Goal: Task Accomplishment & Management: Use online tool/utility

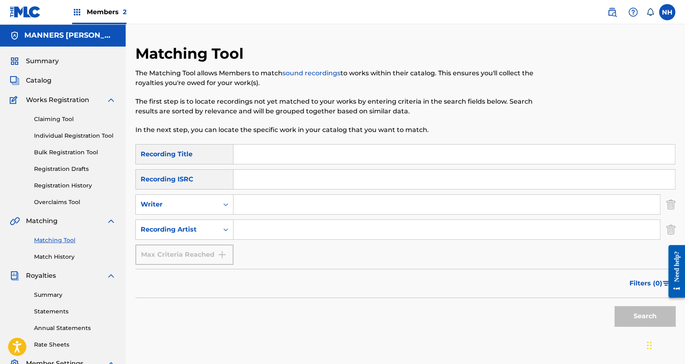
click at [399, 307] on div "Search" at bounding box center [405, 314] width 540 height 32
click at [450, 172] on input "Search Form" at bounding box center [453, 179] width 441 height 19
click at [451, 158] on input "Search Form" at bounding box center [453, 154] width 441 height 19
paste input "AMORPHOUS ROMANCE"
type input "AMORPHOUS ROMANCE"
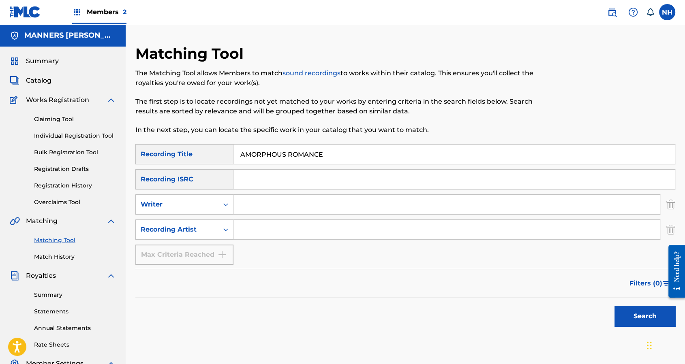
click at [559, 279] on div "Filters ( 0 )" at bounding box center [405, 283] width 540 height 29
click at [585, 303] on div "Search" at bounding box center [405, 314] width 540 height 32
click at [593, 305] on div "Search" at bounding box center [405, 314] width 540 height 32
click at [602, 304] on div "Search" at bounding box center [405, 314] width 540 height 32
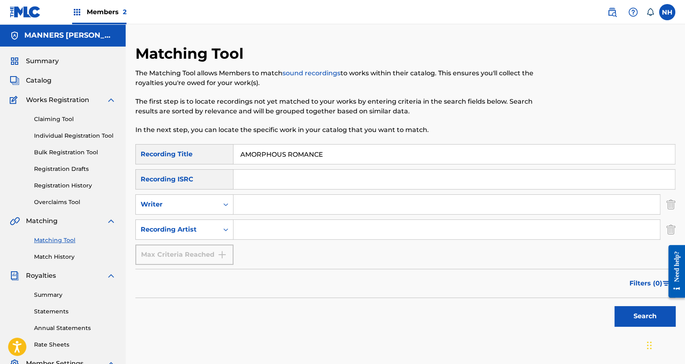
click at [615, 309] on button "Search" at bounding box center [644, 316] width 61 height 20
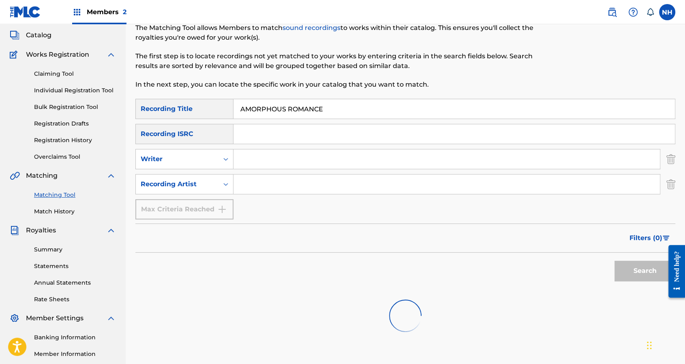
scroll to position [108, 0]
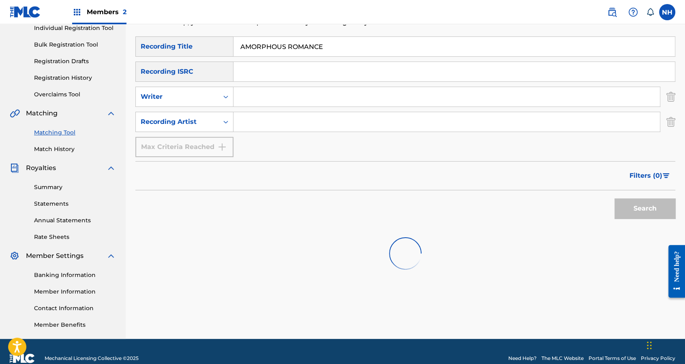
click at [259, 113] on input "Search Form" at bounding box center [446, 121] width 426 height 19
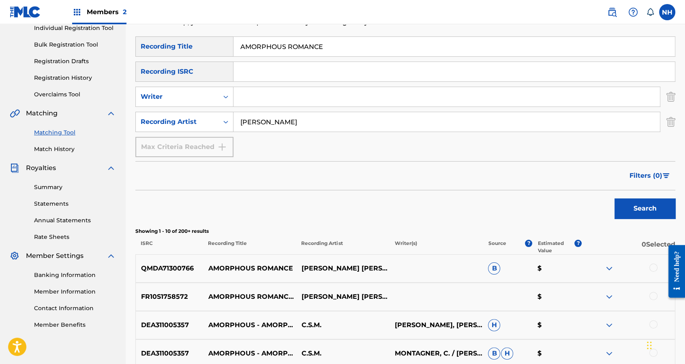
type input "max cooper"
click at [614, 199] on button "Search" at bounding box center [644, 209] width 61 height 20
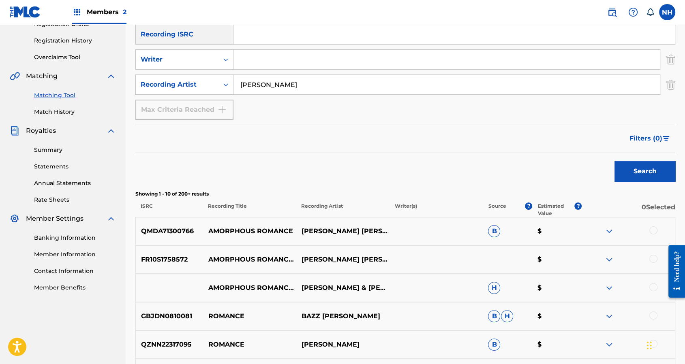
scroll to position [162, 0]
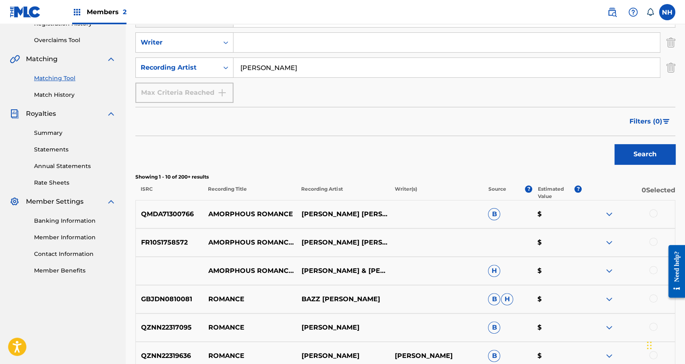
click at [654, 213] on div at bounding box center [653, 213] width 8 height 8
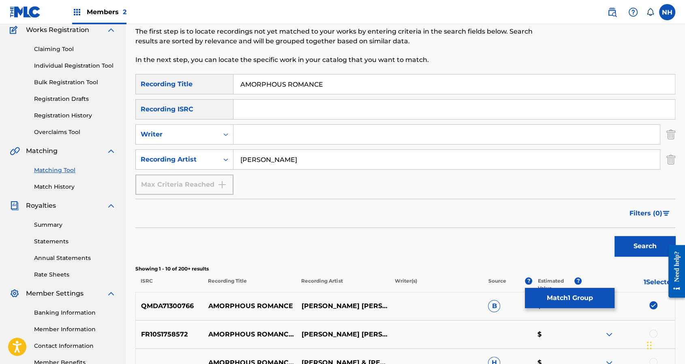
scroll to position [54, 0]
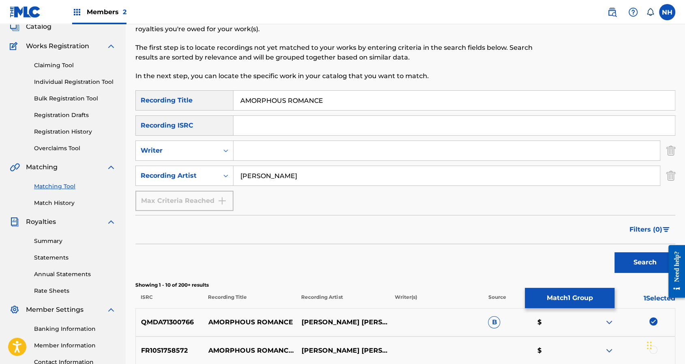
drag, startPoint x: 329, startPoint y: 105, endPoint x: 212, endPoint y: 98, distance: 117.7
click at [212, 98] on div "SearchWithCriteria6179b081-198e-49ae-8a2f-390ea52461d4 Recording Title AMORPHOU…" at bounding box center [405, 100] width 540 height 20
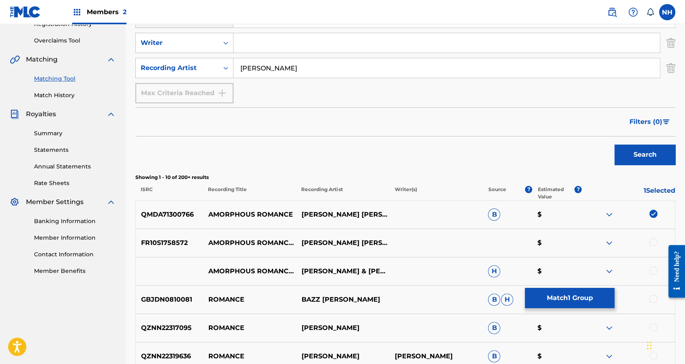
scroll to position [162, 0]
click at [557, 308] on div "GBJDN0810081 ROMANCE BAZZ COOPER B H $" at bounding box center [405, 299] width 540 height 28
click at [559, 302] on button "Match 1 Group" at bounding box center [570, 298] width 90 height 20
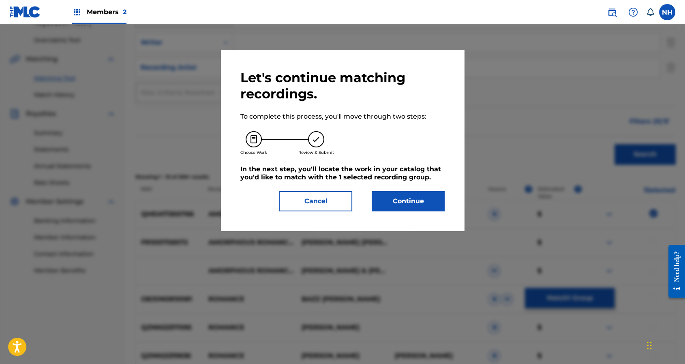
click at [401, 211] on button "Continue" at bounding box center [407, 201] width 73 height 20
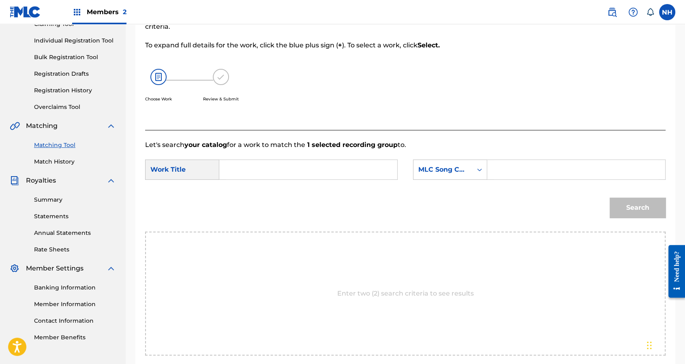
scroll to position [54, 0]
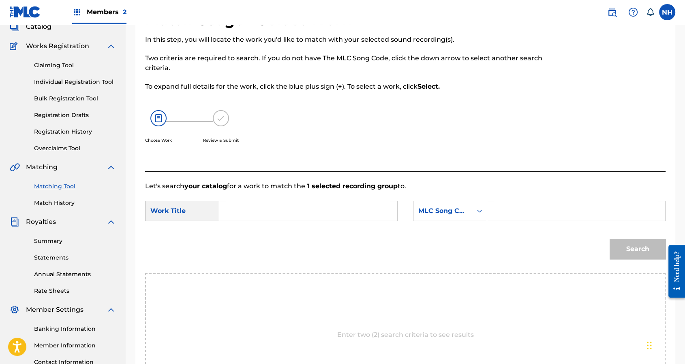
click at [338, 194] on form "SearchWithCriteriae77684eb-cbd1-4a81-969a-de27aeb67f20 Work Title SearchWithCri…" at bounding box center [405, 232] width 520 height 82
click at [339, 205] on input "Search Form" at bounding box center [308, 210] width 164 height 19
paste input "AMORPHOUS ROMANCE"
type input "AMORPHOUS ROMANCE"
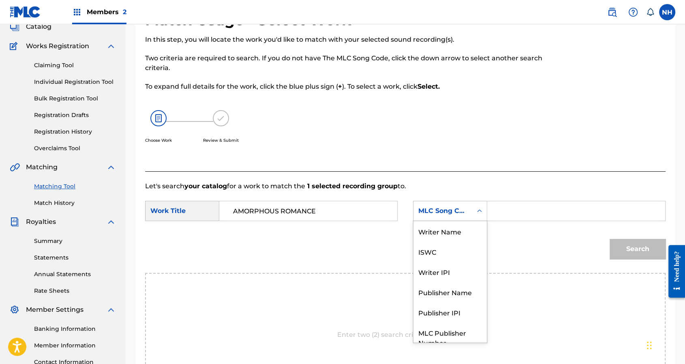
click at [466, 209] on div "MLC Song Code" at bounding box center [442, 211] width 49 height 10
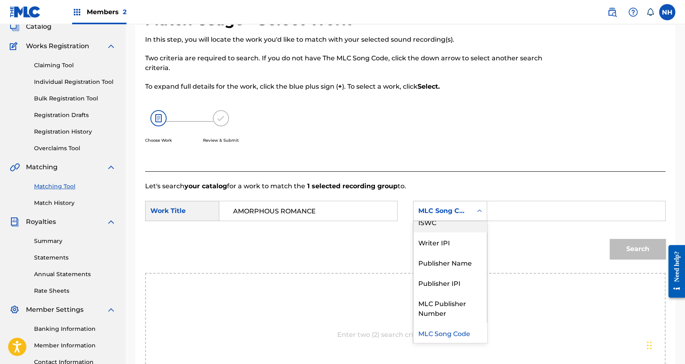
scroll to position [0, 0]
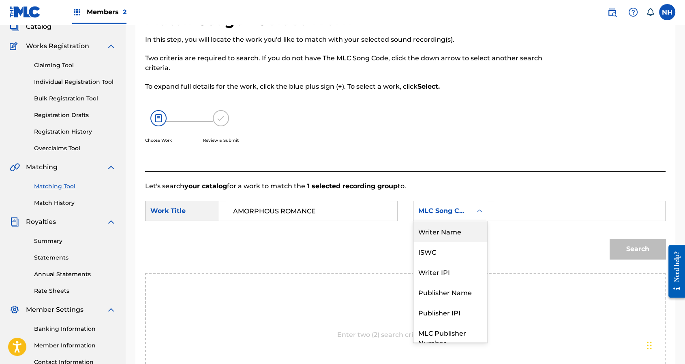
drag, startPoint x: 441, startPoint y: 228, endPoint x: 535, endPoint y: 224, distance: 94.1
click at [447, 228] on div "Writer Name" at bounding box center [449, 231] width 73 height 20
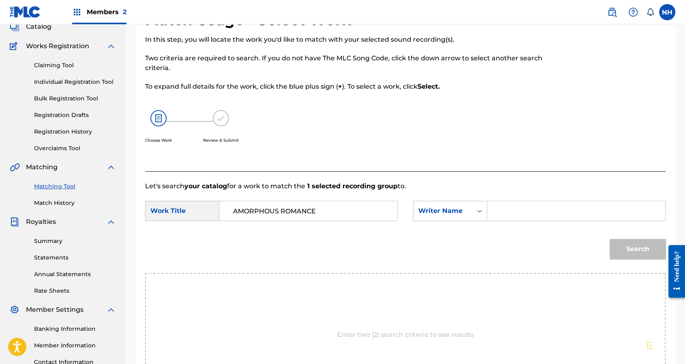
click at [536, 224] on div "SearchWithCriteriae77684eb-cbd1-4a81-969a-de27aeb67f20 Work Title AMORPHOUS ROM…" at bounding box center [405, 213] width 520 height 25
click at [535, 213] on input "Search Form" at bounding box center [576, 210] width 164 height 19
type input "cooper"
click at [609, 239] on button "Search" at bounding box center [637, 249] width 56 height 20
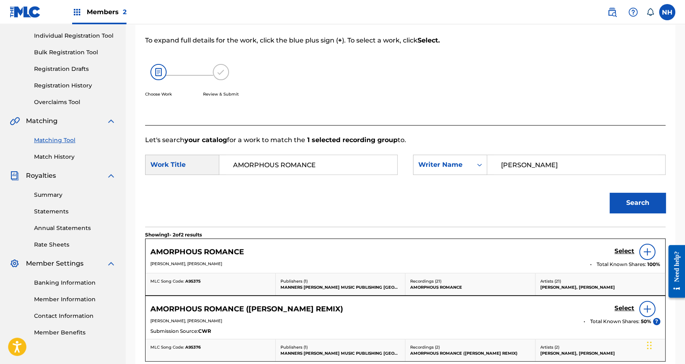
scroll to position [162, 0]
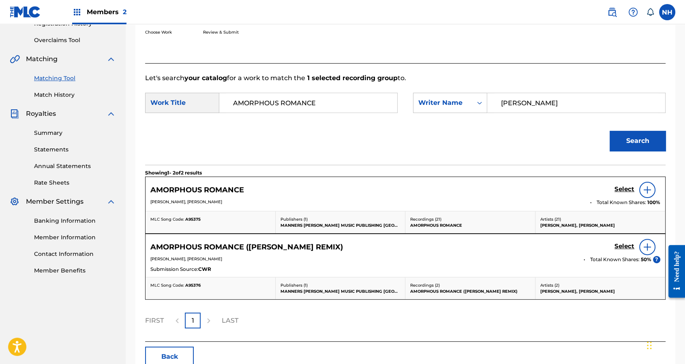
click at [626, 193] on h5 "Select" at bounding box center [624, 190] width 20 height 8
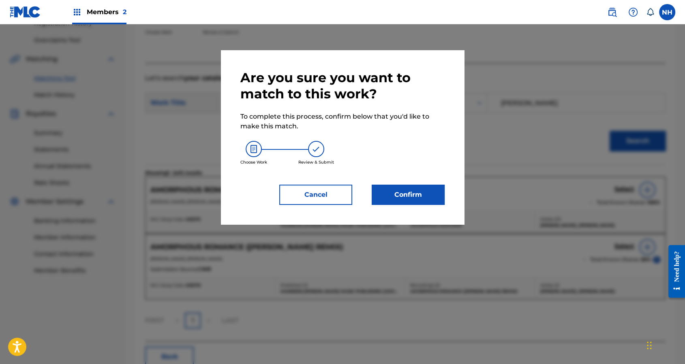
click at [391, 203] on button "Confirm" at bounding box center [407, 195] width 73 height 20
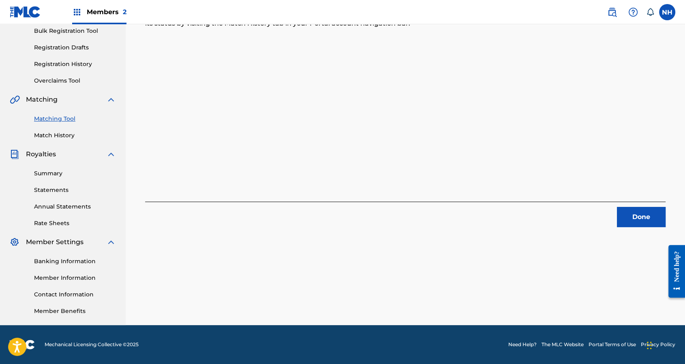
click at [650, 211] on button "Done" at bounding box center [641, 217] width 49 height 20
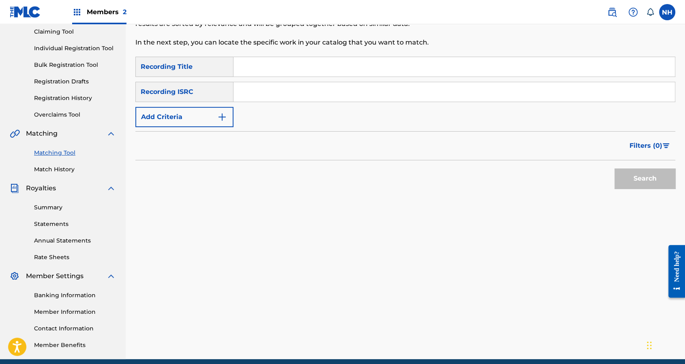
scroll to position [13, 0]
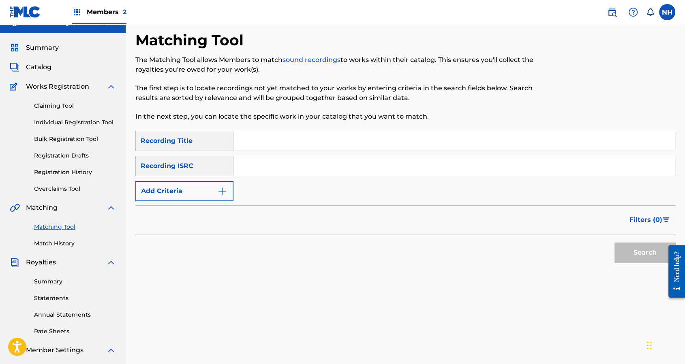
click at [275, 124] on div "Matching Tool The Matching Tool allows Members to match sound recordings to wor…" at bounding box center [343, 81] width 416 height 100
drag, startPoint x: 269, startPoint y: 136, endPoint x: 217, endPoint y: 177, distance: 65.8
click at [269, 136] on input "Search Form" at bounding box center [453, 140] width 441 height 19
paste input "AMORPHOUS ROMANCE"
type input "AMORPHOUS ROMANCE"
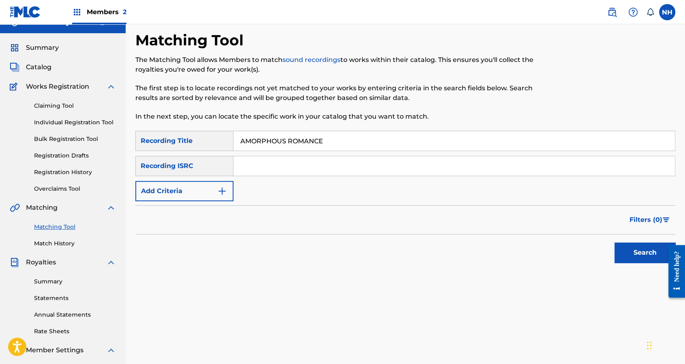
click at [206, 190] on button "Add Criteria" at bounding box center [184, 191] width 98 height 20
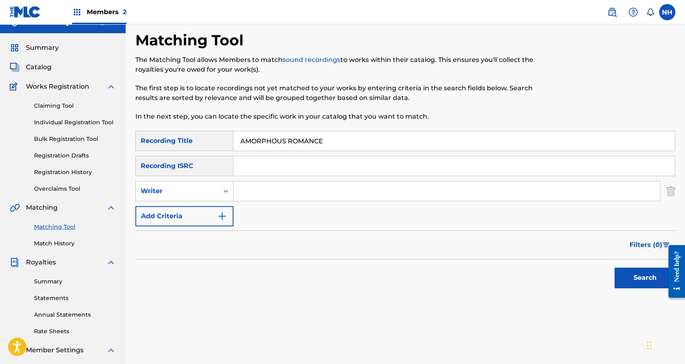
click at [211, 210] on button "Add Criteria" at bounding box center [184, 216] width 98 height 20
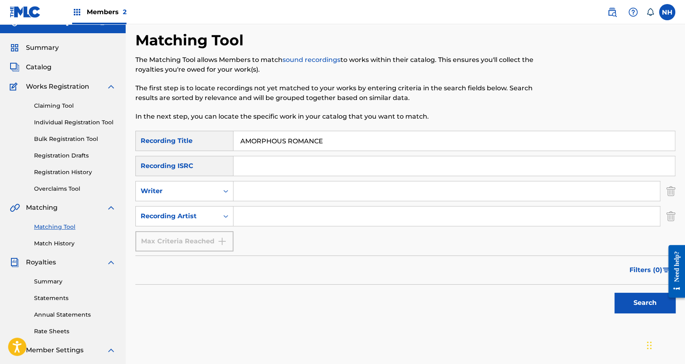
click at [251, 218] on input "Search Form" at bounding box center [446, 216] width 426 height 19
type input "max cooper"
click at [614, 293] on button "Search" at bounding box center [644, 303] width 61 height 20
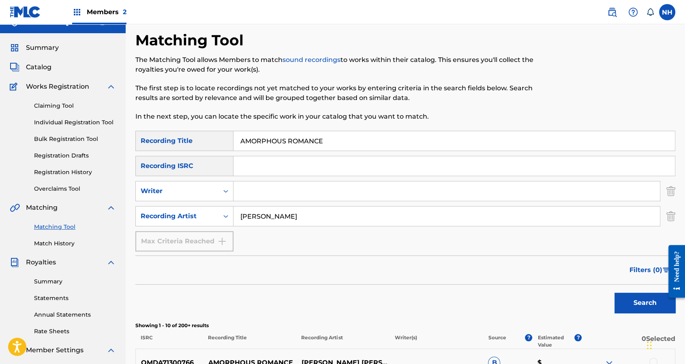
scroll to position [122, 0]
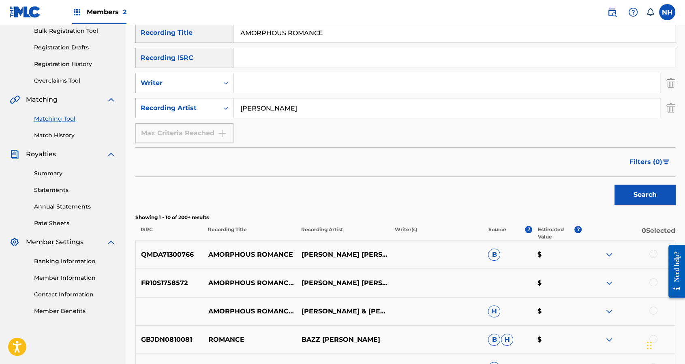
click at [656, 282] on div at bounding box center [653, 282] width 8 height 8
click at [659, 316] on div at bounding box center [627, 312] width 93 height 10
click at [652, 302] on div "AMORPHOUS ROMANCE (JERMAINE SOUL REMIX) MAX COOPER & TOM HODGE H $" at bounding box center [405, 311] width 540 height 28
click at [651, 303] on div "AMORPHOUS ROMANCE (JERMAINE SOUL REMIX) MAX COOPER & TOM HODGE H $" at bounding box center [405, 311] width 540 height 28
click at [654, 307] on div "AMORPHOUS ROMANCE (JERMAINE SOUL REMIX) MAX COOPER & TOM HODGE H $" at bounding box center [405, 311] width 540 height 28
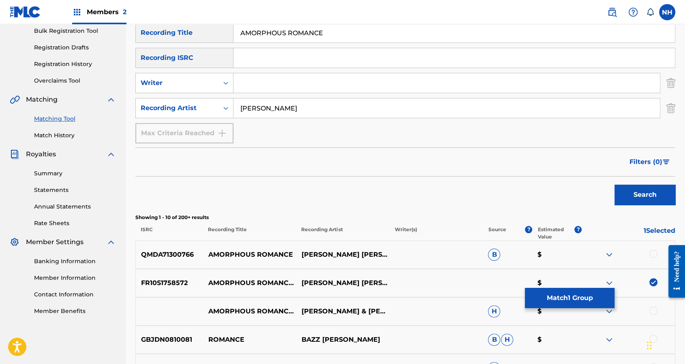
click at [658, 309] on div at bounding box center [627, 312] width 93 height 10
click at [655, 308] on div at bounding box center [653, 311] width 8 height 8
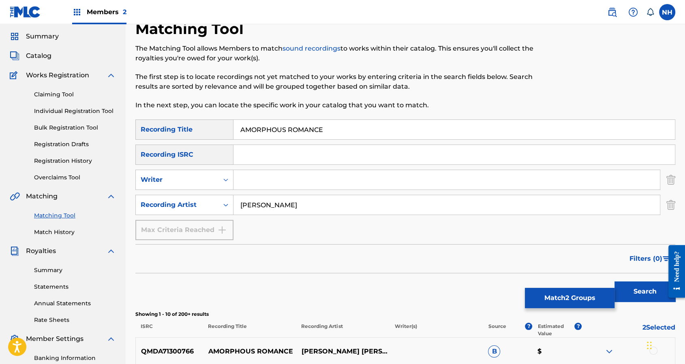
scroll to position [0, 0]
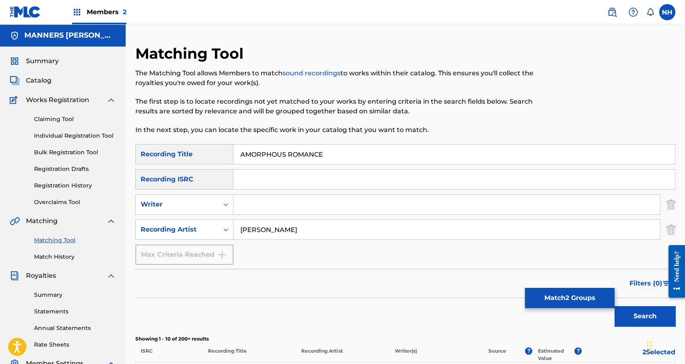
drag, startPoint x: 330, startPoint y: 150, endPoint x: 170, endPoint y: 140, distance: 160.3
click at [585, 303] on button "Match 2 Groups" at bounding box center [570, 298] width 90 height 20
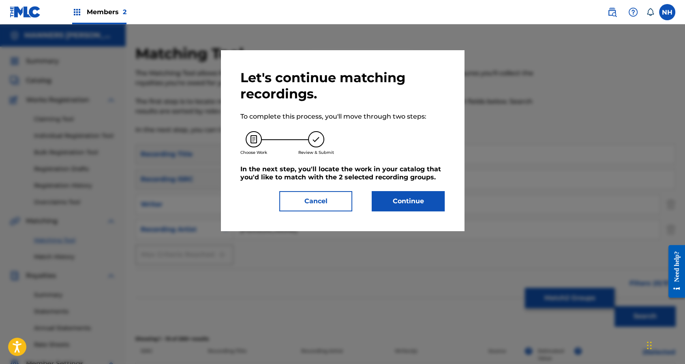
click at [435, 187] on div "Let's continue matching recordings. To complete this process, you'll move throu…" at bounding box center [342, 141] width 204 height 142
click at [433, 193] on button "Continue" at bounding box center [407, 201] width 73 height 20
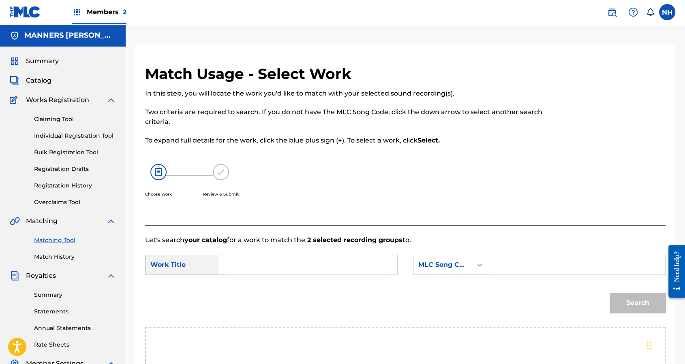
drag, startPoint x: 260, startPoint y: 164, endPoint x: 325, endPoint y: 262, distance: 117.3
click at [260, 164] on div "Choose Work Review & Submit" at bounding box center [345, 185] width 401 height 62
click at [325, 271] on input "Search Form" at bounding box center [308, 264] width 164 height 19
paste input "AMORPHOUS ROMANCE"
type input "AMORPHOUS ROMANCE"
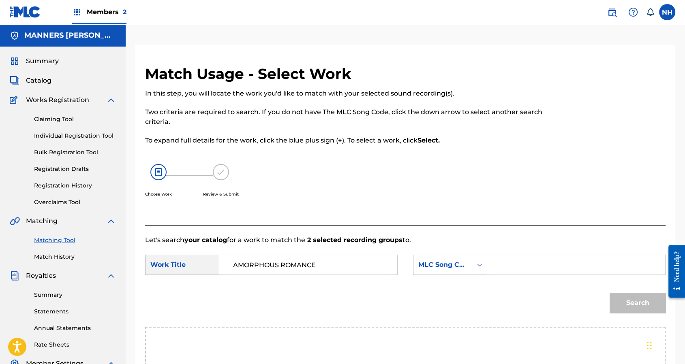
click at [467, 252] on form "SearchWithCriteriae77684eb-cbd1-4a81-969a-de27aeb67f20 Work Title AMORPHOUS ROM…" at bounding box center [405, 286] width 520 height 82
click at [448, 265] on div "7 results available. Use Up and Down to choose options, press Enter to select t…" at bounding box center [450, 265] width 74 height 20
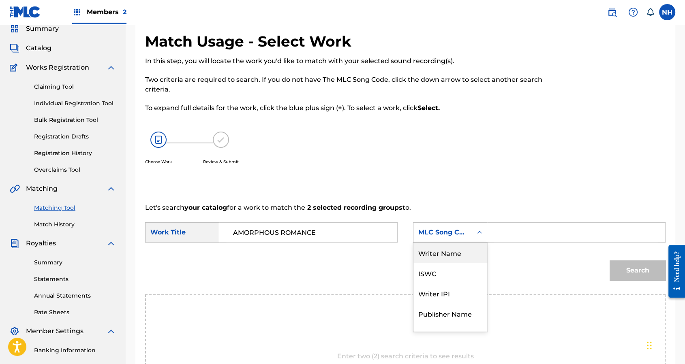
drag, startPoint x: 451, startPoint y: 247, endPoint x: 531, endPoint y: 244, distance: 79.8
click at [454, 246] on div "Writer Name" at bounding box center [449, 253] width 73 height 20
click at [548, 240] on input "Search Form" at bounding box center [576, 232] width 164 height 19
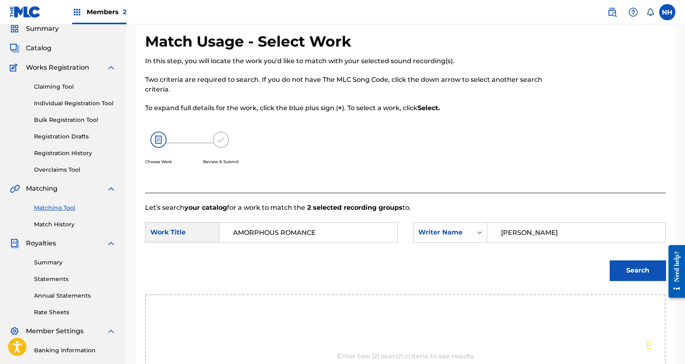
type input "cooper"
click at [609, 260] on button "Search" at bounding box center [637, 270] width 56 height 20
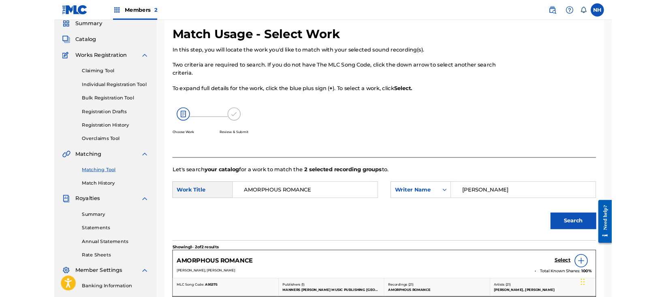
scroll to position [122, 0]
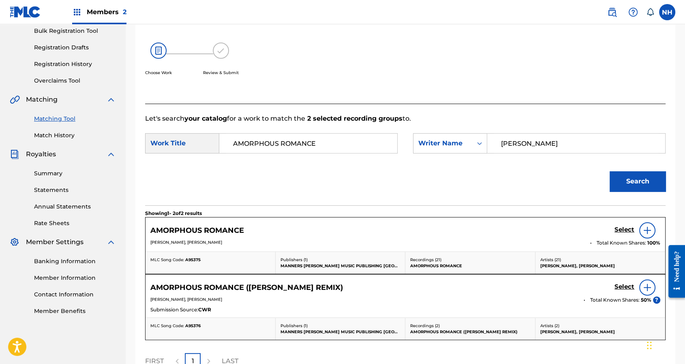
click at [621, 234] on h5 "Select" at bounding box center [624, 230] width 20 height 8
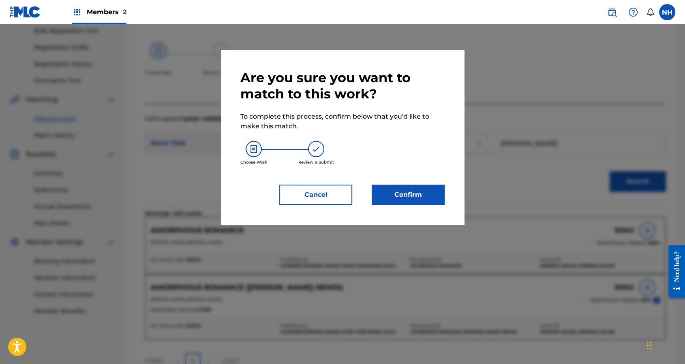
click at [412, 199] on button "Confirm" at bounding box center [407, 195] width 73 height 20
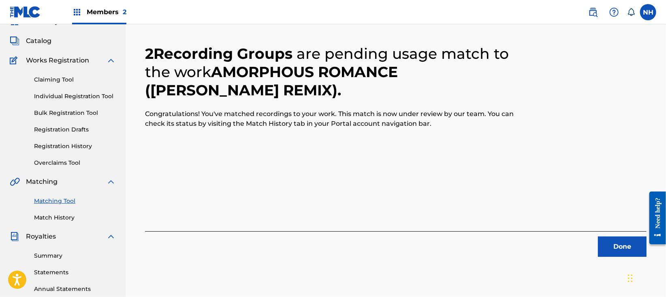
scroll to position [0, 0]
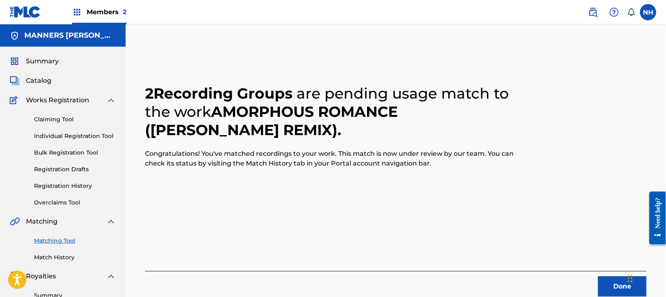
click at [609, 273] on div "Done" at bounding box center [396, 284] width 502 height 26
drag, startPoint x: 609, startPoint y: 273, endPoint x: 609, endPoint y: 278, distance: 4.9
click at [609, 274] on div "Done" at bounding box center [396, 284] width 502 height 26
click at [609, 278] on button "Done" at bounding box center [622, 286] width 49 height 20
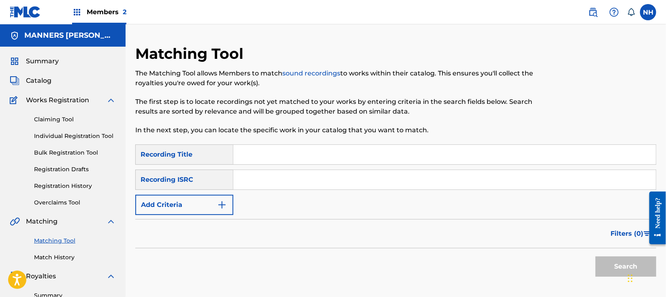
click at [238, 151] on input "Search Form" at bounding box center [444, 154] width 423 height 19
paste input "CUT DOWN CRUNCH"
type input "CUT DOWN CRUNCH"
click at [211, 196] on button "Add Criteria" at bounding box center [184, 204] width 98 height 20
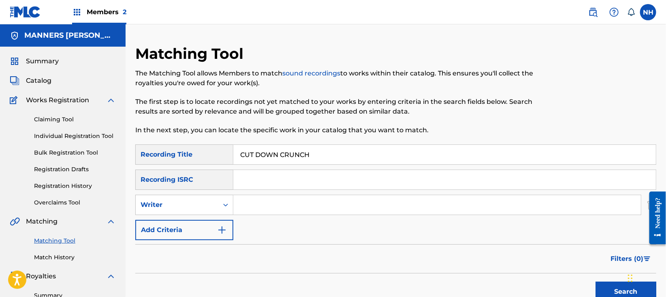
click at [228, 218] on div "SearchWithCriteria6179b081-198e-49ae-8a2f-390ea52461d4 Recording Title CUT DOWN…" at bounding box center [395, 192] width 521 height 96
click at [210, 226] on button "Add Criteria" at bounding box center [184, 230] width 98 height 20
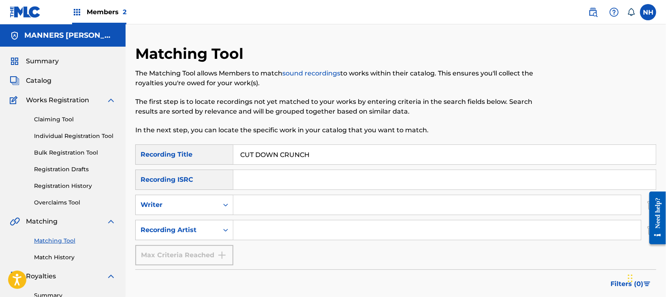
click at [271, 224] on input "Search Form" at bounding box center [437, 229] width 408 height 19
type input "Max Cooper"
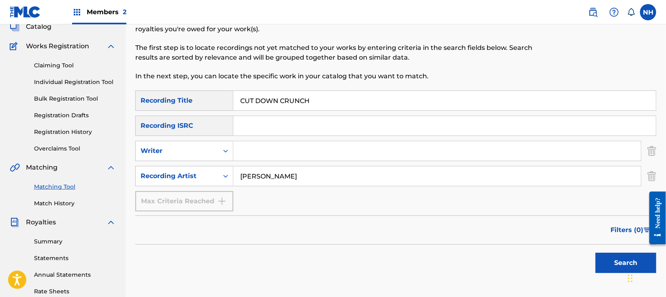
click at [608, 259] on button "Search" at bounding box center [626, 262] width 61 height 20
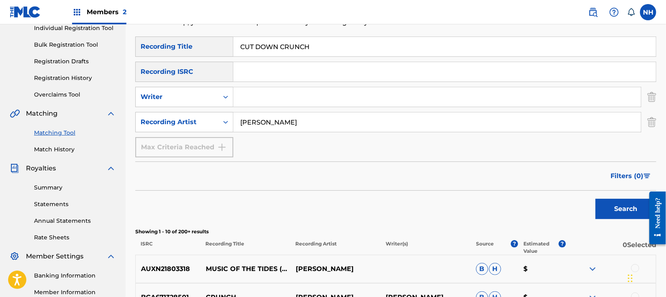
scroll to position [54, 0]
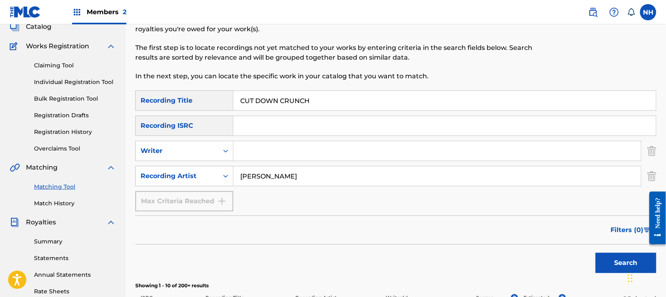
drag, startPoint x: 395, startPoint y: 263, endPoint x: 336, endPoint y: 173, distance: 108.3
click at [395, 262] on div "Search" at bounding box center [395, 260] width 521 height 32
drag, startPoint x: 188, startPoint y: 94, endPoint x: 210, endPoint y: 96, distance: 22.0
click at [188, 94] on div "Recording Title" at bounding box center [184, 100] width 98 height 20
click at [256, 102] on input "CUT DOWN CRUNCH" at bounding box center [444, 100] width 423 height 19
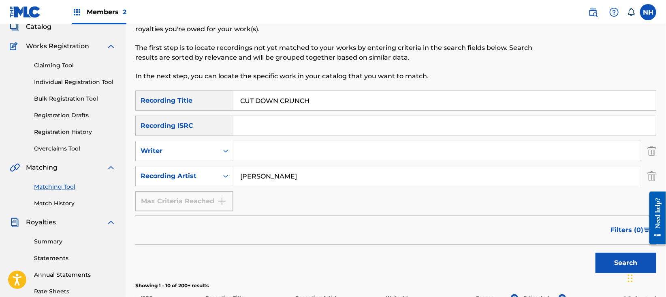
paste input "IMPERMANENCE"
type input "IMPERMANENCE"
click at [596, 265] on button "Search" at bounding box center [626, 262] width 61 height 20
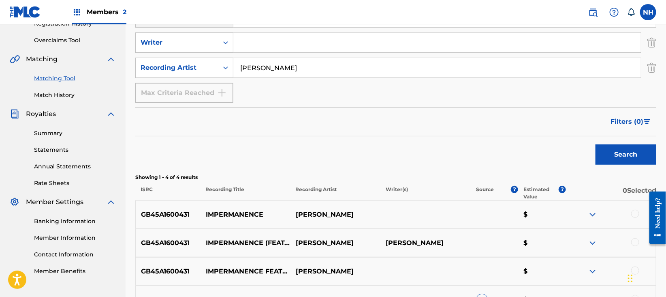
scroll to position [216, 0]
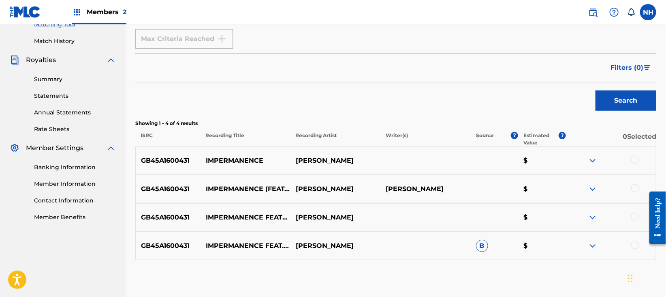
click at [640, 162] on div at bounding box center [611, 161] width 90 height 10
click at [638, 161] on div at bounding box center [635, 160] width 8 height 8
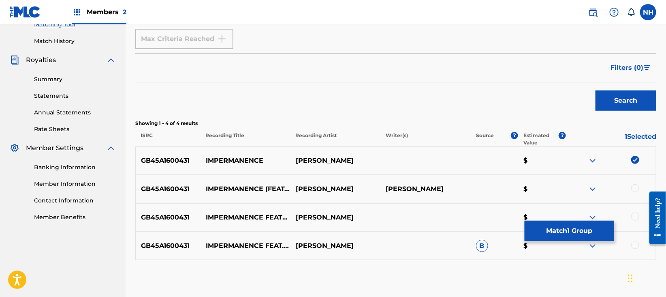
click at [631, 190] on div at bounding box center [611, 189] width 90 height 10
click at [632, 190] on div at bounding box center [635, 188] width 8 height 8
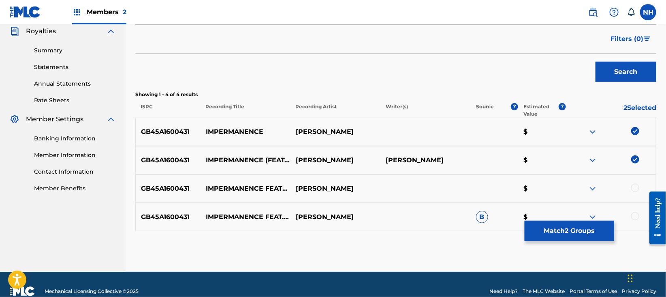
scroll to position [258, 0]
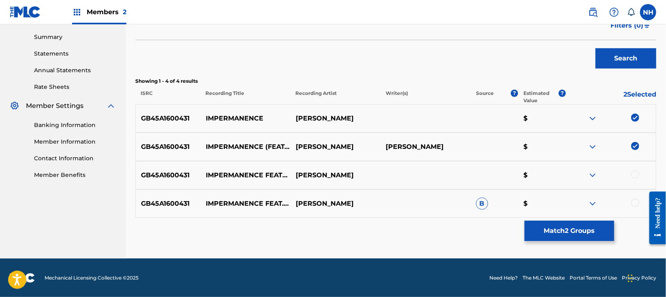
click at [635, 175] on div at bounding box center [635, 174] width 8 height 8
click at [634, 194] on div "GB45A1600431 IMPERMANENCE FEAT. KATHRIN DEBOER MAX COOPER B $" at bounding box center [395, 203] width 521 height 28
click at [640, 205] on div at bounding box center [611, 204] width 90 height 10
click at [638, 205] on div at bounding box center [635, 203] width 8 height 8
drag, startPoint x: 259, startPoint y: 117, endPoint x: 212, endPoint y: 117, distance: 46.6
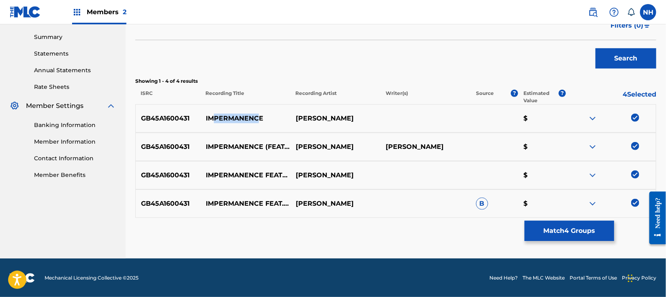
click at [212, 117] on p "IMPERMANENCE" at bounding box center [246, 118] width 90 height 10
drag, startPoint x: 202, startPoint y: 117, endPoint x: 262, endPoint y: 112, distance: 59.8
click at [262, 112] on div "GB45A1600431 IMPERMANENCE MAX COOPER $" at bounding box center [395, 118] width 521 height 28
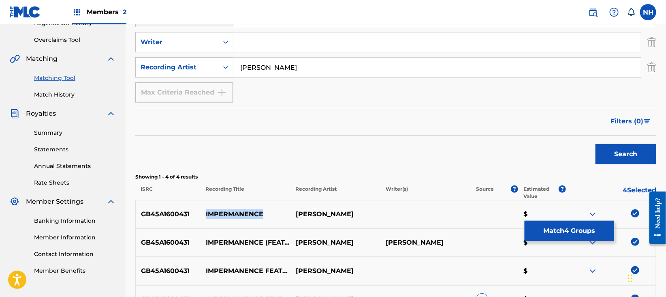
scroll to position [96, 0]
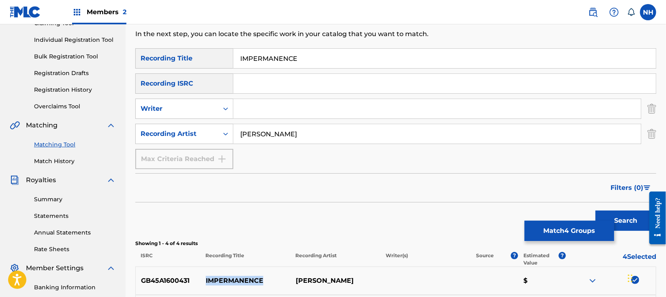
copy p "IMPERMANENCE"
click at [554, 224] on button "Match 4 Groups" at bounding box center [570, 230] width 90 height 20
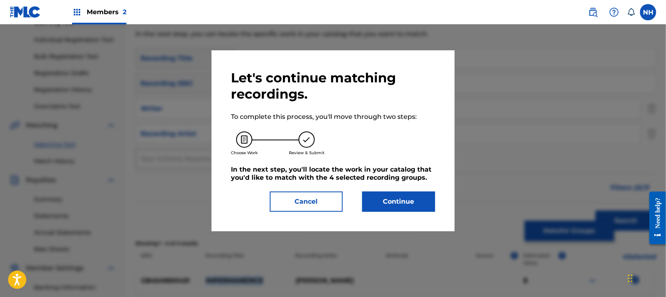
click at [421, 196] on button "Continue" at bounding box center [398, 201] width 73 height 20
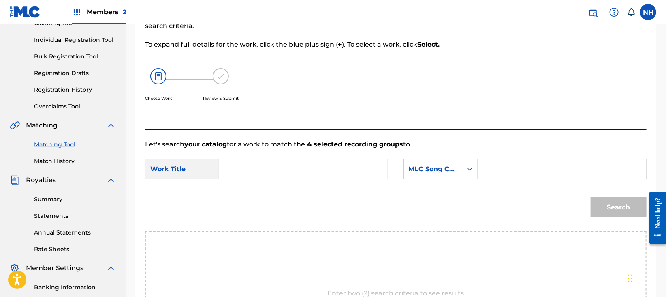
click at [358, 159] on input "Search Form" at bounding box center [303, 168] width 155 height 19
paste input "IMPERMANENCE"
type input "IMPERMANENCE"
click at [459, 158] on form "SearchWithCriteriae77684eb-cbd1-4a81-969a-de27aeb67f20 Work Title IMPERMANENCE …" at bounding box center [396, 190] width 502 height 82
click at [453, 169] on div "MLC Song Code" at bounding box center [433, 169] width 49 height 10
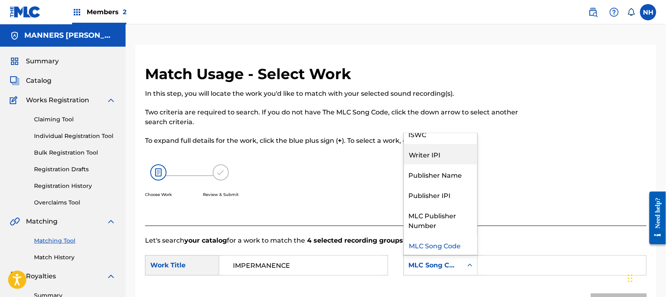
scroll to position [0, 0]
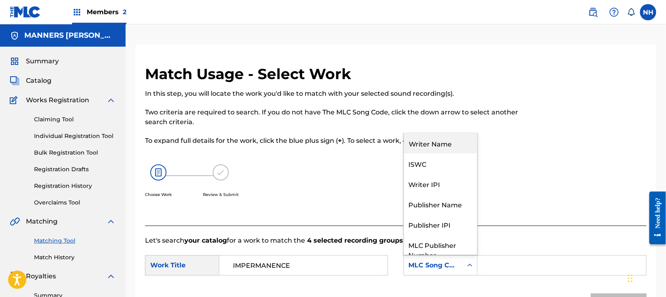
click at [436, 152] on div "Writer Name" at bounding box center [440, 143] width 73 height 20
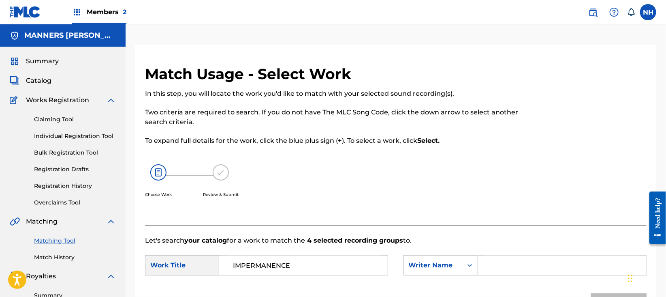
click at [496, 256] on input "Search Form" at bounding box center [562, 264] width 155 height 19
type input "cooper"
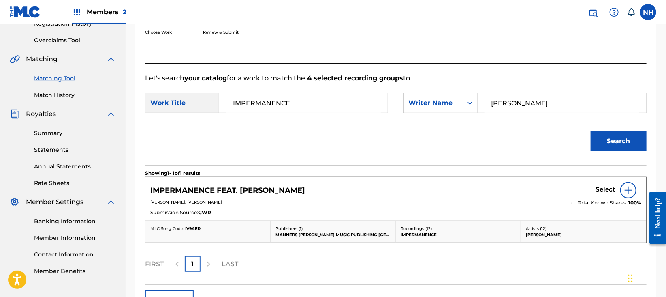
scroll to position [218, 0]
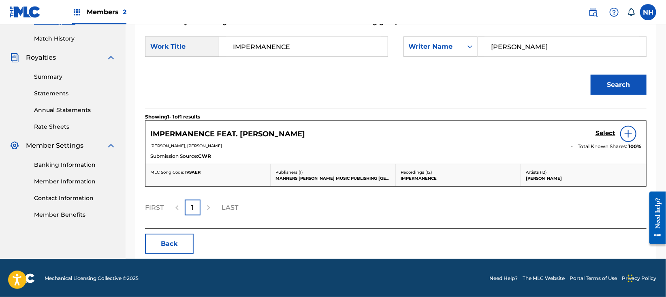
click at [587, 143] on span "Total Known Shares:" at bounding box center [603, 146] width 51 height 7
click at [617, 145] on span "Total Known Shares:" at bounding box center [603, 146] width 51 height 7
click at [615, 137] on link "Select" at bounding box center [606, 133] width 20 height 9
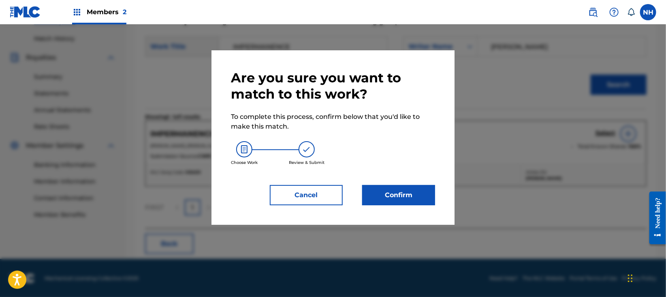
click at [611, 132] on div at bounding box center [333, 172] width 666 height 297
click at [419, 186] on button "Confirm" at bounding box center [398, 195] width 73 height 20
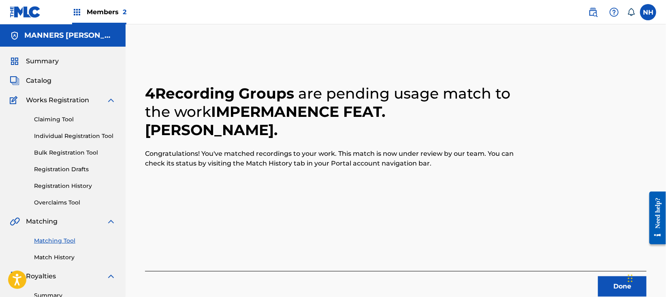
scroll to position [54, 0]
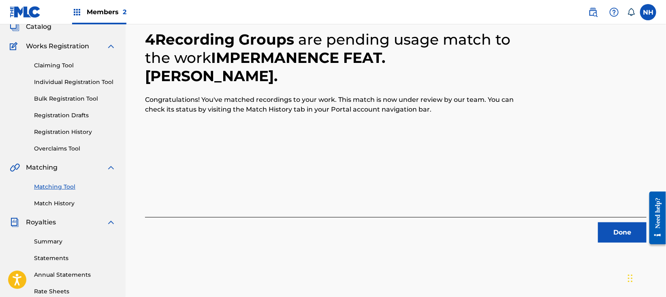
click at [622, 240] on button "Done" at bounding box center [622, 232] width 49 height 20
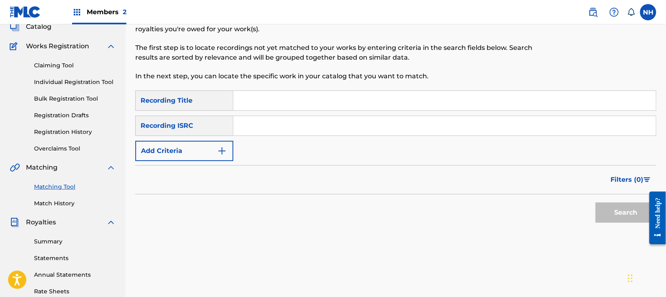
click at [229, 145] on button "Add Criteria" at bounding box center [184, 151] width 98 height 20
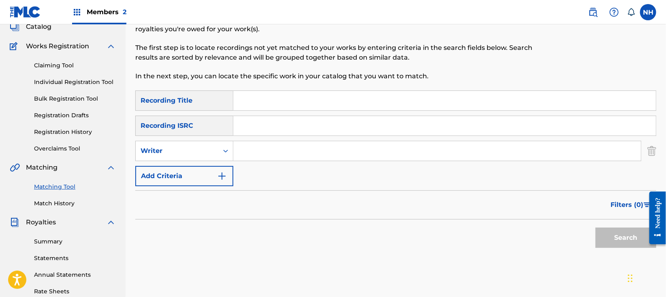
click at [213, 173] on button "Add Criteria" at bounding box center [184, 176] width 98 height 20
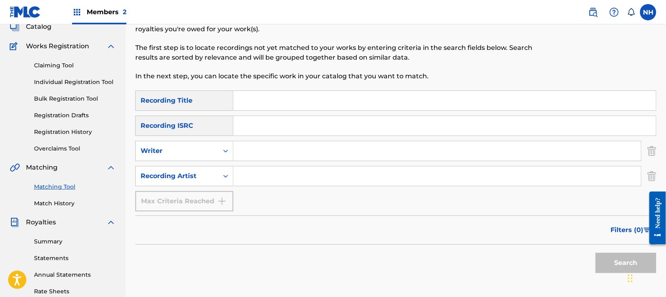
click at [292, 164] on div "SearchWithCriteria6179b081-198e-49ae-8a2f-390ea52461d4 Recording Title SearchWi…" at bounding box center [395, 150] width 521 height 121
click at [297, 179] on input "Search Form" at bounding box center [437, 175] width 408 height 19
paste input "IMPERMANENCE"
type input "IMPERMANENCE"
click at [369, 104] on input "Search Form" at bounding box center [444, 100] width 423 height 19
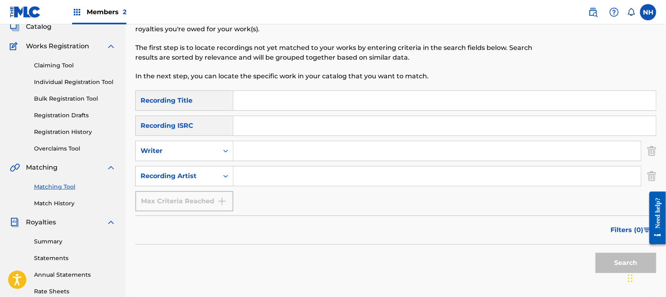
paste input "THE BLIND WATCHMAKER"
type input "THE BLIND WATCHMAKER"
click at [250, 184] on input "Search Form" at bounding box center [437, 175] width 408 height 19
type input "max cooper"
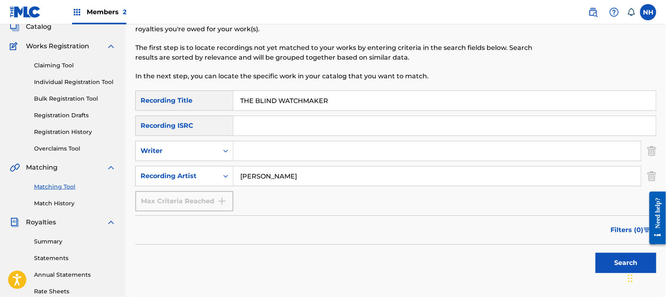
drag, startPoint x: 622, startPoint y: 264, endPoint x: 581, endPoint y: 230, distance: 53.6
click at [622, 263] on button "Search" at bounding box center [626, 262] width 61 height 20
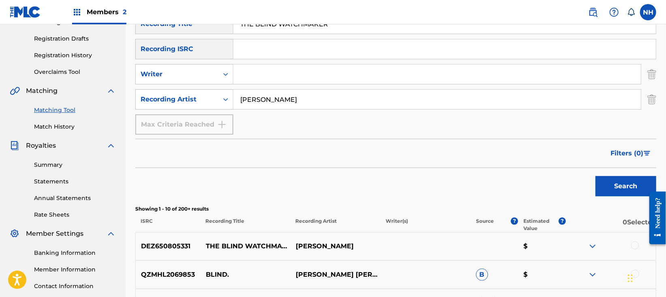
scroll to position [243, 0]
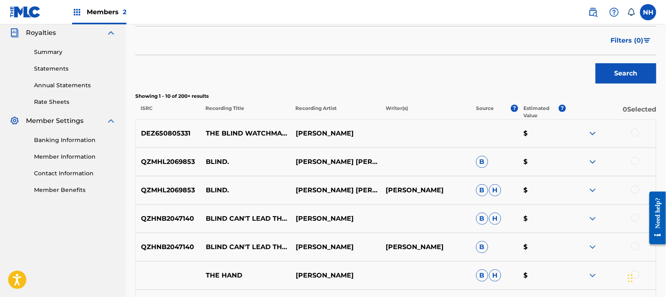
click at [633, 135] on div at bounding box center [635, 132] width 8 height 8
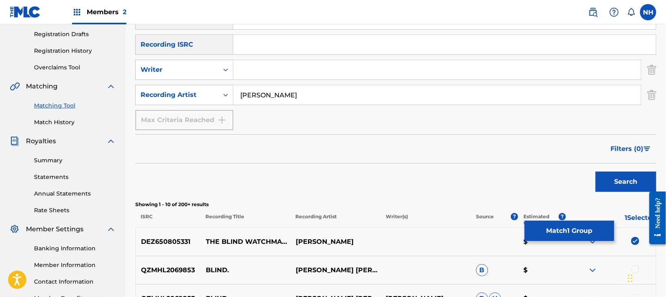
scroll to position [27, 0]
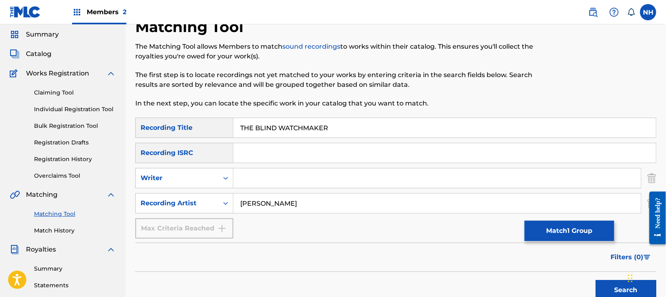
drag, startPoint x: 369, startPoint y: 123, endPoint x: 187, endPoint y: 127, distance: 181.9
click at [187, 127] on div "SearchWithCriteria6179b081-198e-49ae-8a2f-390ea52461d4 Recording Title THE BLIN…" at bounding box center [395, 127] width 521 height 20
click at [584, 231] on button "Match 1 Group" at bounding box center [570, 230] width 90 height 20
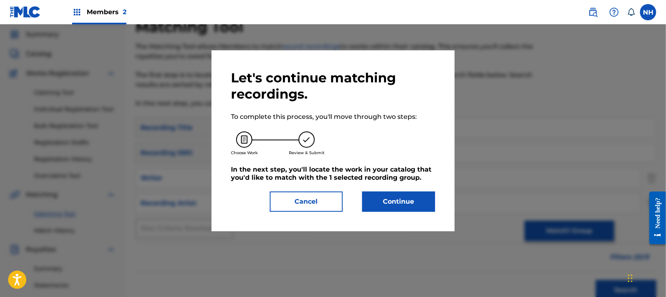
click at [389, 188] on div "Let's continue matching recordings. To complete this process, you'll move throu…" at bounding box center [333, 141] width 204 height 142
click at [389, 196] on button "Continue" at bounding box center [398, 201] width 73 height 20
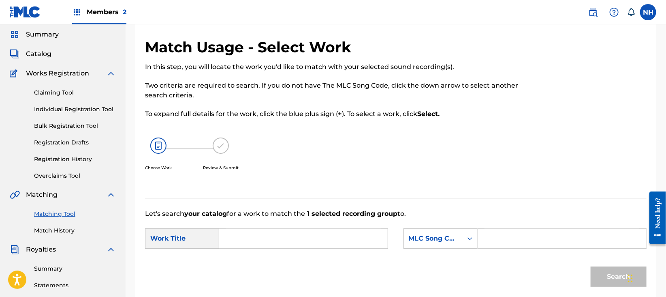
click at [292, 220] on form "SearchWithCriteriae77684eb-cbd1-4a81-969a-de27aeb67f20 Work Title SearchWithCri…" at bounding box center [396, 259] width 502 height 82
click at [301, 228] on input "Search Form" at bounding box center [303, 237] width 155 height 19
paste input "THE BLIND WATCHMAKER"
type input "THE BLIND WATCHMAKER"
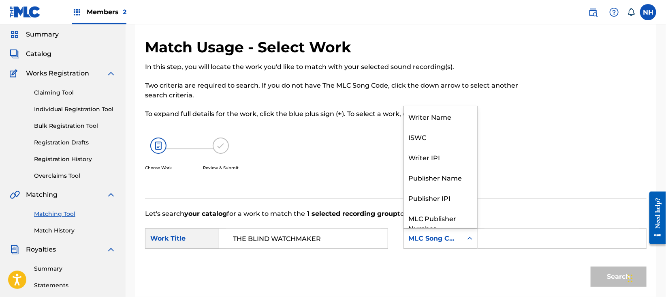
click at [435, 232] on div "MLC Song Code" at bounding box center [433, 238] width 59 height 15
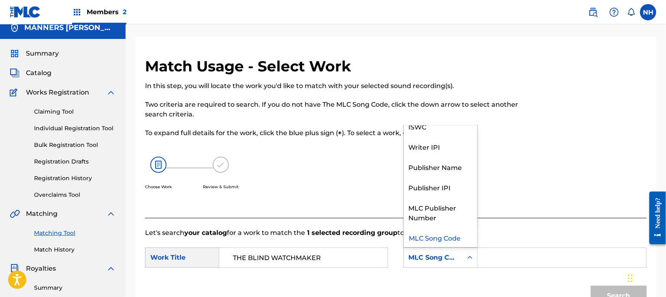
scroll to position [0, 0]
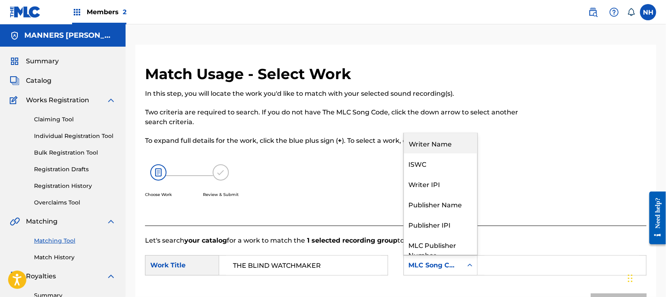
click at [442, 147] on div "Writer Name" at bounding box center [440, 143] width 73 height 20
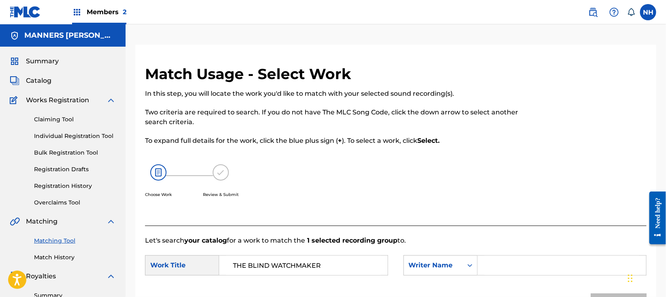
drag, startPoint x: 508, startPoint y: 261, endPoint x: 515, endPoint y: 270, distance: 11.0
click at [509, 262] on input "Search Form" at bounding box center [562, 264] width 155 height 19
click at [515, 270] on input "Search Form" at bounding box center [562, 264] width 155 height 19
type input "cooper"
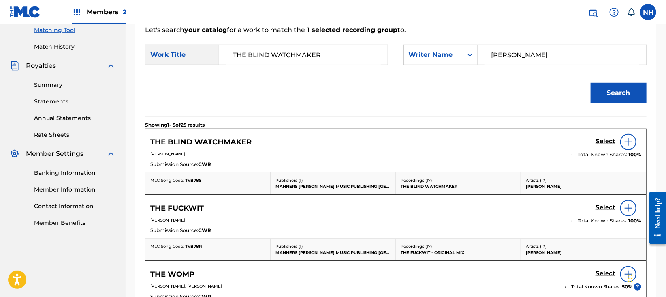
scroll to position [216, 0]
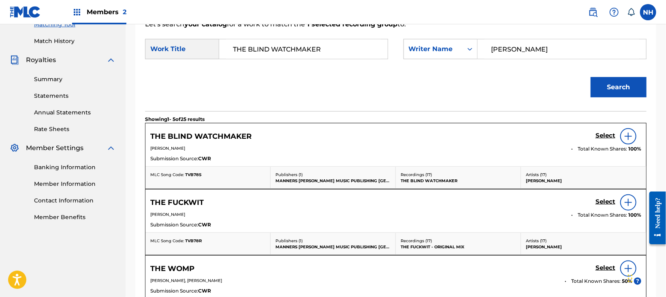
click at [599, 123] on div "THE BLIND WATCHMAKER Select MAX BENJAMIN COOPER Total Known Shares: 100 % Submi…" at bounding box center [395, 144] width 501 height 43
click at [606, 138] on h5 "Select" at bounding box center [606, 136] width 20 height 8
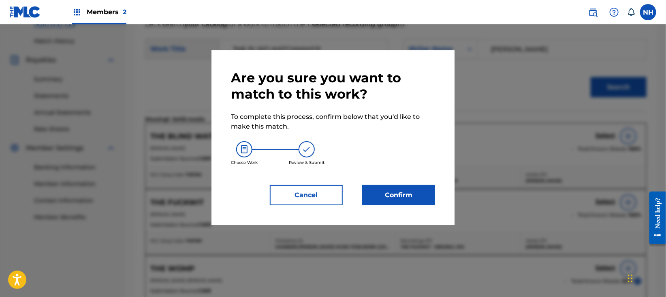
click at [405, 185] on button "Confirm" at bounding box center [398, 195] width 73 height 20
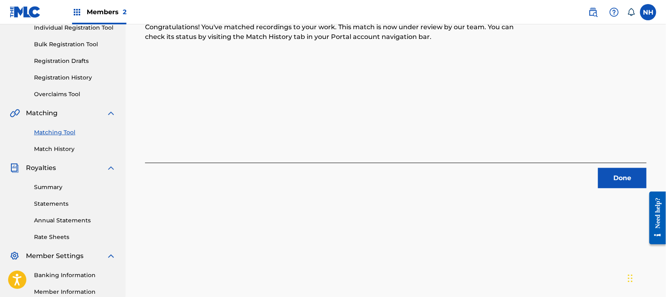
scroll to position [27, 0]
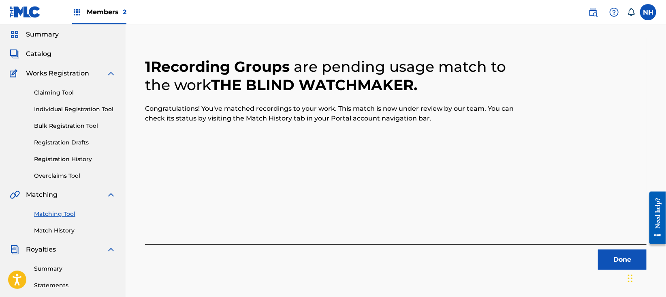
click at [613, 261] on button "Done" at bounding box center [622, 259] width 49 height 20
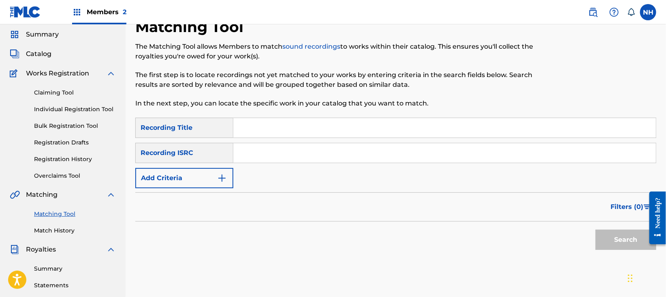
click at [214, 160] on div "Recording ISRC" at bounding box center [184, 153] width 98 height 20
click at [210, 170] on button "Add Criteria" at bounding box center [184, 178] width 98 height 20
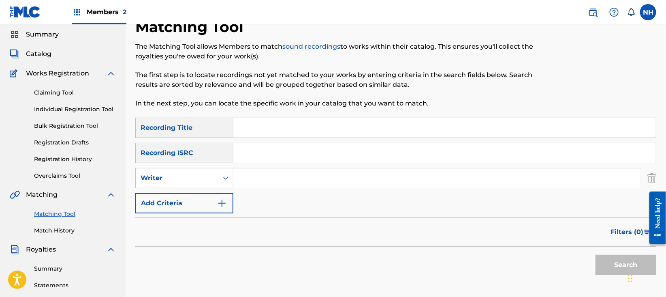
click at [196, 198] on button "Add Criteria" at bounding box center [184, 203] width 98 height 20
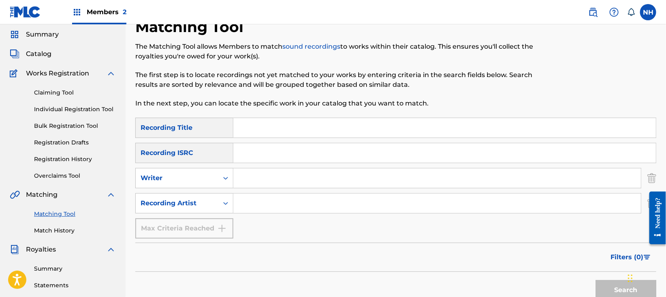
click at [271, 203] on input "Search Form" at bounding box center [437, 202] width 408 height 19
paste input "THE BLIND WATCHMAKER"
type input "THE BLIND WATCHMAKER"
drag, startPoint x: 186, startPoint y: 130, endPoint x: 207, endPoint y: 128, distance: 21.6
click at [186, 130] on div "Recording Title" at bounding box center [184, 127] width 98 height 20
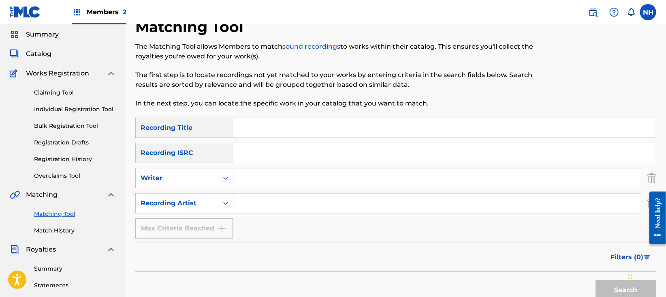
click at [278, 128] on input "Search Form" at bounding box center [444, 127] width 423 height 19
click at [273, 131] on input "v" at bounding box center [444, 127] width 423 height 19
paste input "MOLTEN LANDSCAPES"
type input "MOLTEN LANDSCAPES"
click at [262, 202] on input "Search Form" at bounding box center [437, 202] width 408 height 19
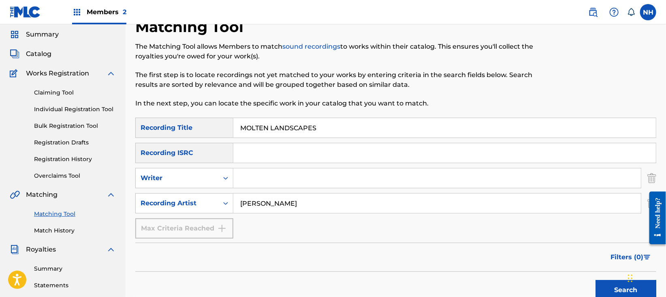
type input "max cooper"
click at [596, 280] on button "Search" at bounding box center [626, 290] width 61 height 20
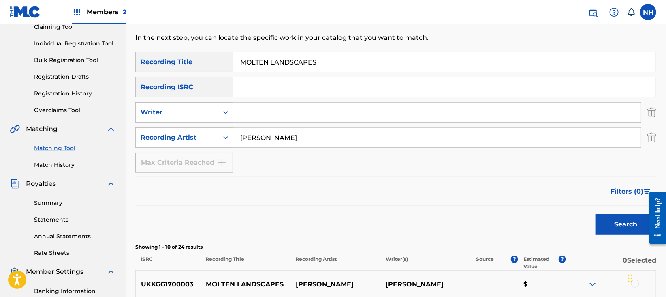
scroll to position [243, 0]
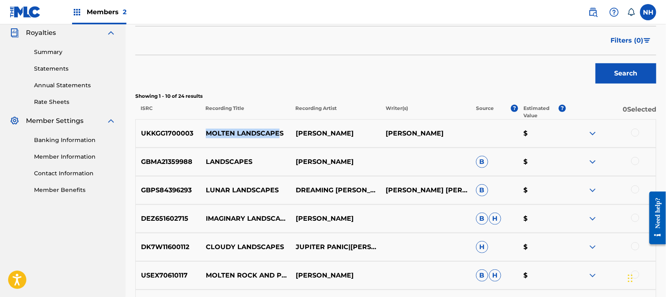
drag, startPoint x: 280, startPoint y: 130, endPoint x: 198, endPoint y: 129, distance: 81.4
click at [198, 129] on div "UKKGG1700003 MOLTEN LANDSCAPES MAX COOPER MAX COOPER $" at bounding box center [395, 133] width 521 height 28
click at [201, 130] on p "MOLTEN LANDSCAPES" at bounding box center [246, 133] width 90 height 10
drag, startPoint x: 201, startPoint y: 130, endPoint x: 273, endPoint y: 128, distance: 72.5
click at [273, 128] on p "MOLTEN LANDSCAPES" at bounding box center [246, 133] width 90 height 10
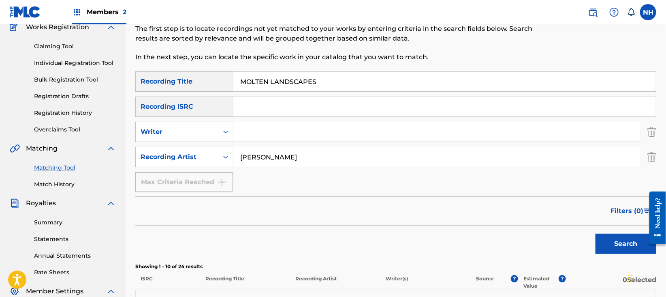
scroll to position [189, 0]
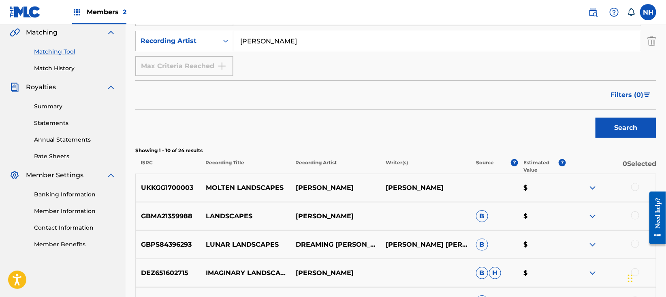
click at [640, 187] on div at bounding box center [611, 188] width 90 height 10
click at [637, 186] on div at bounding box center [635, 187] width 8 height 8
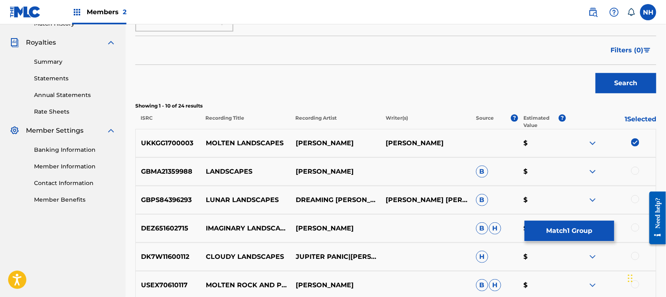
scroll to position [297, 0]
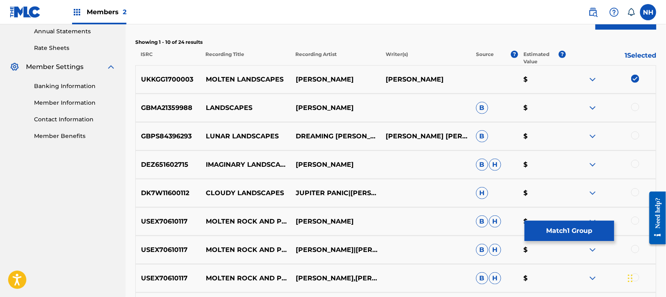
click at [547, 233] on button "Match 1 Group" at bounding box center [570, 230] width 90 height 20
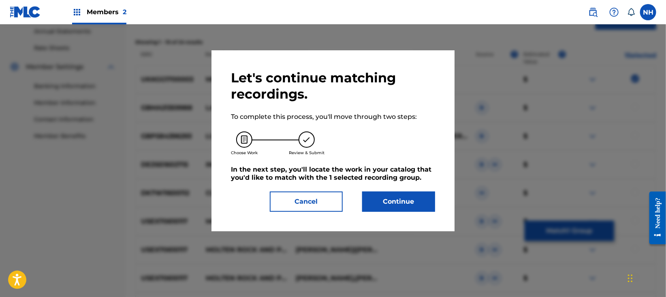
drag, startPoint x: 427, startPoint y: 180, endPoint x: 421, endPoint y: 184, distance: 7.6
click at [426, 180] on div "Let's continue matching recordings. To complete this process, you'll move throu…" at bounding box center [333, 141] width 204 height 142
click at [418, 191] on button "Continue" at bounding box center [398, 201] width 73 height 20
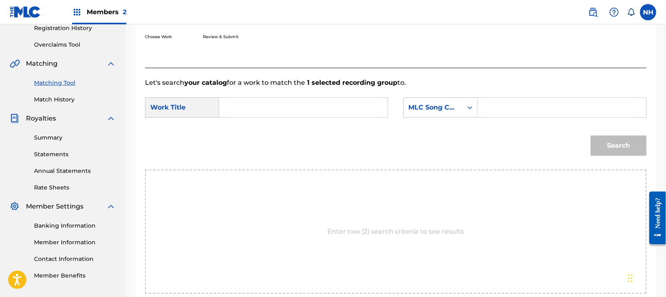
scroll to position [71, 0]
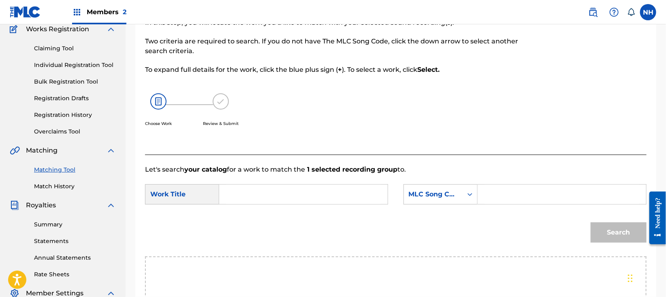
click at [396, 164] on p "Let's search your catalog for a work to match the 1 selected recording group to." at bounding box center [396, 169] width 502 height 10
click at [337, 198] on input "Search Form" at bounding box center [303, 193] width 155 height 19
paste input "MOLTEN LANDSCAPES"
type input "MOLTEN LANDSCAPES"
click at [426, 193] on div "MLC Song Code" at bounding box center [433, 194] width 49 height 10
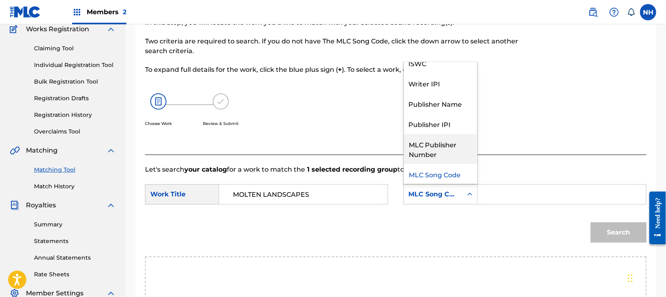
scroll to position [0, 0]
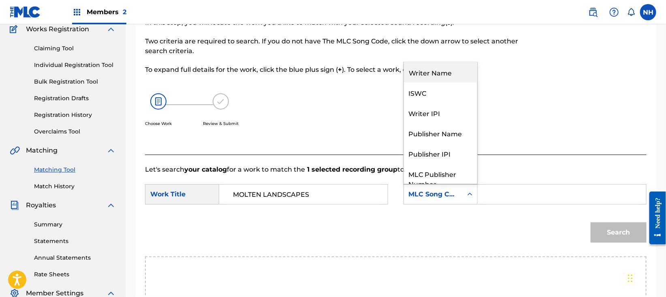
click at [438, 76] on div "Writer Name" at bounding box center [440, 72] width 73 height 20
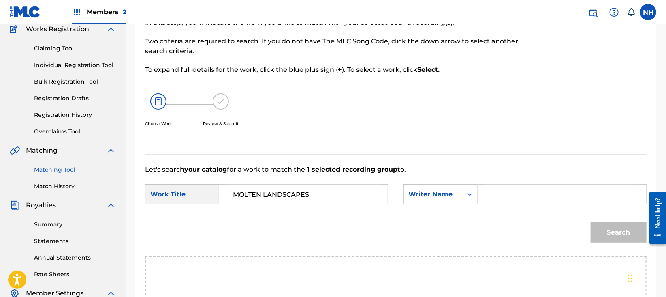
click at [521, 202] on input "Search Form" at bounding box center [562, 193] width 155 height 19
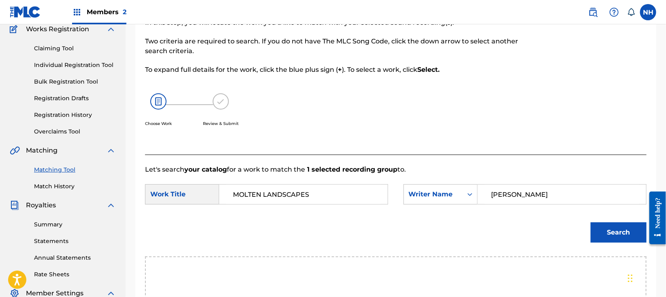
type input "max cooper"
click at [591, 222] on button "Search" at bounding box center [619, 232] width 56 height 20
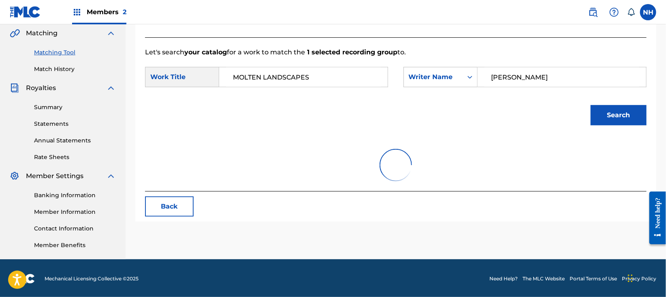
scroll to position [189, 0]
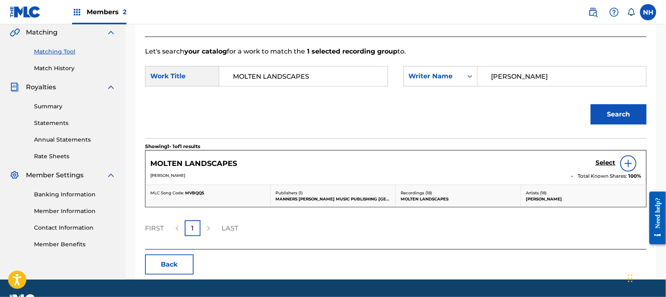
click at [618, 159] on div "Select" at bounding box center [619, 163] width 46 height 16
click at [615, 165] on h5 "Select" at bounding box center [606, 163] width 20 height 8
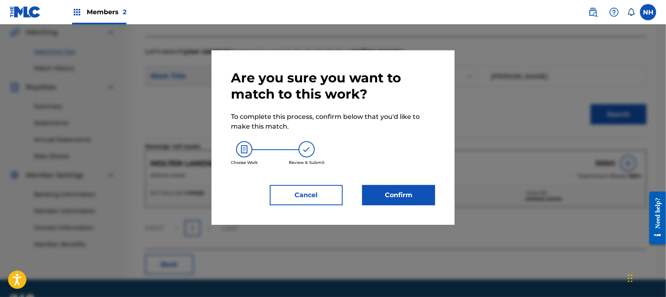
click at [407, 185] on button "Confirm" at bounding box center [398, 195] width 73 height 20
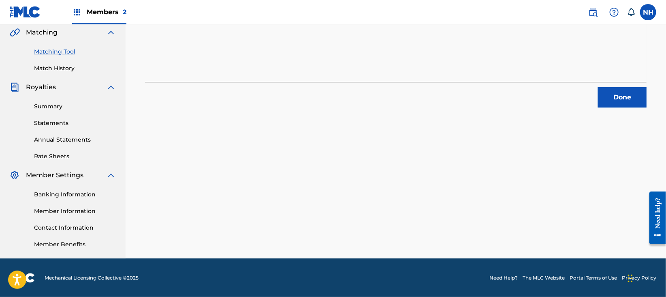
click at [615, 111] on div "1 Recording Groups are pending usage match to the work MOLTEN LANDSCAPES . Cong…" at bounding box center [396, 57] width 540 height 402
click at [619, 92] on button "Done" at bounding box center [622, 97] width 49 height 20
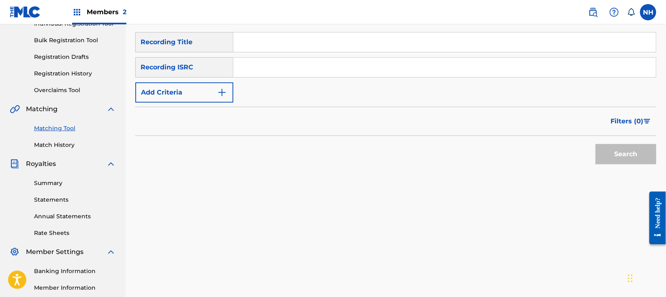
scroll to position [27, 0]
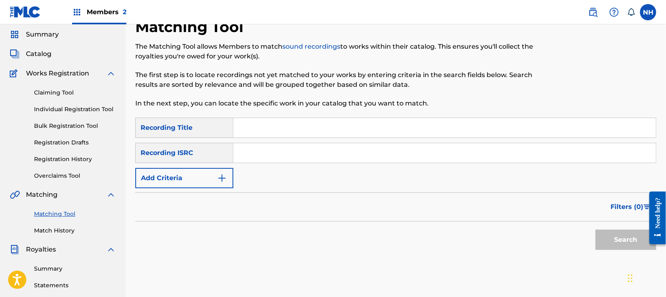
click at [75, 190] on div "Matching" at bounding box center [63, 195] width 106 height 10
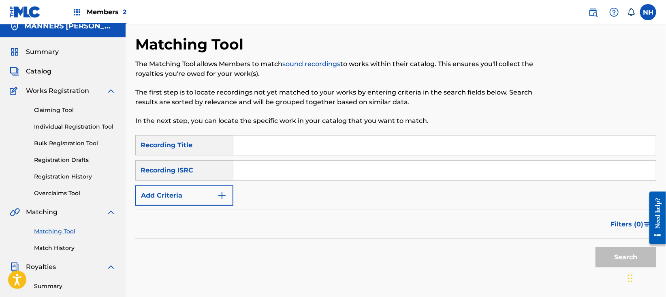
scroll to position [0, 0]
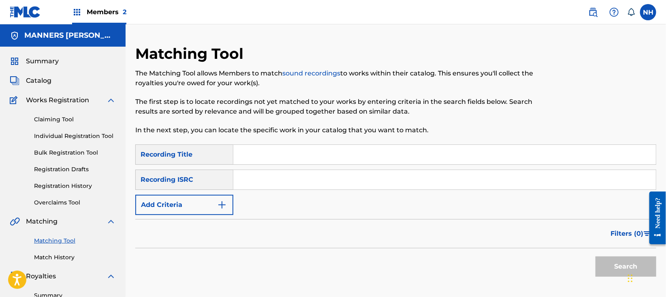
click at [49, 69] on div "Summary Catalog Works Registration Claiming Tool Individual Registration Tool B…" at bounding box center [63, 247] width 126 height 400
click at [49, 63] on span "Summary" at bounding box center [42, 61] width 33 height 10
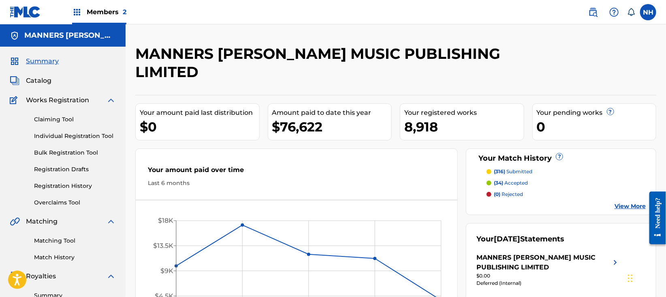
click at [30, 83] on span "Catalog" at bounding box center [39, 81] width 26 height 10
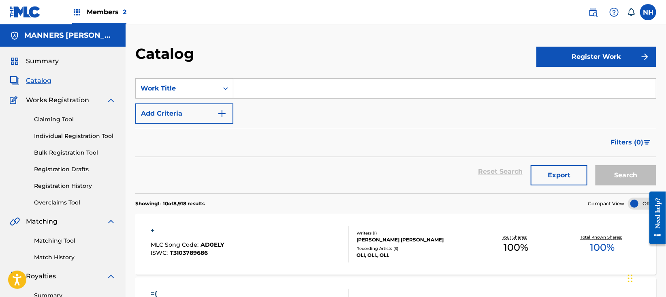
click at [220, 130] on div "Filters ( 0 )" at bounding box center [395, 142] width 521 height 29
click at [218, 107] on button "Add Criteria" at bounding box center [184, 113] width 98 height 20
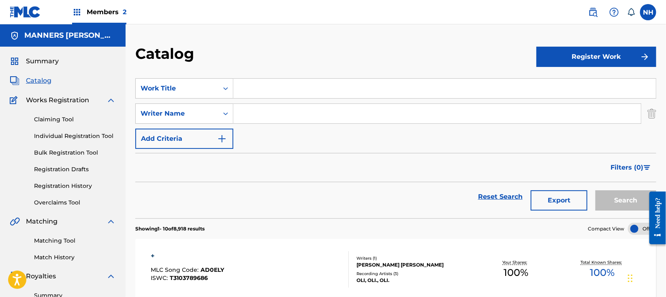
click at [215, 135] on button "Add Criteria" at bounding box center [184, 138] width 98 height 20
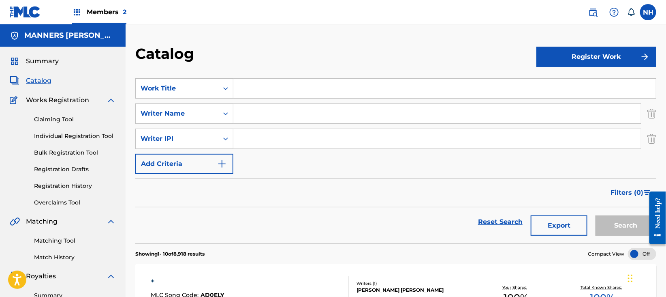
click at [293, 117] on input "Search Form" at bounding box center [437, 113] width 408 height 19
type input "max cooper"
click at [596, 215] on button "Search" at bounding box center [626, 225] width 61 height 20
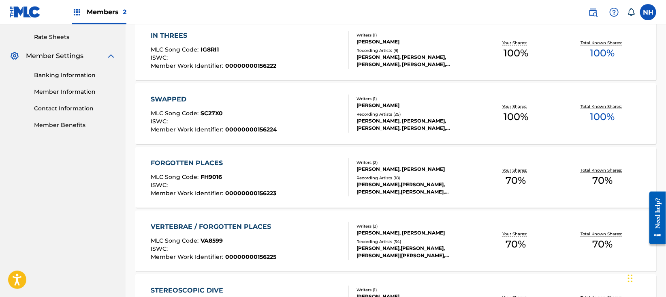
scroll to position [378, 0]
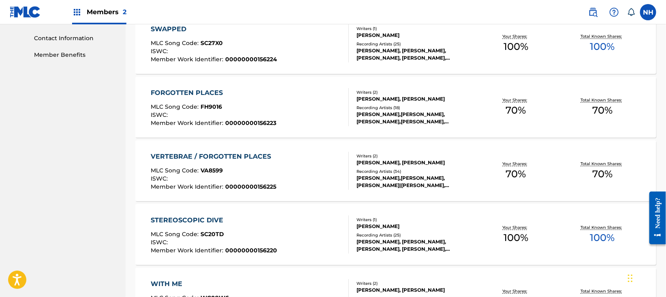
click at [297, 172] on div "VERTEBRAE / FORGOTTEN PLACES MLC Song Code : VA8599 ISWC : Member Work Identifi…" at bounding box center [250, 171] width 198 height 38
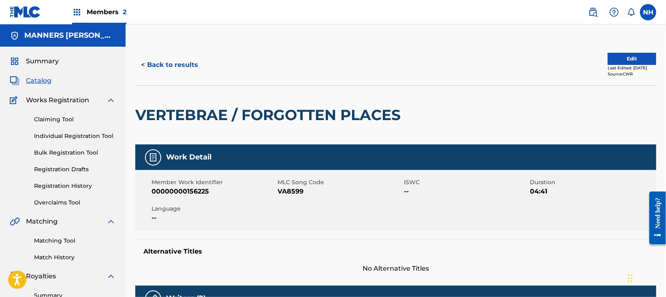
click at [171, 53] on div "< Back to results Edit Last Edited: October 27, 2023 Source: CWR" at bounding box center [395, 65] width 521 height 41
click at [172, 62] on button "< Back to results" at bounding box center [169, 65] width 68 height 20
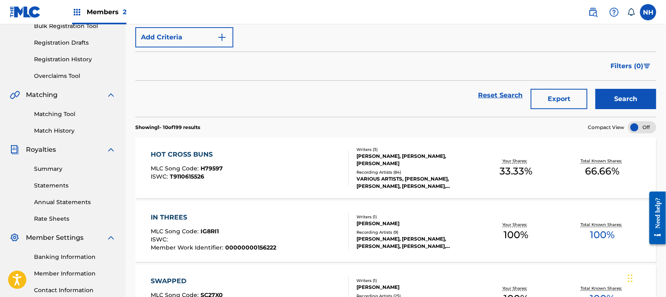
scroll to position [32, 0]
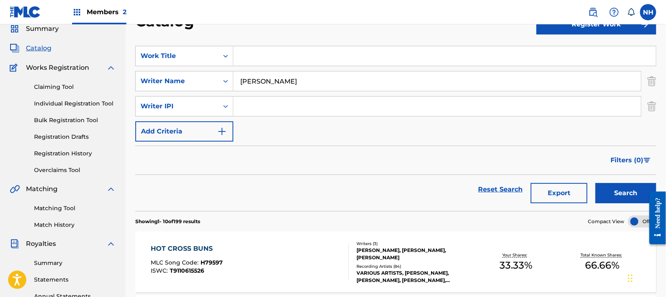
click at [298, 248] on div "HOT CROSS BUNS MLC Song Code : H79597 ISWC : T9110615526" at bounding box center [250, 261] width 198 height 36
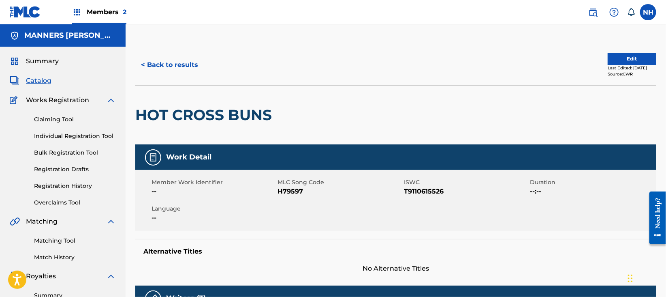
click at [627, 53] on button "Edit" at bounding box center [632, 59] width 49 height 12
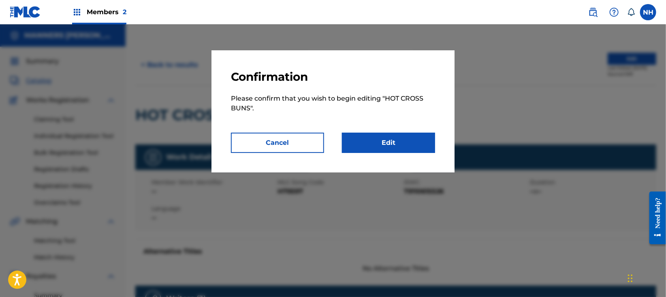
click at [378, 151] on link "Edit" at bounding box center [388, 142] width 93 height 20
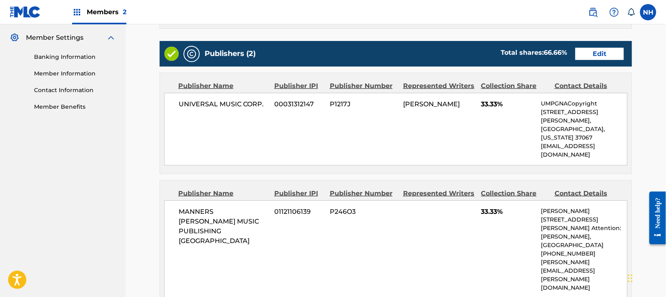
scroll to position [457, 0]
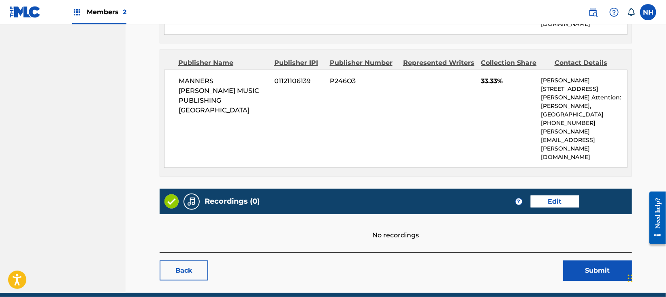
click at [548, 195] on link "Edit" at bounding box center [555, 201] width 49 height 12
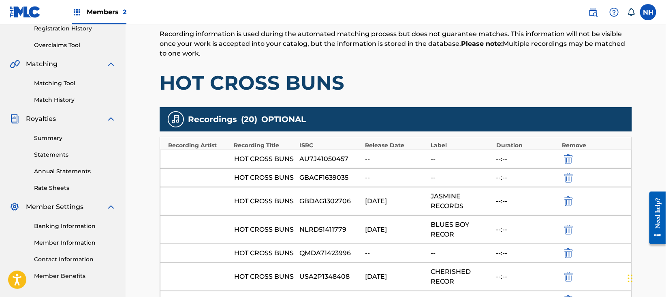
scroll to position [108, 0]
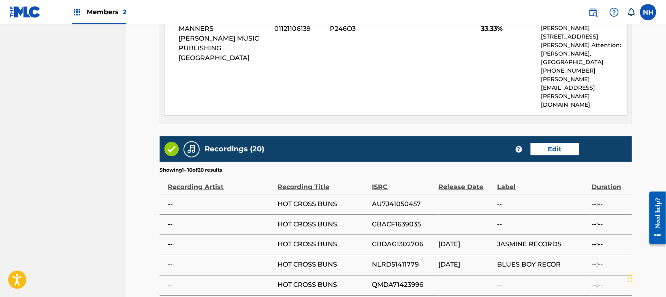
scroll to position [619, 0]
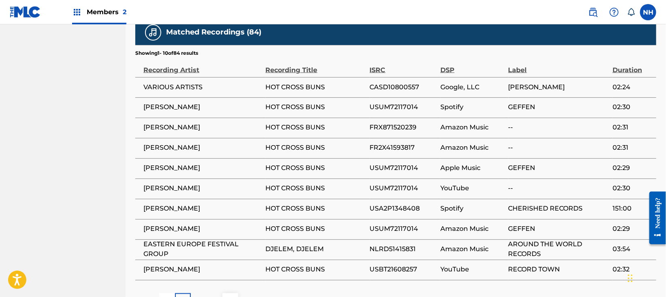
scroll to position [632, 0]
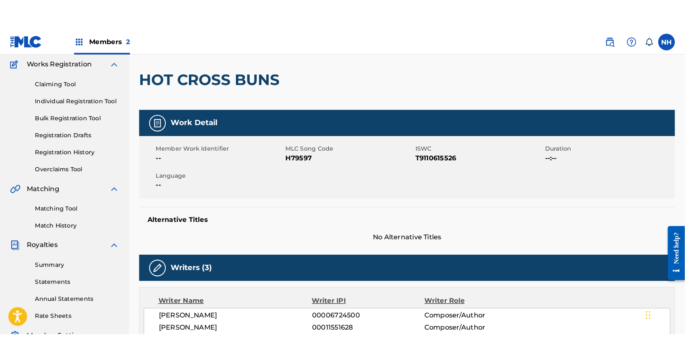
scroll to position [0, 0]
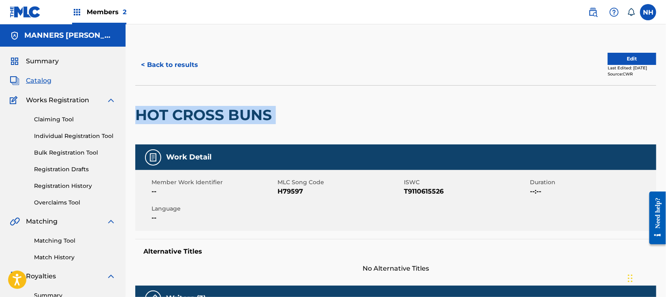
drag, startPoint x: 285, startPoint y: 124, endPoint x: 136, endPoint y: 116, distance: 149.3
click at [136, 116] on div "HOT CROSS BUNS" at bounding box center [395, 114] width 521 height 59
copy div "HOT CROSS BUNS"
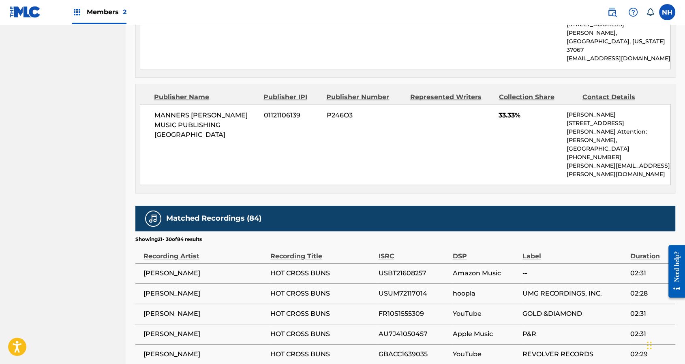
scroll to position [619, 0]
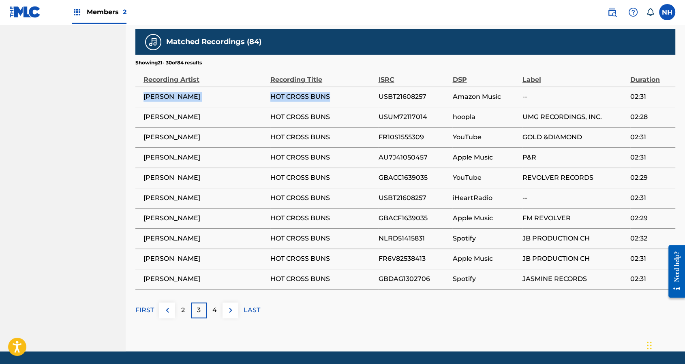
drag, startPoint x: 348, startPoint y: 74, endPoint x: 144, endPoint y: 75, distance: 204.6
click at [144, 87] on tr "PAUL GAYTEN HOT CROSS BUNS USBT21608257 Amazon Music -- 02:31" at bounding box center [405, 97] width 540 height 20
copy tr "PAUL GAYTEN HOT CROSS BUNS"
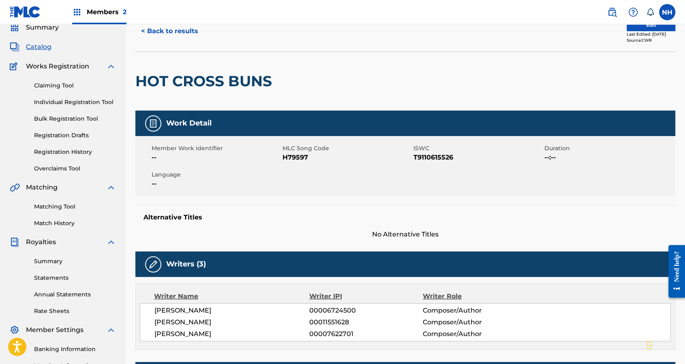
scroll to position [0, 0]
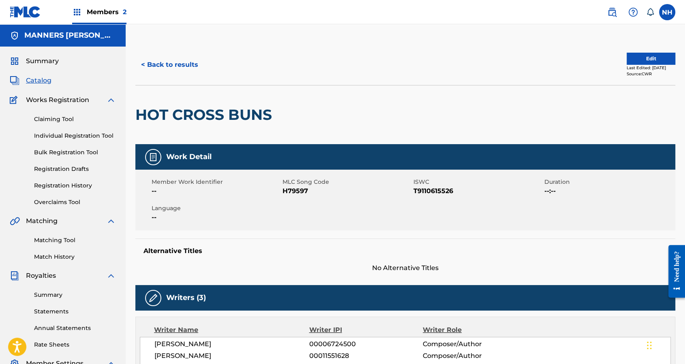
click at [60, 238] on link "Matching Tool" at bounding box center [75, 240] width 82 height 9
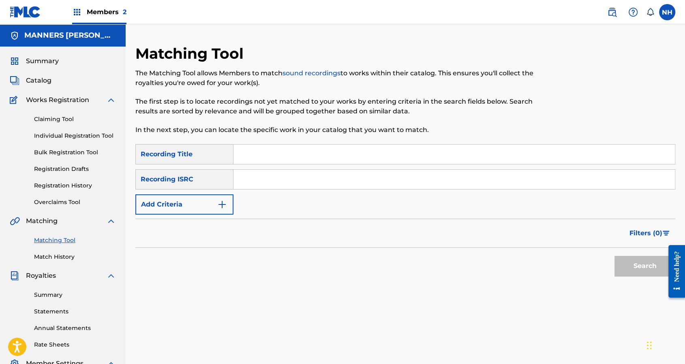
click at [256, 147] on input "Search Form" at bounding box center [453, 154] width 441 height 19
paste input "ROLF HARRIS"
type input "ROLF HARRIS"
click at [194, 211] on button "Add Criteria" at bounding box center [184, 204] width 98 height 20
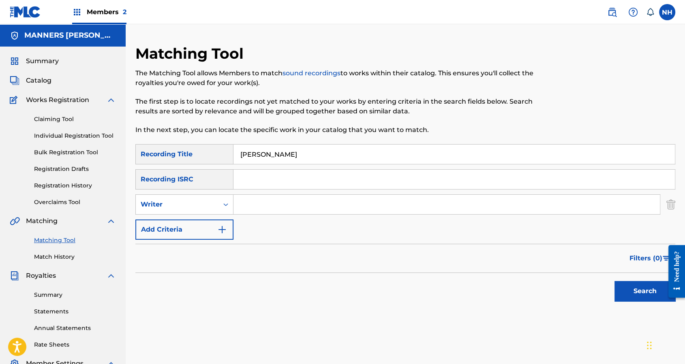
click at [224, 221] on button "Add Criteria" at bounding box center [184, 230] width 98 height 20
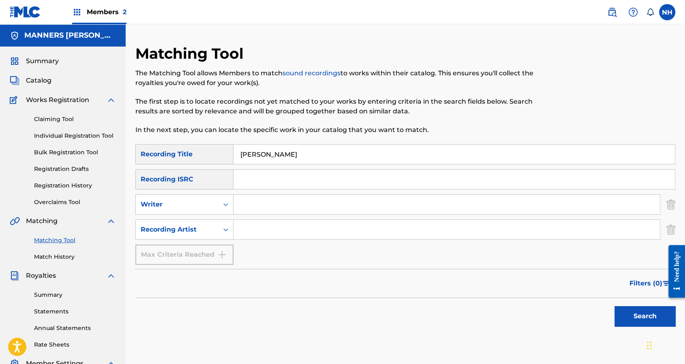
click at [260, 237] on input "Search Form" at bounding box center [446, 229] width 426 height 19
type input "max cooper"
click at [626, 309] on button "Search" at bounding box center [644, 316] width 61 height 20
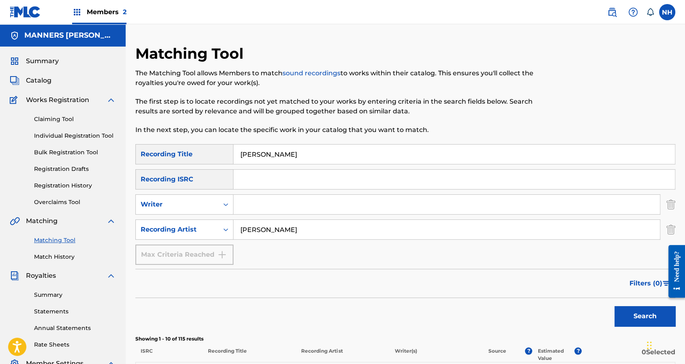
click at [341, 168] on div "SearchWithCriteria6179b081-198e-49ae-8a2f-390ea52461d4 Recording Title ROLF HAR…" at bounding box center [405, 204] width 540 height 121
drag, startPoint x: 338, startPoint y: 160, endPoint x: 117, endPoint y: 157, distance: 221.2
click at [151, 157] on div "SearchWithCriteria6179b081-198e-49ae-8a2f-390ea52461d4 Recording Title ROLF HAR…" at bounding box center [405, 154] width 540 height 20
paste input "SURGE"
click at [651, 321] on button "Search" at bounding box center [644, 316] width 61 height 20
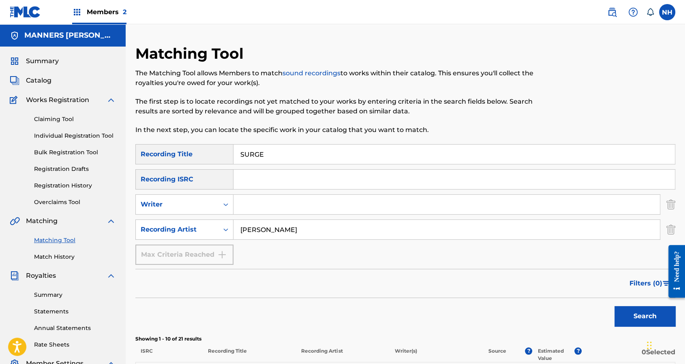
drag, startPoint x: 413, startPoint y: 168, endPoint x: 412, endPoint y: 154, distance: 13.8
click at [412, 166] on div "SearchWithCriteria6179b081-198e-49ae-8a2f-390ea52461d4 Recording Title SURGE Se…" at bounding box center [405, 204] width 540 height 121
click at [412, 154] on input "SURGE" at bounding box center [453, 154] width 441 height 19
paste input "LEAVING THIS PLAC"
type input "LEAVING THIS PLACE"
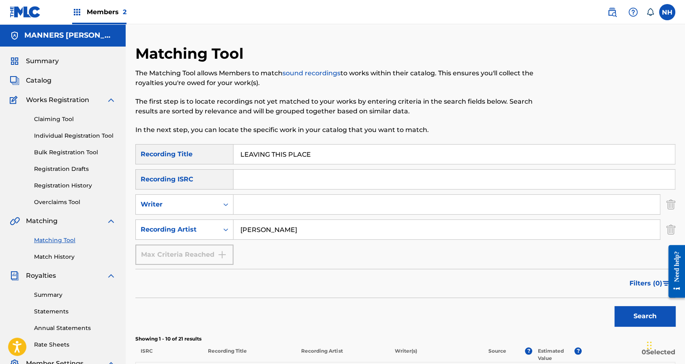
click at [637, 313] on button "Search" at bounding box center [644, 316] width 61 height 20
click at [73, 11] on img at bounding box center [77, 12] width 10 height 10
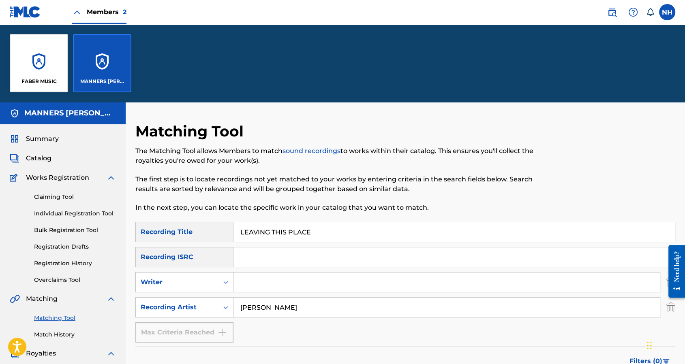
click at [42, 67] on div "FABER MUSIC" at bounding box center [39, 63] width 58 height 58
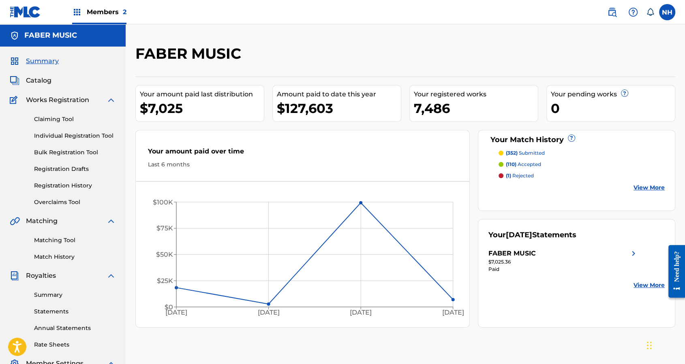
click at [67, 254] on link "Match History" at bounding box center [75, 257] width 82 height 9
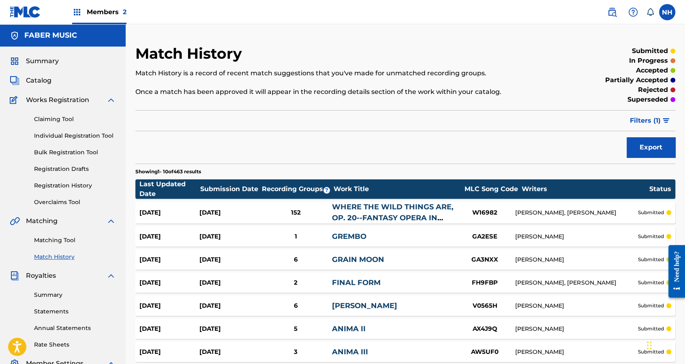
click at [72, 117] on link "Claiming Tool" at bounding box center [75, 119] width 82 height 9
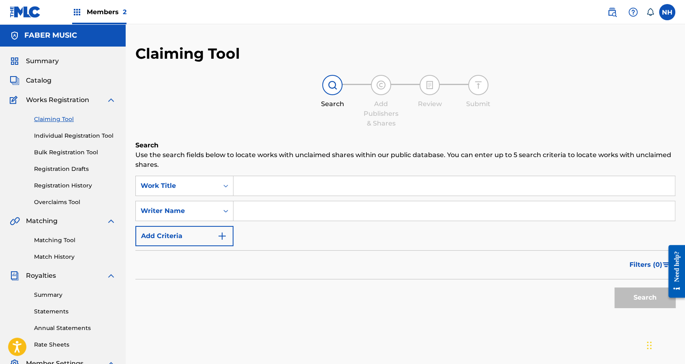
click at [82, 142] on div "Claiming Tool Individual Registration Tool Bulk Registration Tool Registration …" at bounding box center [63, 156] width 106 height 102
click at [71, 240] on link "Matching Tool" at bounding box center [75, 240] width 82 height 9
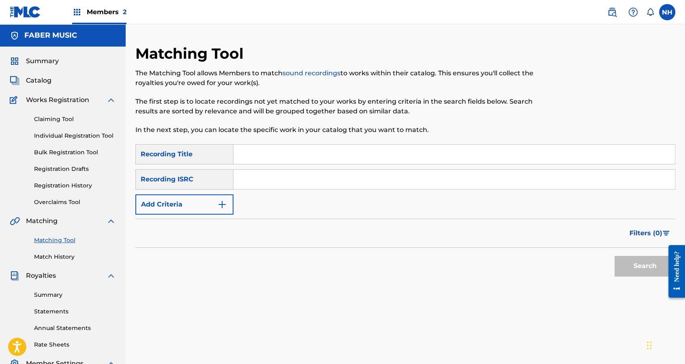
click at [67, 258] on link "Match History" at bounding box center [75, 257] width 82 height 9
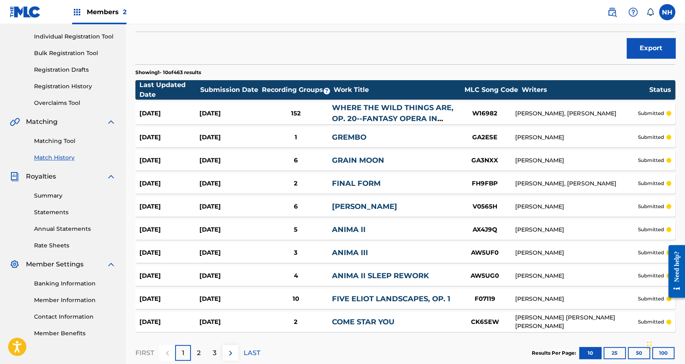
scroll to position [148, 0]
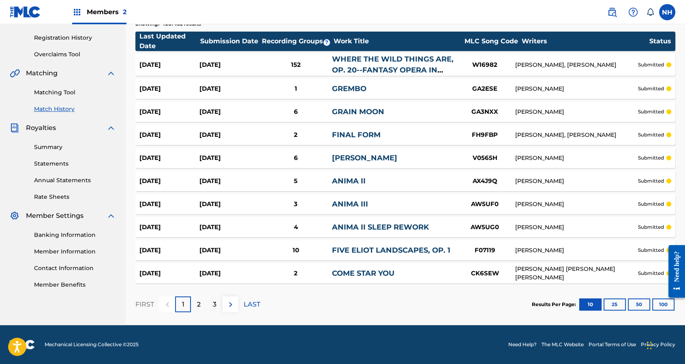
click at [62, 146] on link "Summary" at bounding box center [75, 147] width 82 height 9
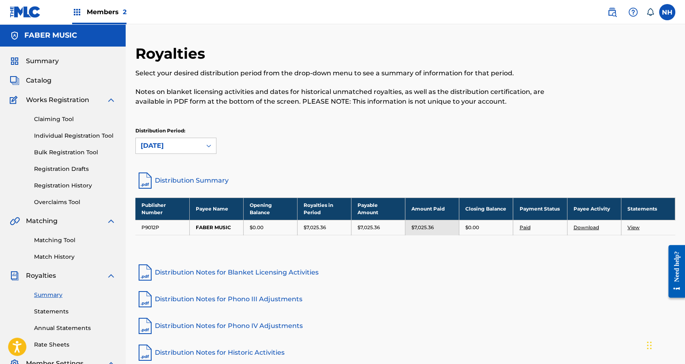
click at [59, 118] on link "Claiming Tool" at bounding box center [75, 119] width 82 height 9
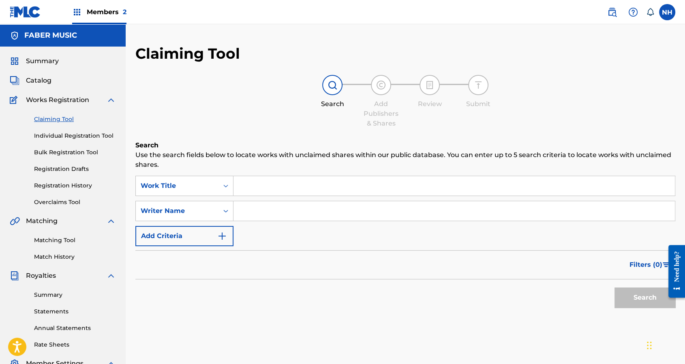
click at [58, 85] on div "Summary Catalog Works Registration Claiming Tool Individual Registration Tool B…" at bounding box center [63, 247] width 126 height 400
click at [36, 81] on span "Catalog" at bounding box center [39, 81] width 26 height 10
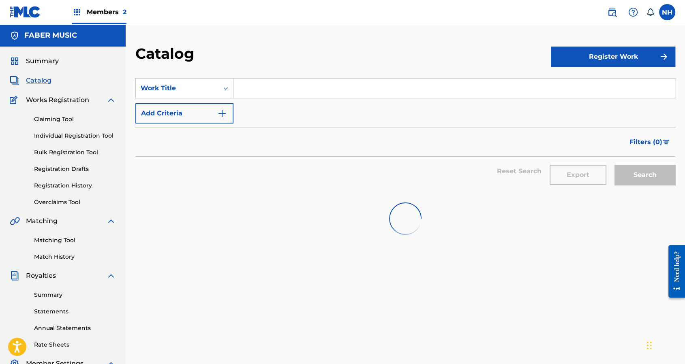
click at [45, 62] on span "Summary" at bounding box center [42, 61] width 33 height 10
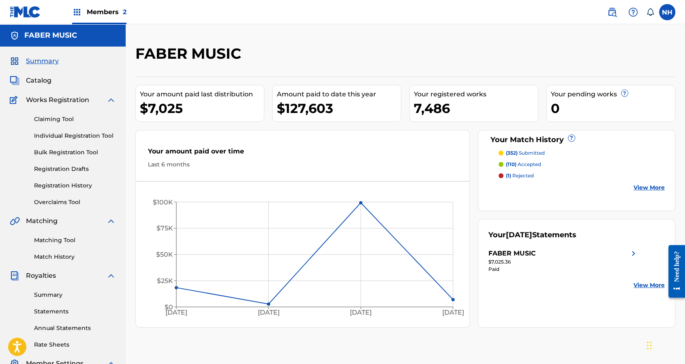
click at [39, 79] on span "Catalog" at bounding box center [39, 81] width 26 height 10
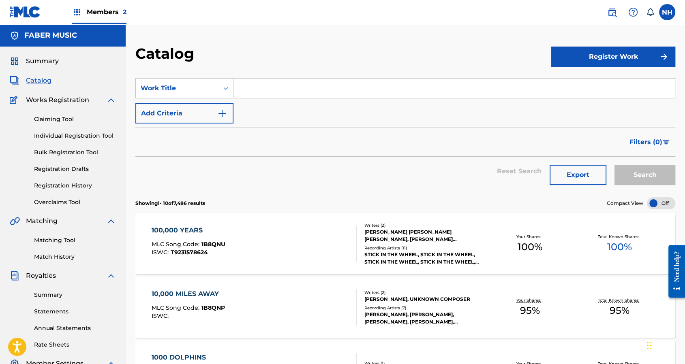
click at [61, 241] on link "Matching Tool" at bounding box center [75, 240] width 82 height 9
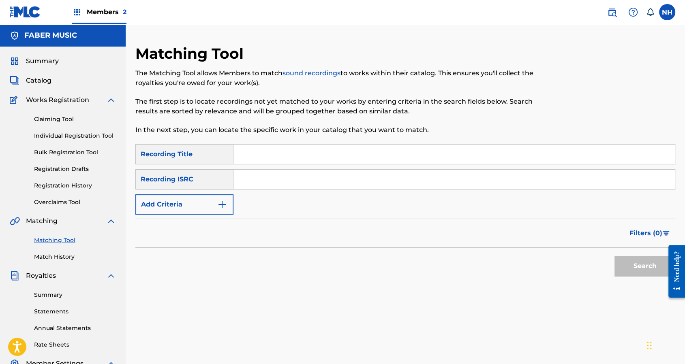
drag, startPoint x: 228, startPoint y: 194, endPoint x: 207, endPoint y: 204, distance: 23.7
click at [207, 204] on div "SearchWithCriteria6179b081-198e-49ae-8a2f-390ea52461d4 Recording Title SearchWi…" at bounding box center [405, 179] width 540 height 70
click at [207, 204] on button "Add Criteria" at bounding box center [184, 204] width 98 height 20
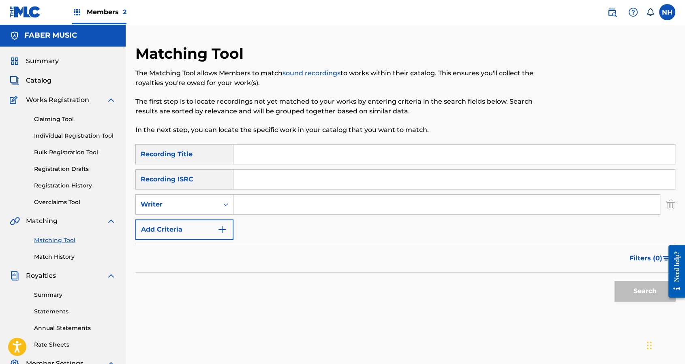
click at [207, 224] on button "Add Criteria" at bounding box center [184, 230] width 98 height 20
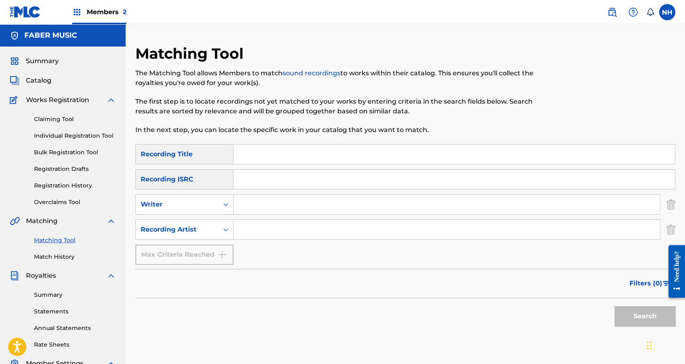
click at [241, 230] on input "Search Form" at bounding box center [446, 229] width 426 height 19
type input "alfa mist"
click at [614, 306] on button "Search" at bounding box center [644, 316] width 61 height 20
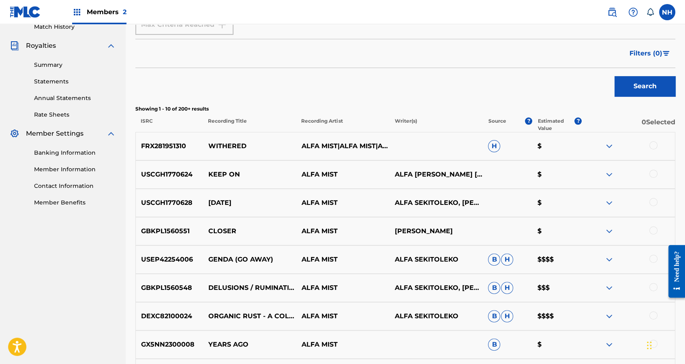
scroll to position [196, 0]
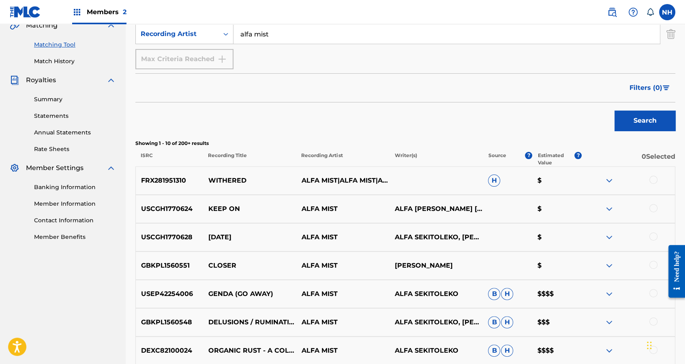
click at [634, 86] on span "Filters ( 0 )" at bounding box center [645, 88] width 33 height 10
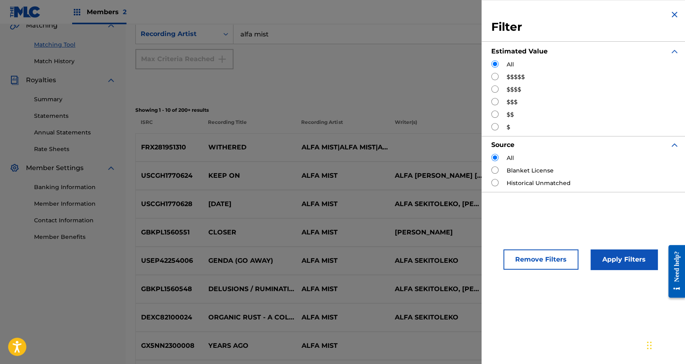
click at [673, 17] on img "Search Form" at bounding box center [674, 15] width 10 height 10
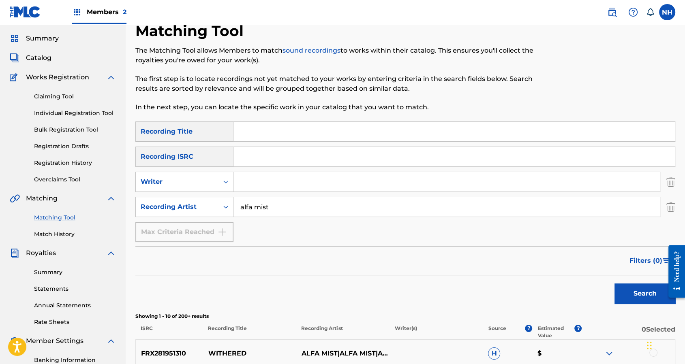
scroll to position [0, 0]
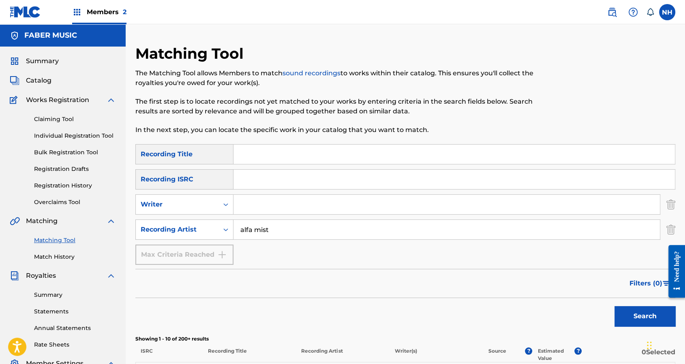
click at [631, 283] on span "Filters ( 0 )" at bounding box center [645, 284] width 33 height 10
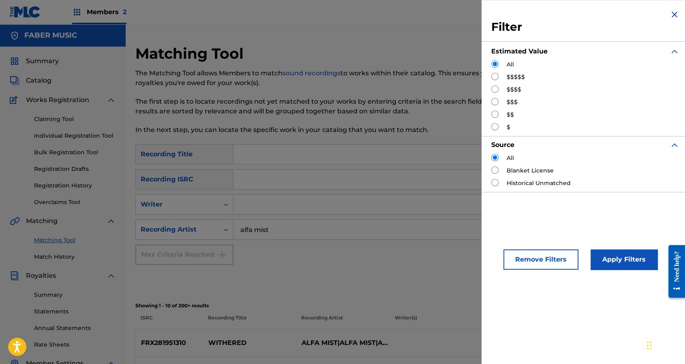
click at [669, 13] on img "Search Form" at bounding box center [674, 15] width 10 height 10
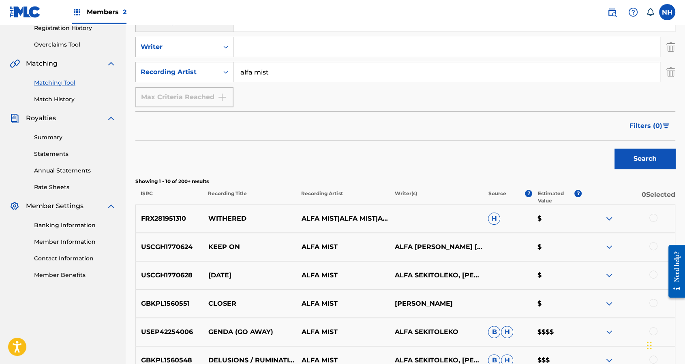
scroll to position [174, 0]
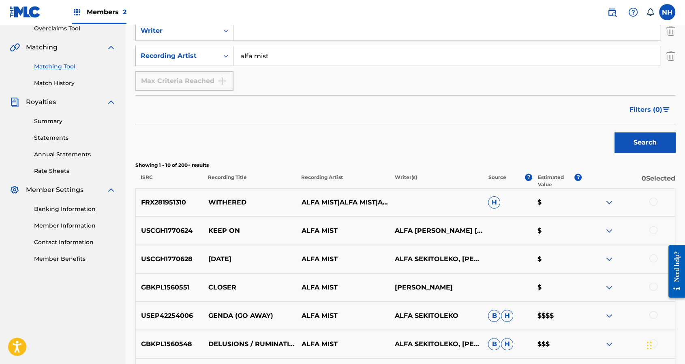
click at [648, 109] on span "Filters ( 0 )" at bounding box center [645, 110] width 33 height 10
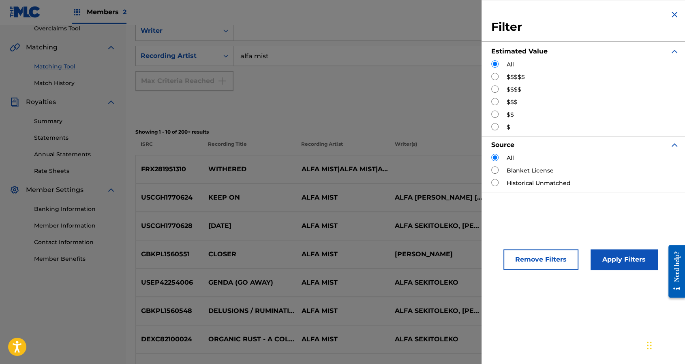
click at [674, 10] on img "Search Form" at bounding box center [674, 15] width 10 height 10
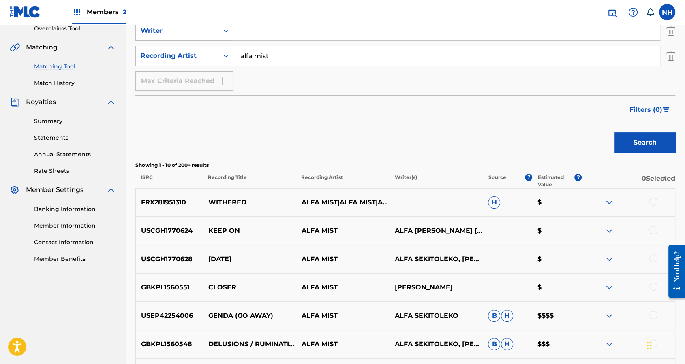
scroll to position [281, 0]
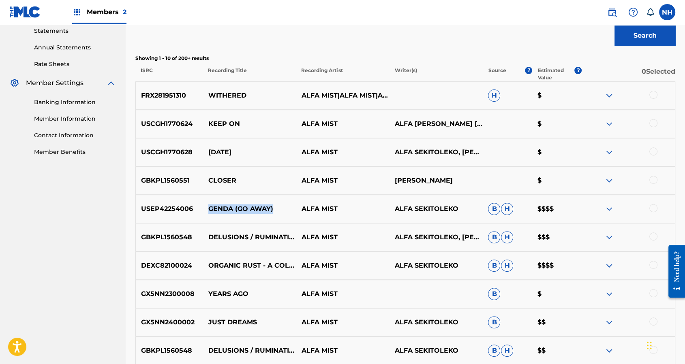
drag, startPoint x: 280, startPoint y: 208, endPoint x: 207, endPoint y: 209, distance: 72.1
click at [207, 209] on p "GENDA (GO AWAY)" at bounding box center [249, 209] width 93 height 10
copy p "GENDA (GO AWAY)"
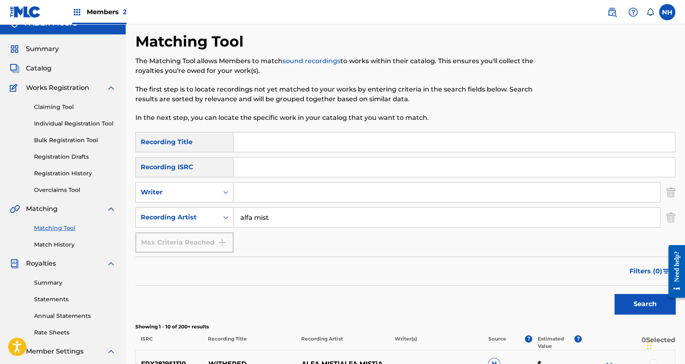
scroll to position [0, 0]
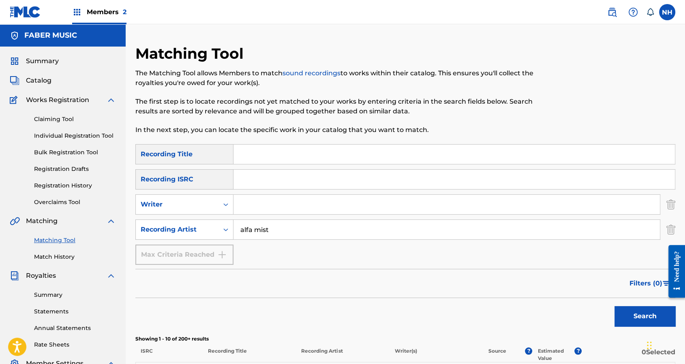
click at [62, 117] on link "Claiming Tool" at bounding box center [75, 119] width 82 height 9
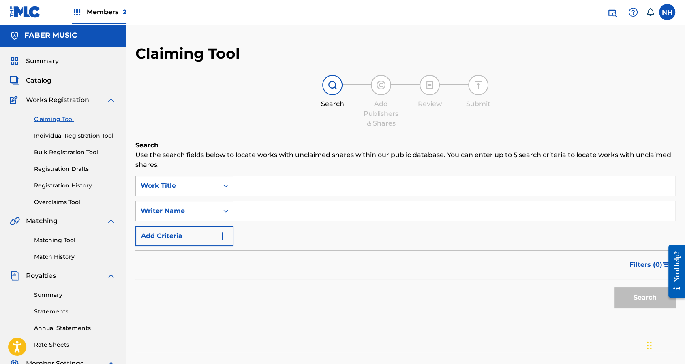
click at [255, 177] on input "Search Form" at bounding box center [453, 185] width 441 height 19
paste input "GENDA (GO AWAY)"
type input "GENDA (GO AWAY)"
click at [629, 291] on button "Search" at bounding box center [644, 298] width 61 height 20
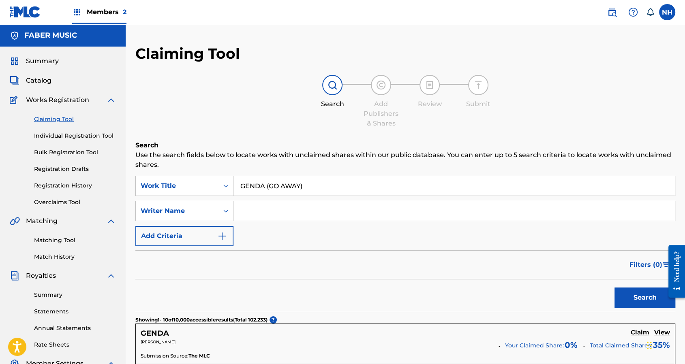
click at [40, 85] on span "Catalog" at bounding box center [39, 81] width 26 height 10
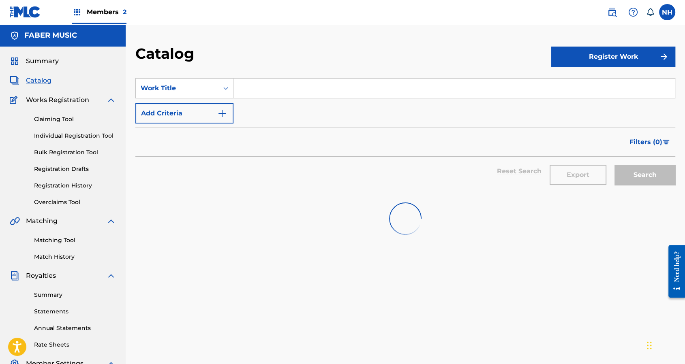
paste input "GENDA (GO AWAY)"
click at [275, 81] on input "GENDA (GO AWAY)" at bounding box center [453, 88] width 441 height 19
click at [183, 119] on button "Add Criteria" at bounding box center [184, 113] width 98 height 20
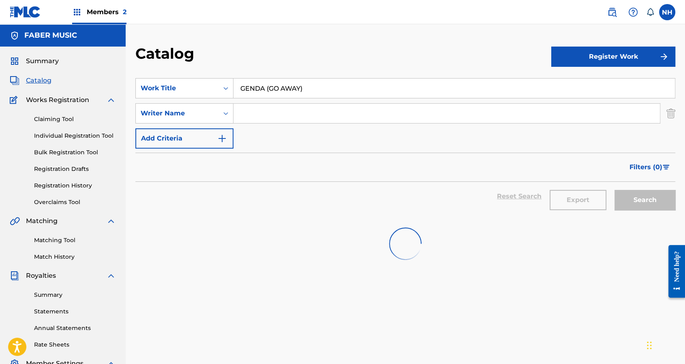
click at [356, 92] on input "GENDA (GO AWAY)" at bounding box center [453, 88] width 441 height 19
click at [353, 136] on div "SearchWithCriteria27f2f752-1760-4e97-93d8-d60afe98bb3c Work Title GENDA SearchW…" at bounding box center [405, 113] width 540 height 70
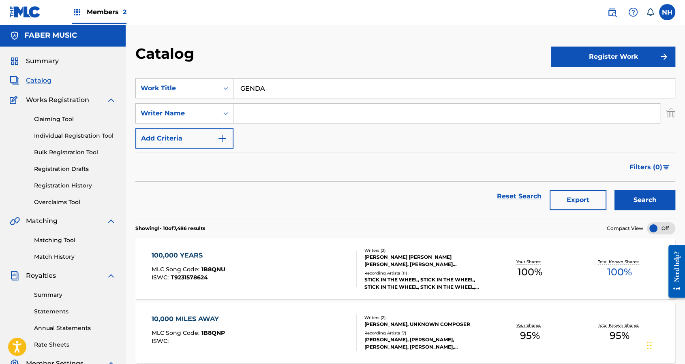
click at [495, 91] on input "GENDA" at bounding box center [453, 88] width 441 height 19
paste input "(GO AWAY)"
type input "GENDA (GO AWAY)"
click at [637, 208] on button "Search" at bounding box center [644, 200] width 61 height 20
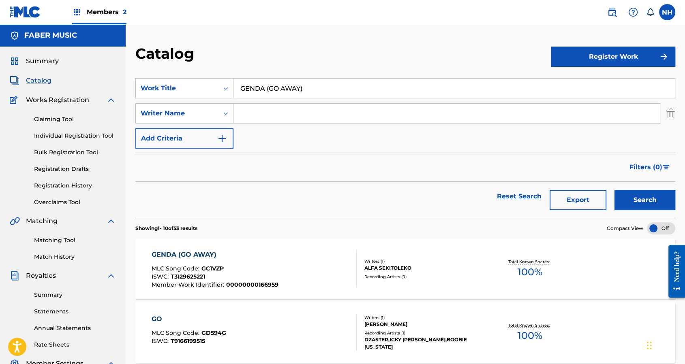
scroll to position [62, 0]
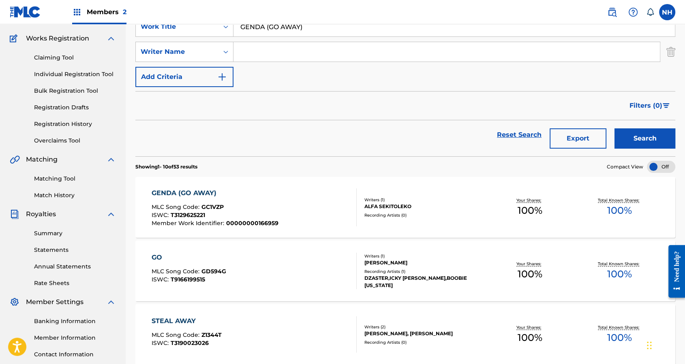
click at [52, 178] on link "Matching Tool" at bounding box center [75, 179] width 82 height 9
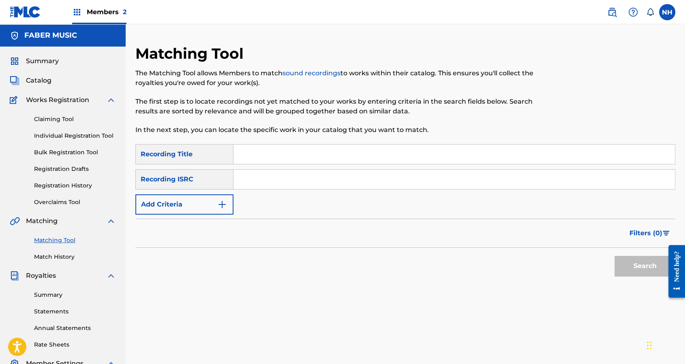
click at [260, 150] on input "Search Form" at bounding box center [453, 154] width 441 height 19
paste input "GENDA (GO AWAY)"
type input "GENDA (GO AWAY)"
click at [632, 263] on button "Search" at bounding box center [644, 266] width 61 height 20
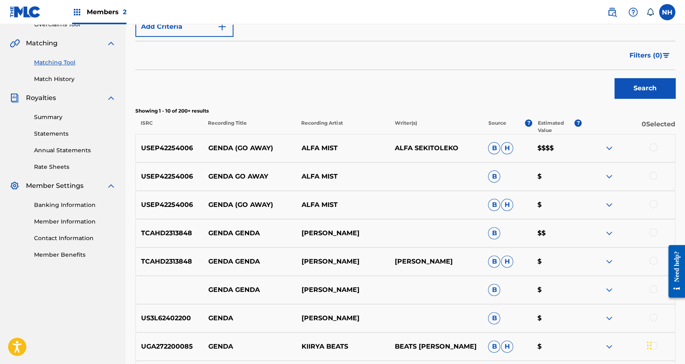
scroll to position [188, 0]
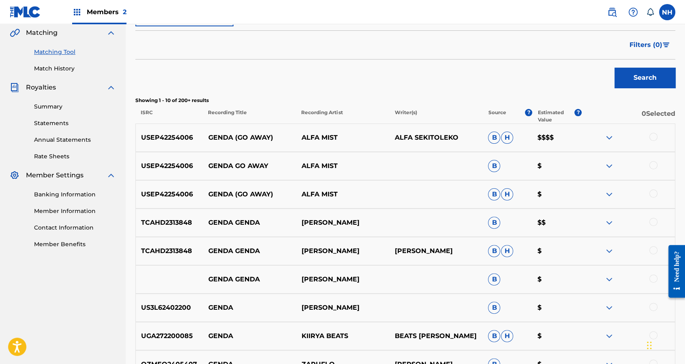
click at [611, 135] on img at bounding box center [609, 138] width 10 height 10
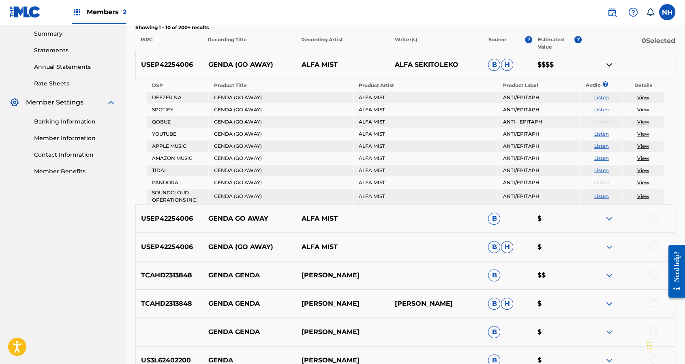
scroll to position [263, 0]
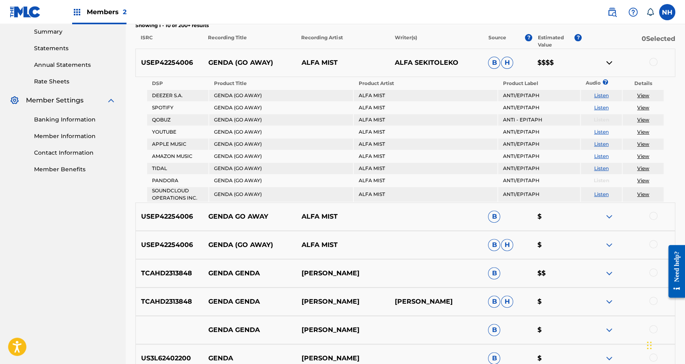
click at [655, 240] on div at bounding box center [653, 244] width 8 height 8
click at [655, 216] on div at bounding box center [653, 216] width 8 height 8
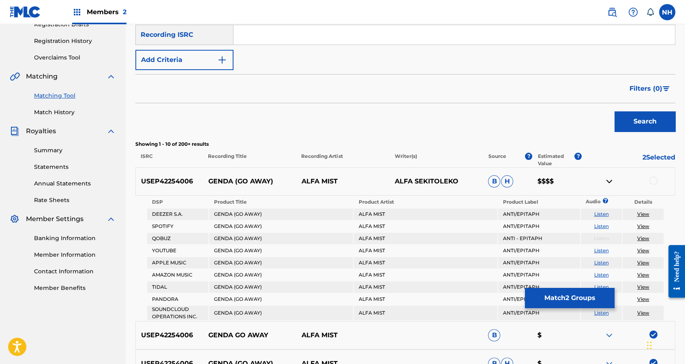
scroll to position [144, 0]
click at [649, 178] on div at bounding box center [627, 182] width 93 height 10
click at [649, 178] on div at bounding box center [653, 181] width 8 height 8
click at [649, 178] on div at bounding box center [627, 182] width 93 height 10
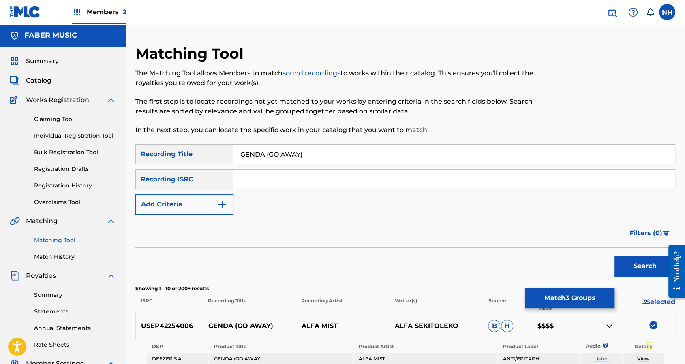
click at [406, 156] on input "GENDA (GO AWAY)" at bounding box center [453, 154] width 441 height 19
click at [546, 297] on button "Match 3 Groups" at bounding box center [570, 298] width 90 height 20
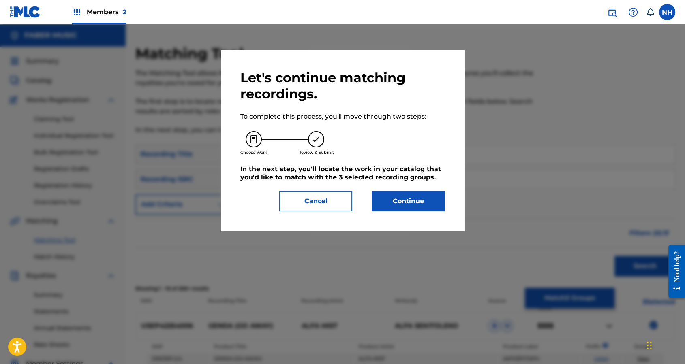
drag, startPoint x: 388, startPoint y: 186, endPoint x: 389, endPoint y: 191, distance: 5.0
click at [389, 191] on div "Let's continue matching recordings. To complete this process, you'll move throu…" at bounding box center [342, 141] width 204 height 142
click at [389, 191] on button "Continue" at bounding box center [407, 201] width 73 height 20
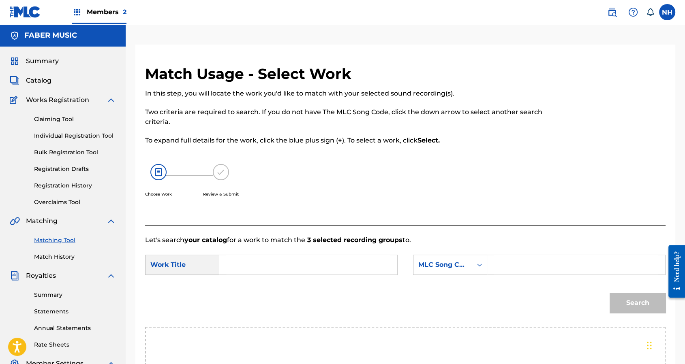
paste input "GENDA (GO AWAY)"
click at [284, 256] on input "Search Form" at bounding box center [308, 264] width 164 height 19
type input "GENDA (GO AWAY)"
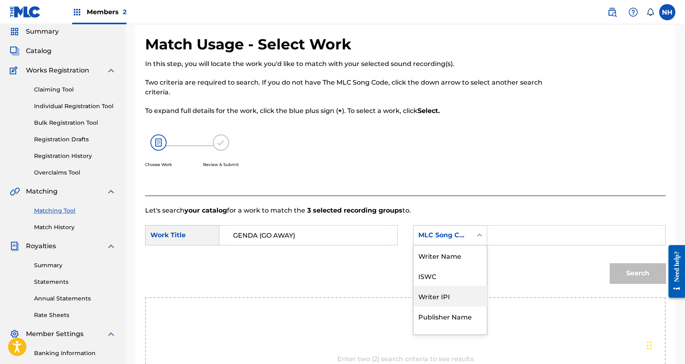
scroll to position [32, 0]
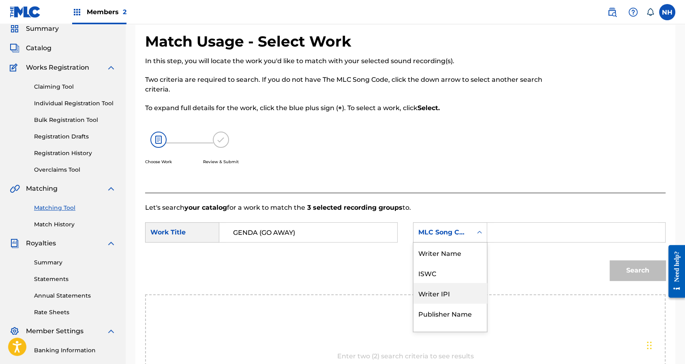
click at [429, 243] on div "7 results available. Use Up and Down to choose options, press Enter to select t…" at bounding box center [450, 232] width 74 height 20
click at [467, 248] on div "Writer Name" at bounding box center [449, 253] width 73 height 20
click at [513, 229] on input "Search Form" at bounding box center [576, 232] width 164 height 19
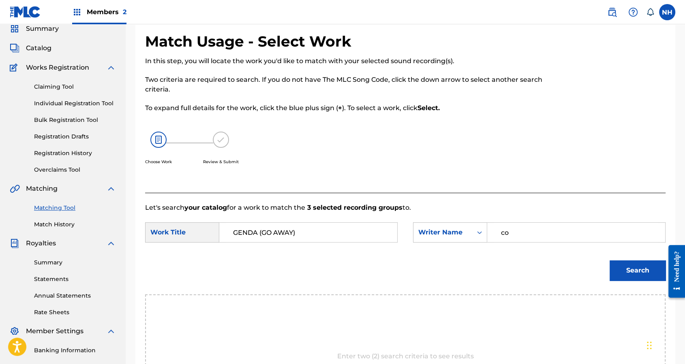
type input "c"
click at [578, 228] on input "Search Form" at bounding box center [576, 232] width 164 height 19
click at [564, 237] on input "seki" at bounding box center [576, 232] width 164 height 19
click at [547, 233] on input "sekitoleto" at bounding box center [576, 232] width 164 height 19
type input "sekitoleko"
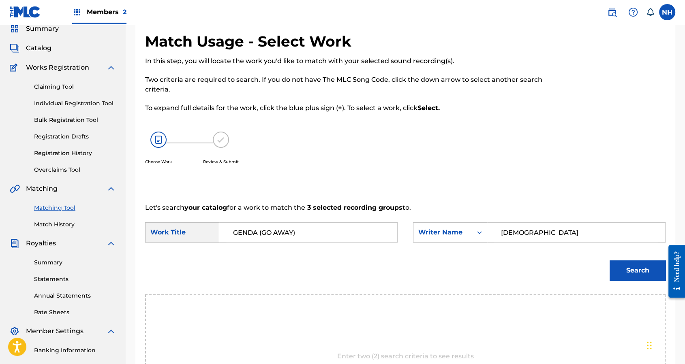
click at [609, 260] on button "Search" at bounding box center [637, 270] width 56 height 20
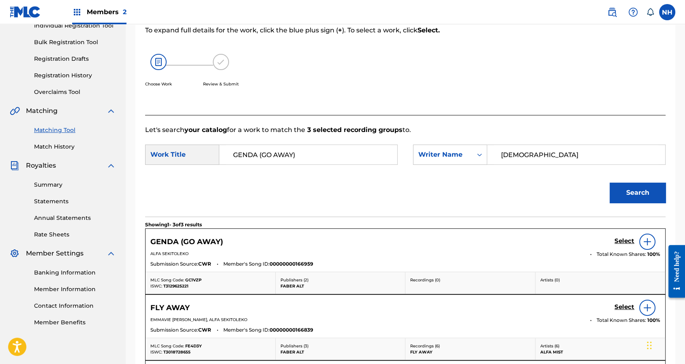
scroll to position [162, 0]
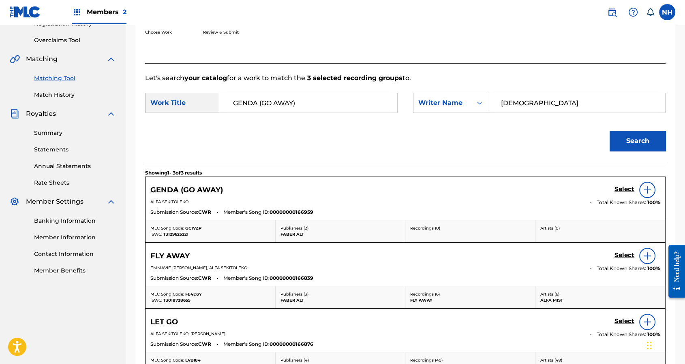
click at [628, 186] on h5 "Select" at bounding box center [624, 190] width 20 height 8
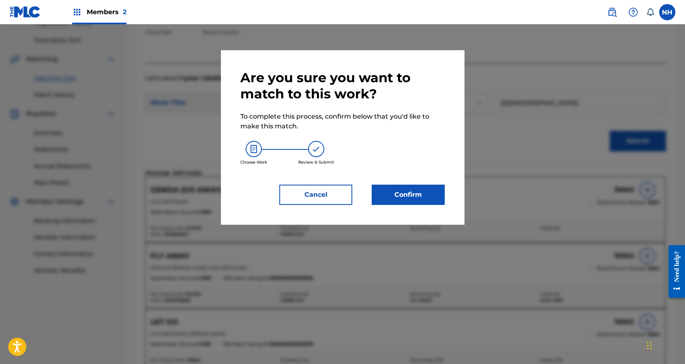
click at [440, 191] on button "Confirm" at bounding box center [407, 195] width 73 height 20
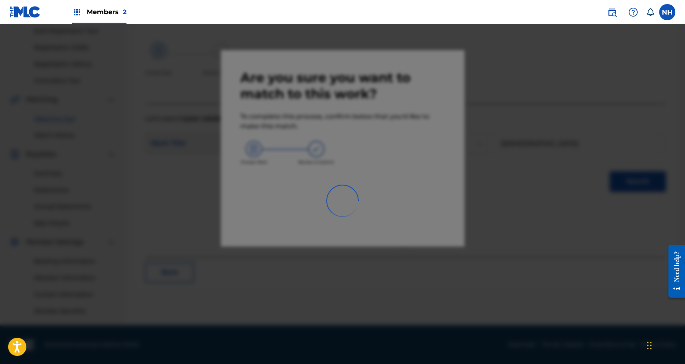
scroll to position [122, 0]
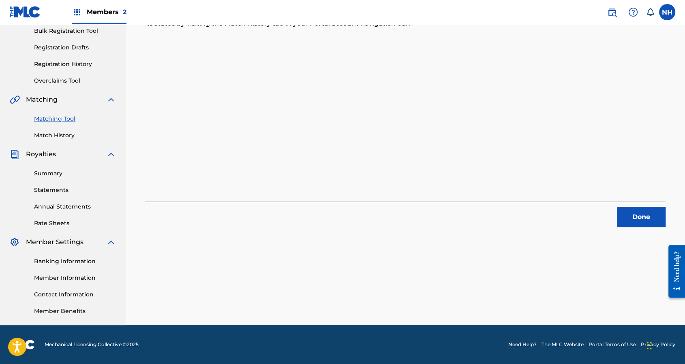
click at [640, 219] on button "Done" at bounding box center [641, 217] width 49 height 20
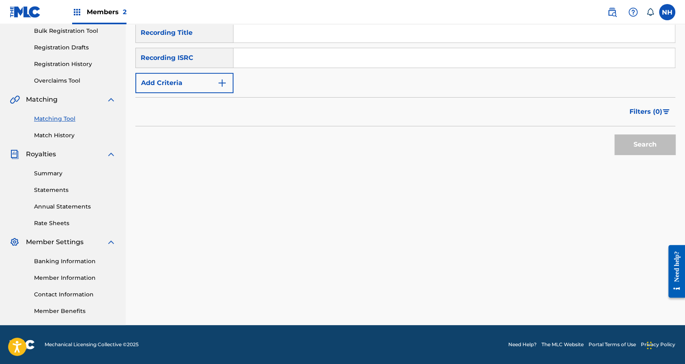
click at [73, 140] on div "Summary Catalog Works Registration Claiming Tool Individual Registration Tool B…" at bounding box center [63, 125] width 126 height 400
click at [65, 135] on link "Match History" at bounding box center [75, 135] width 82 height 9
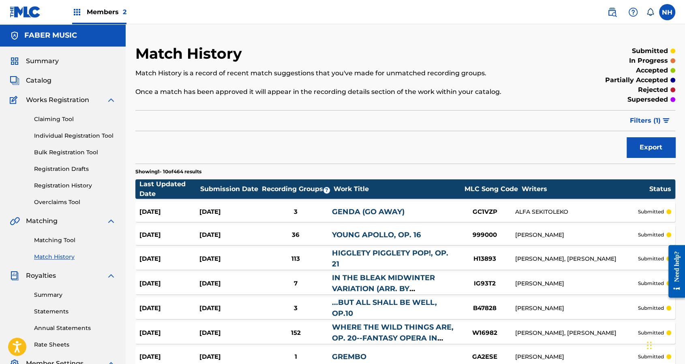
click at [51, 64] on span "Summary" at bounding box center [42, 61] width 33 height 10
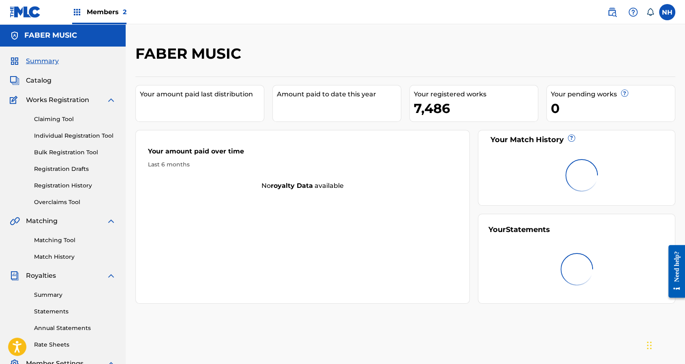
click at [48, 81] on span "Catalog" at bounding box center [39, 81] width 26 height 10
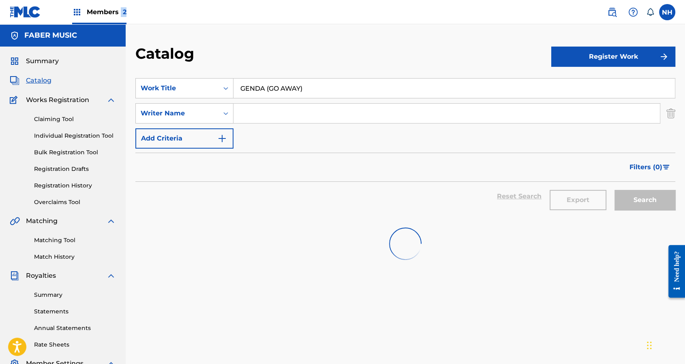
drag, startPoint x: 128, startPoint y: 13, endPoint x: 120, endPoint y: 13, distance: 8.5
click at [120, 13] on nav "Members 2 NH NH Noel Ho noel.ho@fabermusic.com Notification Preferences Profile…" at bounding box center [342, 12] width 685 height 24
click at [120, 13] on span "Members 2" at bounding box center [107, 11] width 40 height 9
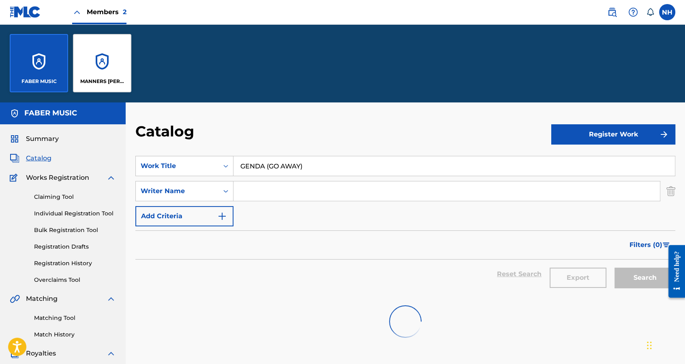
click at [117, 81] on p "MANNERS MCDADE MUSIC PUBLISHING LIMITED" at bounding box center [102, 81] width 44 height 7
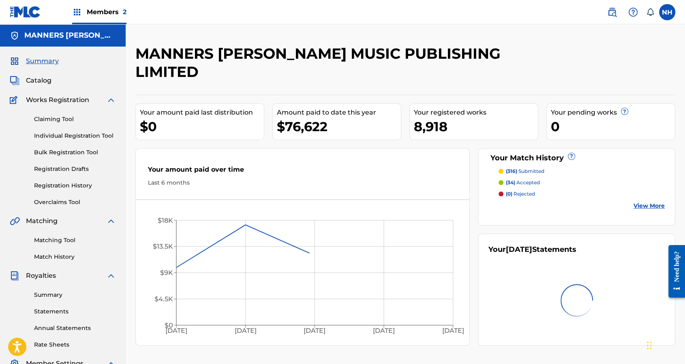
scroll to position [122, 0]
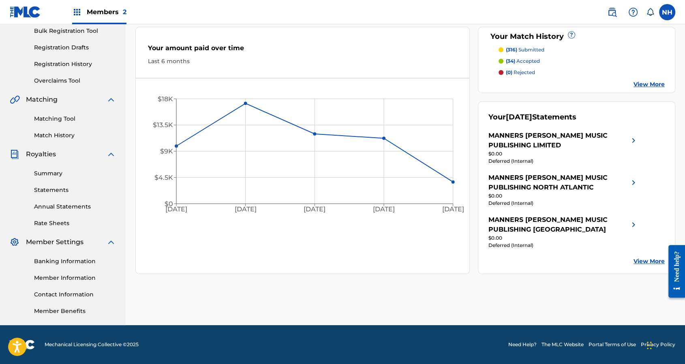
click at [42, 175] on link "Summary" at bounding box center [75, 173] width 82 height 9
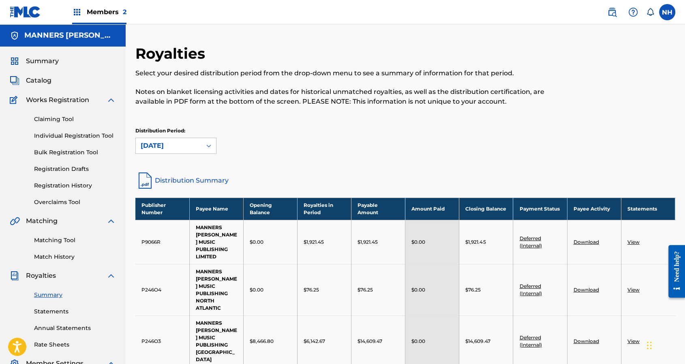
click at [186, 157] on div "Distribution Period: August 2025" at bounding box center [405, 144] width 540 height 34
click at [40, 84] on span "Catalog" at bounding box center [39, 81] width 26 height 10
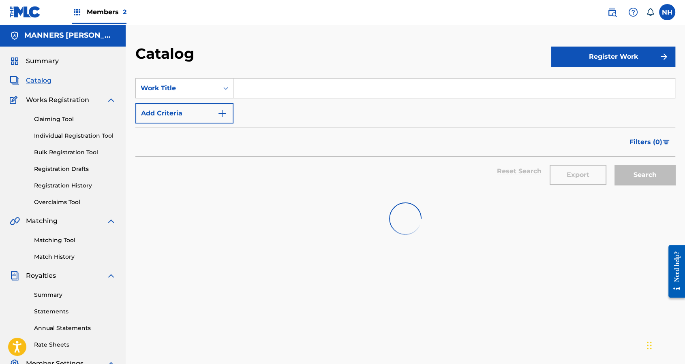
click at [210, 125] on form "SearchWithCriteria27f2f752-1760-4e97-93d8-d60afe98bb3c Work Title Add Criteria …" at bounding box center [405, 135] width 540 height 115
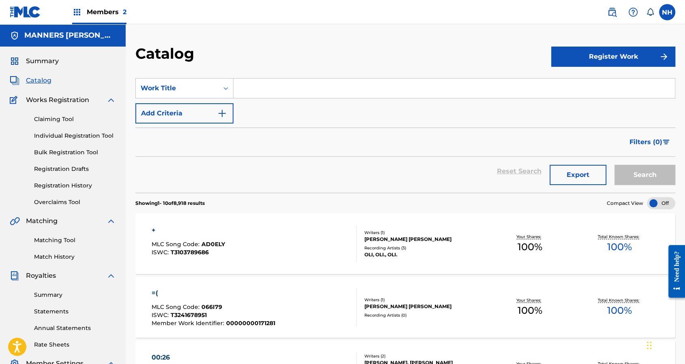
click at [205, 119] on button "Add Criteria" at bounding box center [184, 113] width 98 height 20
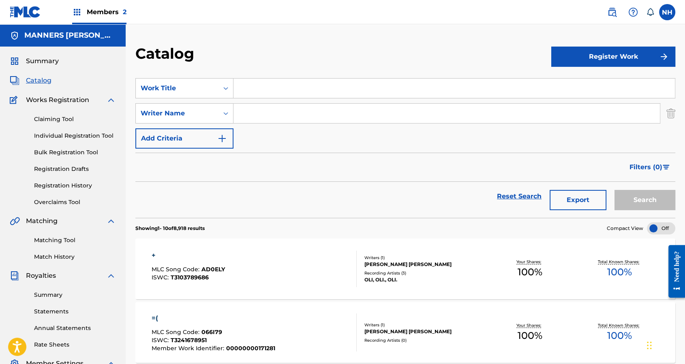
click at [192, 142] on button "Add Criteria" at bounding box center [184, 138] width 98 height 20
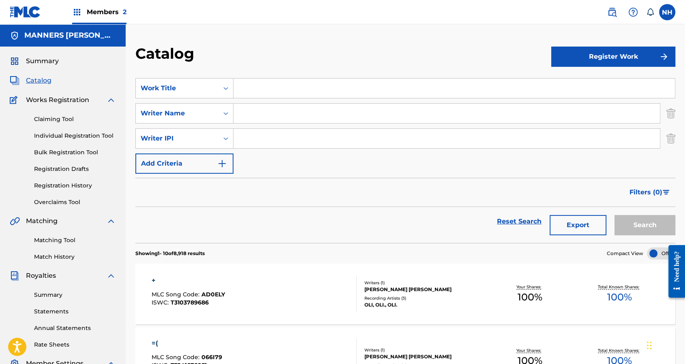
click at [93, 17] on div "Members 2" at bounding box center [99, 12] width 54 height 24
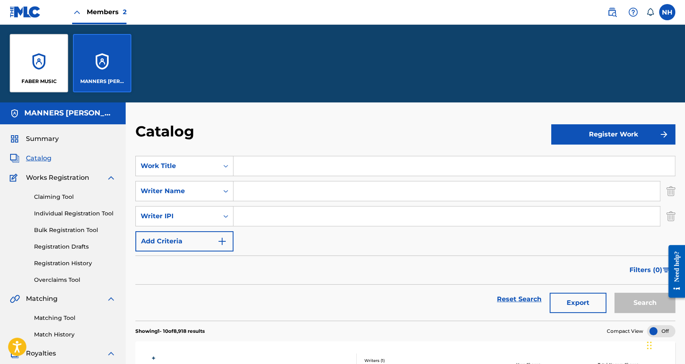
click at [45, 70] on div "FABER MUSIC" at bounding box center [39, 63] width 58 height 58
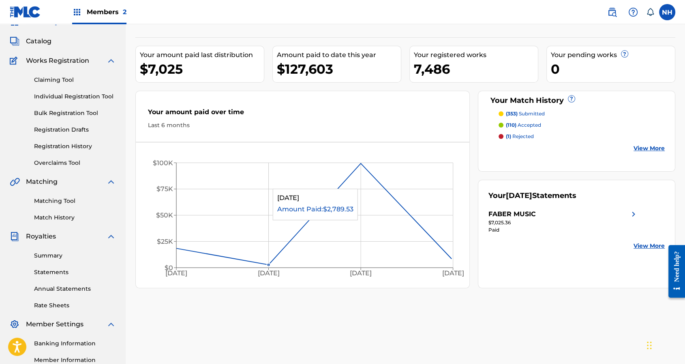
scroll to position [40, 0]
click at [61, 198] on link "Matching Tool" at bounding box center [75, 200] width 82 height 9
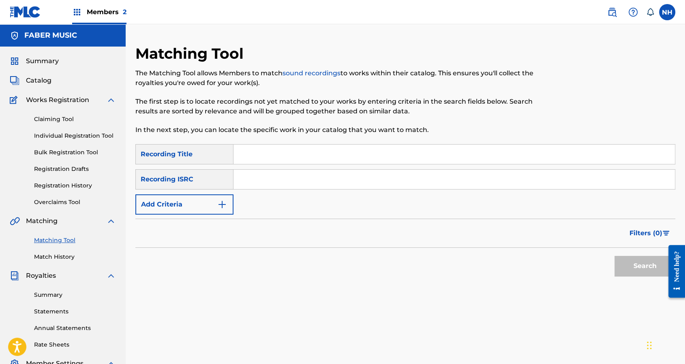
click at [207, 208] on button "Add Criteria" at bounding box center [184, 204] width 98 height 20
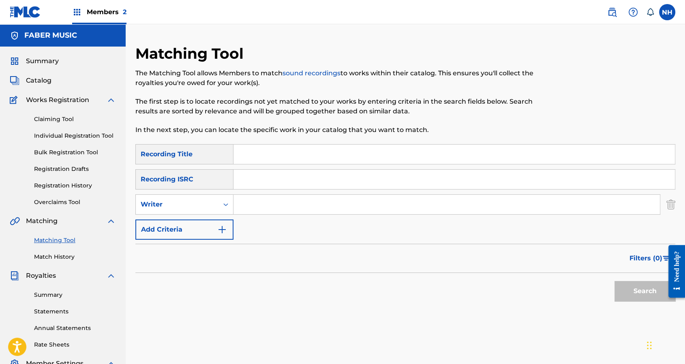
click at [198, 224] on button "Add Criteria" at bounding box center [184, 230] width 98 height 20
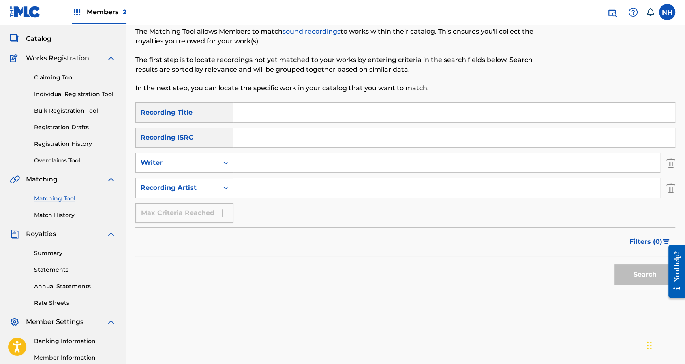
scroll to position [13, 0]
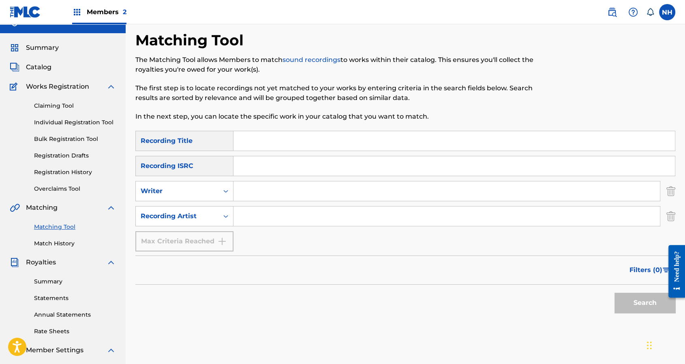
click at [325, 201] on input "Search Form" at bounding box center [446, 190] width 426 height 19
click at [250, 218] on input "Search Form" at bounding box center [446, 216] width 426 height 19
type input "alfa mist"
click at [614, 293] on button "Search" at bounding box center [644, 303] width 61 height 20
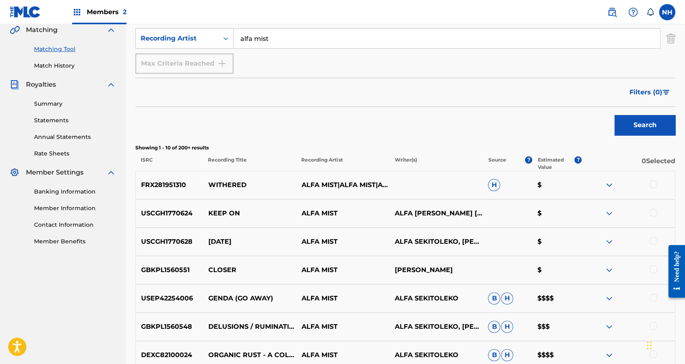
scroll to position [230, 0]
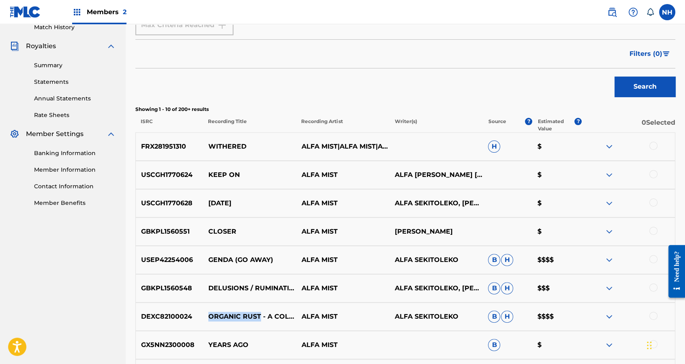
drag, startPoint x: 259, startPoint y: 312, endPoint x: 207, endPoint y: 310, distance: 51.9
click at [207, 312] on p "ORGANIC RUST - A COLORS SHOW" at bounding box center [249, 317] width 93 height 10
copy p "ORGANIC RUST"
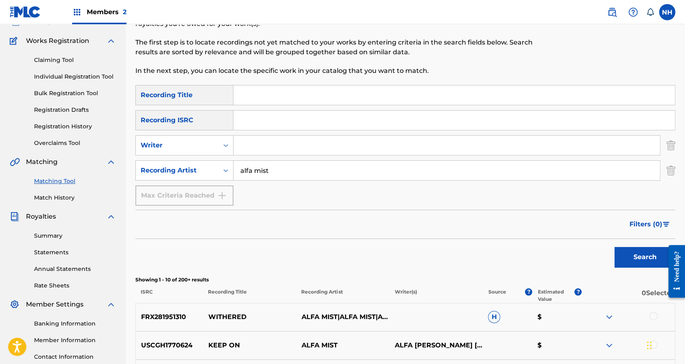
scroll to position [0, 0]
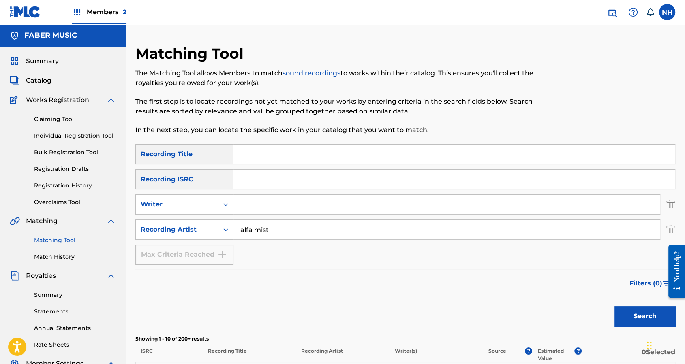
paste input "ORGANIC RUST"
type input "ORGANIC RUST"
drag, startPoint x: 581, startPoint y: 296, endPoint x: 590, endPoint y: 301, distance: 10.6
click at [583, 297] on div "Filters ( 0 )" at bounding box center [405, 283] width 540 height 29
click at [616, 310] on button "Search" at bounding box center [644, 316] width 61 height 20
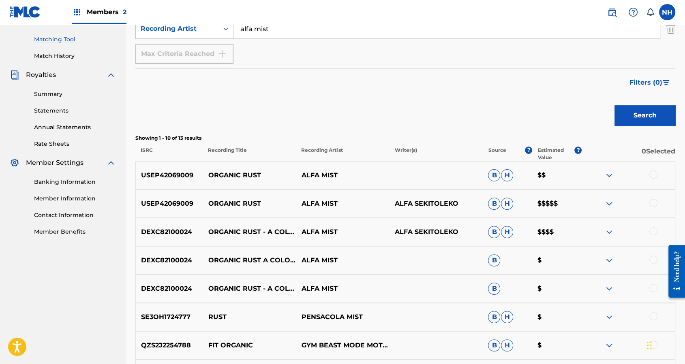
scroll to position [216, 0]
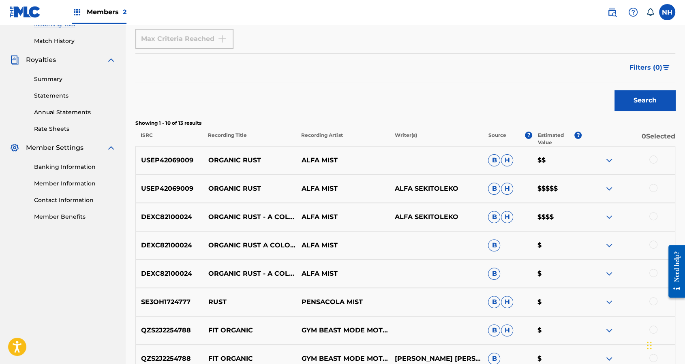
click at [651, 156] on div at bounding box center [653, 160] width 8 height 8
click at [652, 186] on div at bounding box center [653, 188] width 8 height 8
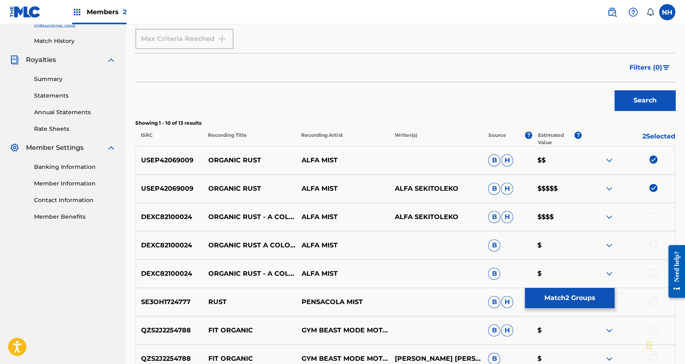
click at [652, 186] on img at bounding box center [653, 188] width 8 height 8
click at [652, 186] on div at bounding box center [653, 188] width 8 height 8
drag, startPoint x: 269, startPoint y: 190, endPoint x: 206, endPoint y: 190, distance: 62.8
click at [206, 190] on p "ORGANIC RUST" at bounding box center [249, 189] width 93 height 10
copy p "ORGANIC RUST"
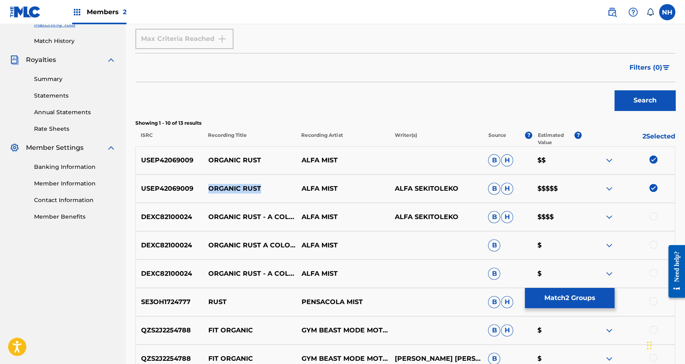
scroll to position [270, 0]
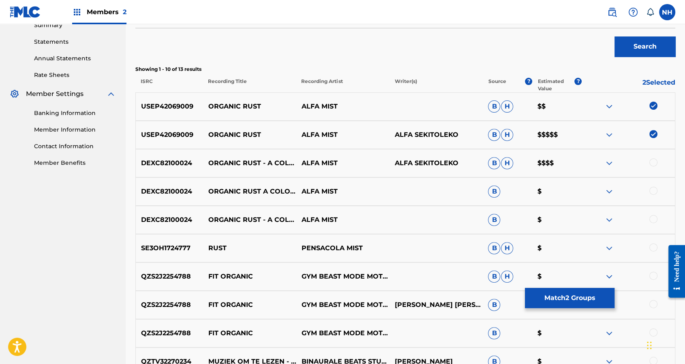
click at [653, 168] on div "DEXC82100024 ORGANIC RUST - A COLORS SHOW ALFA MIST ALFA SEKITOLEKO B H $$$$" at bounding box center [405, 163] width 540 height 28
click at [653, 165] on div at bounding box center [653, 162] width 8 height 8
click at [650, 185] on div "DEXC82100024 ORGANIC RUST A COLORS SHOW ALFA MIST B $" at bounding box center [405, 191] width 540 height 28
click at [651, 188] on div at bounding box center [653, 191] width 8 height 8
click at [653, 228] on div "DEXC82100024 ORGANIC RUST - A COLORS SHOW ALFA MIST B $" at bounding box center [405, 220] width 540 height 28
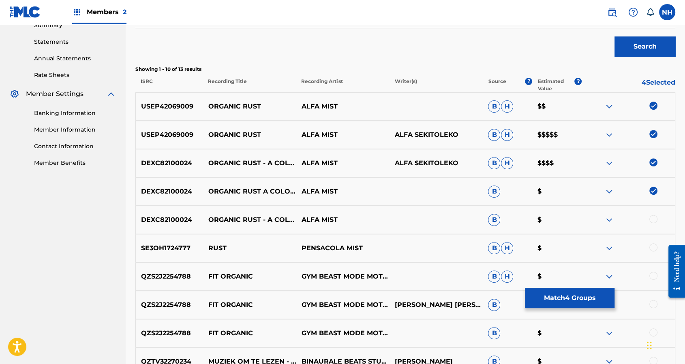
click at [657, 217] on div at bounding box center [627, 220] width 93 height 10
click at [651, 216] on div at bounding box center [653, 219] width 8 height 8
drag, startPoint x: 357, startPoint y: 187, endPoint x: 301, endPoint y: 191, distance: 55.3
click at [301, 191] on div "DEXC82100024 ORGANIC RUST A COLORS SHOW ALFA MIST B $" at bounding box center [405, 191] width 540 height 28
copy p "ALFA MIST"
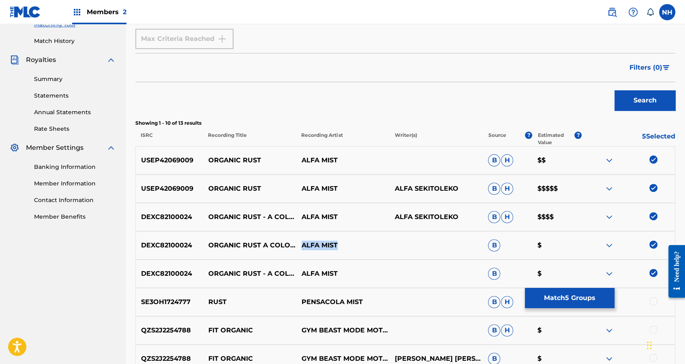
scroll to position [0, 0]
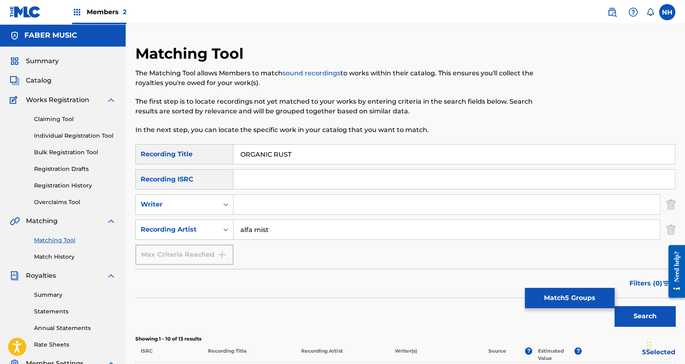
drag, startPoint x: 308, startPoint y: 159, endPoint x: 144, endPoint y: 143, distance: 164.9
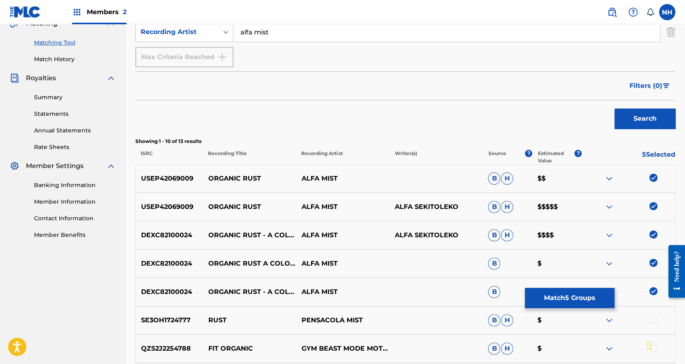
scroll to position [216, 0]
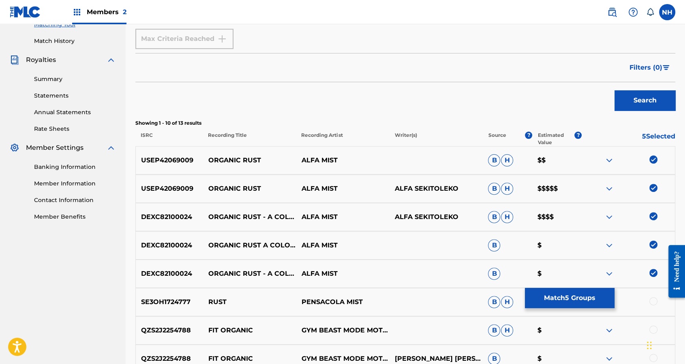
click at [564, 292] on button "Match 5 Groups" at bounding box center [570, 298] width 90 height 20
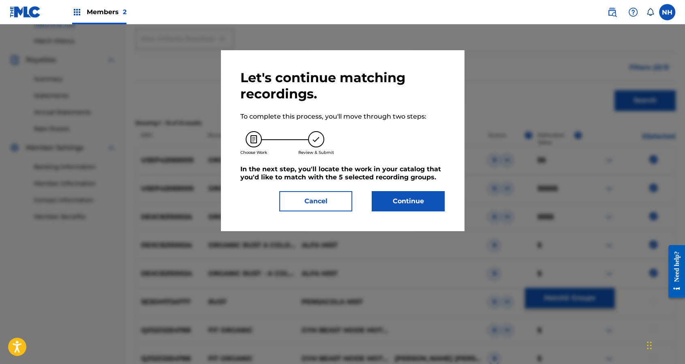
click at [425, 199] on button "Continue" at bounding box center [407, 201] width 73 height 20
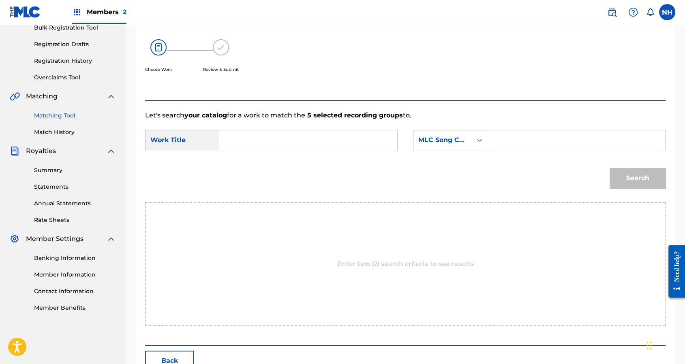
scroll to position [111, 0]
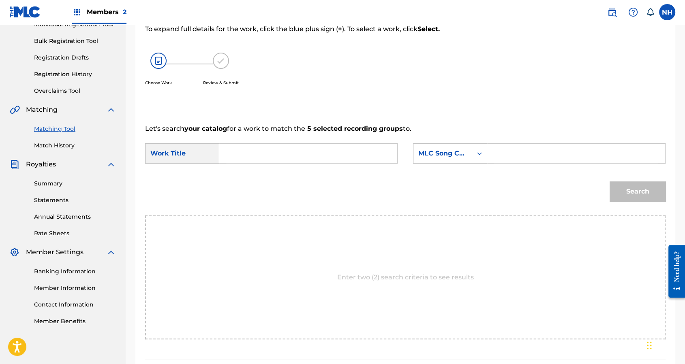
click at [335, 154] on div "SearchWithCriteriae77684eb-cbd1-4a81-969a-de27aeb67f20 Work Title SearchWithCri…" at bounding box center [405, 155] width 520 height 25
click at [337, 147] on input "Search Form" at bounding box center [308, 153] width 164 height 19
paste input "ORGANIC RUST"
type input "ORGANIC RUST"
click at [436, 149] on div "MLC Song Code" at bounding box center [442, 154] width 49 height 10
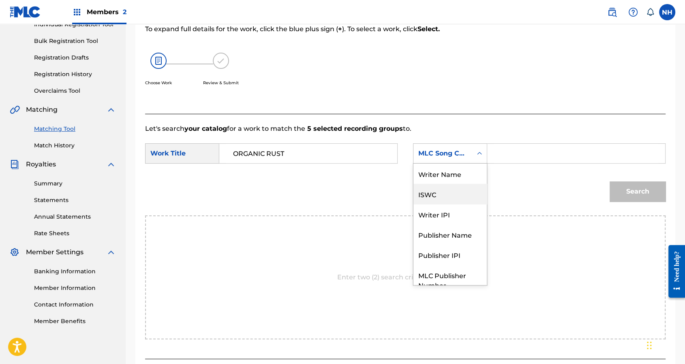
scroll to position [0, 0]
click at [453, 165] on div "Writer Name" at bounding box center [449, 174] width 73 height 20
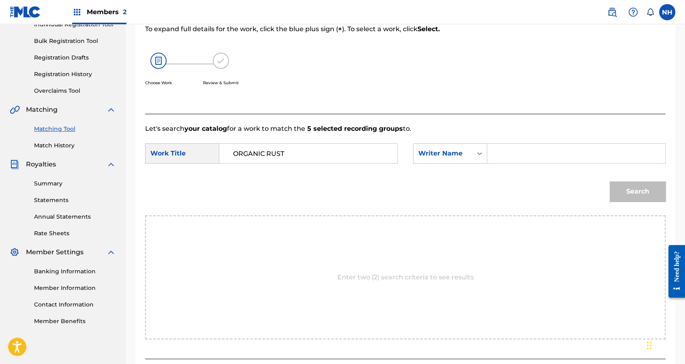
click at [504, 151] on input "Search Form" at bounding box center [576, 153] width 164 height 19
click at [609, 181] on button "Search" at bounding box center [637, 191] width 56 height 20
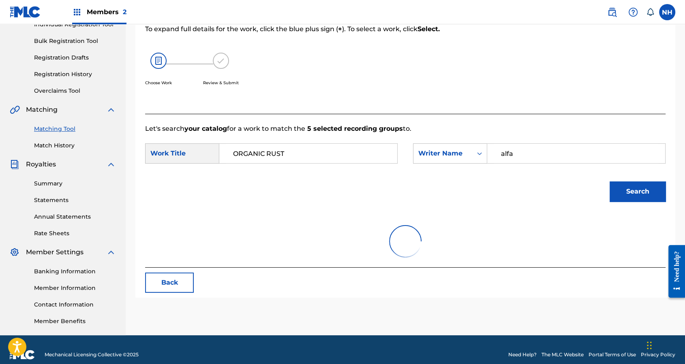
click at [626, 181] on button "Search" at bounding box center [637, 191] width 56 height 20
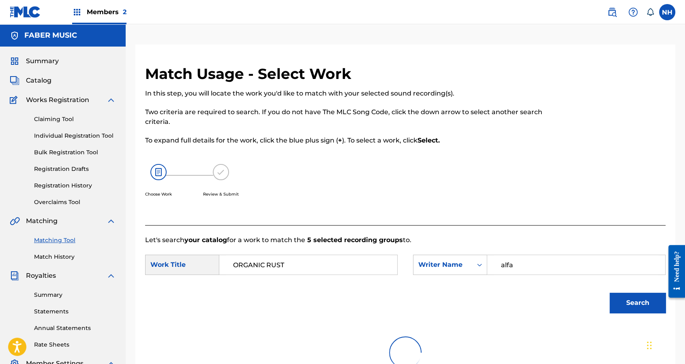
click at [574, 259] on input "alfa" at bounding box center [576, 264] width 164 height 19
drag, startPoint x: 574, startPoint y: 259, endPoint x: 429, endPoint y: 245, distance: 145.3
click at [431, 255] on div "SearchWithCriteria9aec74fd-228b-4b8f-9c4a-d56f409f92d0 Writer Name alfa" at bounding box center [539, 265] width 252 height 20
click at [528, 255] on input "alfa" at bounding box center [576, 264] width 164 height 19
drag, startPoint x: 542, startPoint y: 253, endPoint x: 394, endPoint y: 254, distance: 147.9
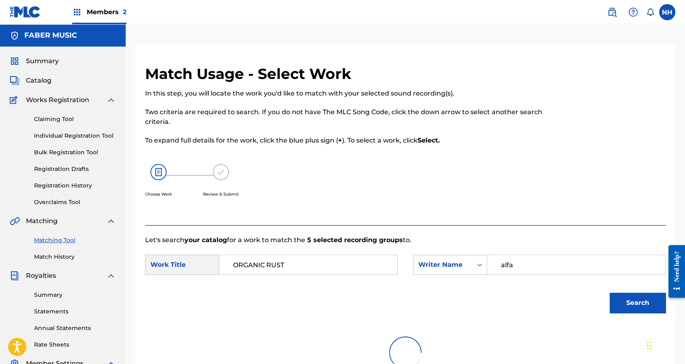
click at [394, 255] on div "SearchWithCriteriae77684eb-cbd1-4a81-969a-de27aeb67f20 Work Title ORGANIC RUST …" at bounding box center [405, 267] width 520 height 25
paste input "Sekitoleko"
drag, startPoint x: 641, startPoint y: 298, endPoint x: 630, endPoint y: 291, distance: 13.8
click at [641, 298] on button "Search" at bounding box center [637, 303] width 56 height 20
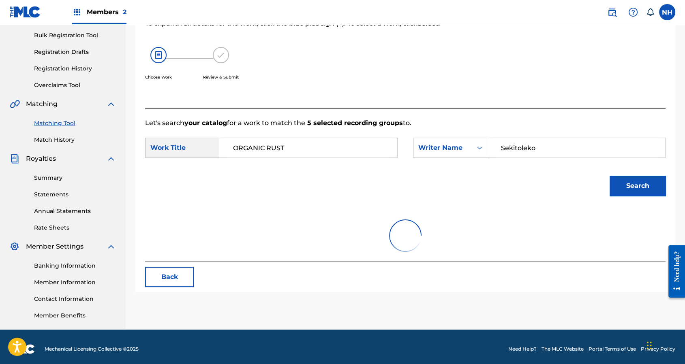
scroll to position [122, 0]
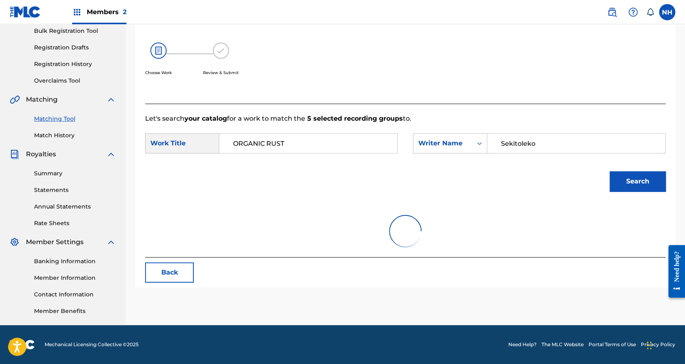
click at [525, 163] on div "Search" at bounding box center [405, 184] width 520 height 42
click at [515, 140] on input "Sekitoleko" at bounding box center [576, 143] width 164 height 19
type input "Sekitoleko"
click at [609, 171] on button "Search" at bounding box center [637, 181] width 56 height 20
click at [614, 171] on button "Search" at bounding box center [637, 181] width 56 height 20
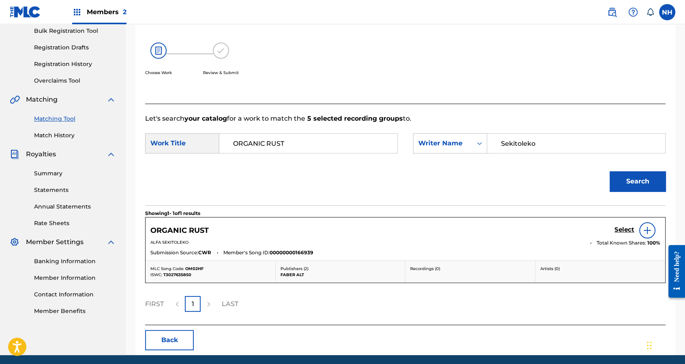
click at [650, 232] on img at bounding box center [647, 231] width 10 height 10
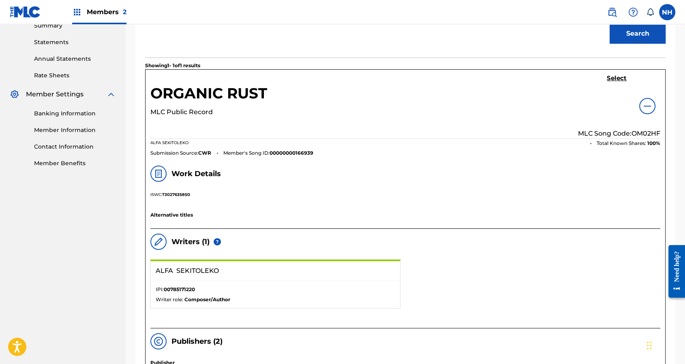
scroll to position [162, 0]
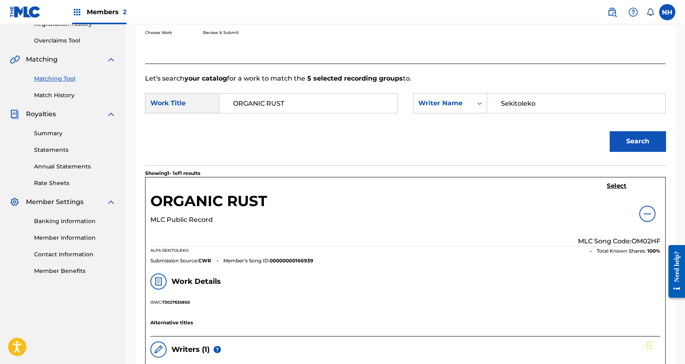
click at [608, 183] on h5 "Select" at bounding box center [616, 186] width 20 height 8
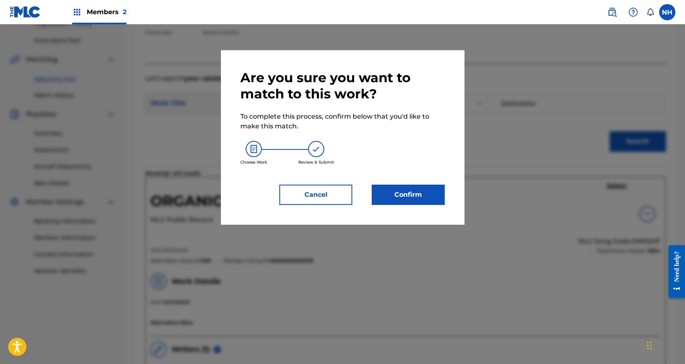
click at [450, 195] on div "Are you sure you want to match to this work? To complete this process, confirm …" at bounding box center [342, 137] width 243 height 174
click at [415, 195] on button "Confirm" at bounding box center [407, 195] width 73 height 20
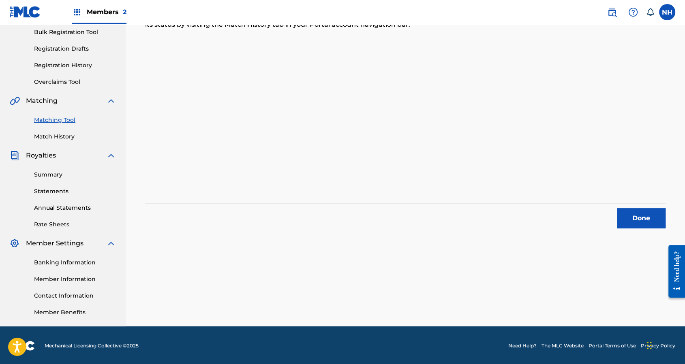
scroll to position [122, 0]
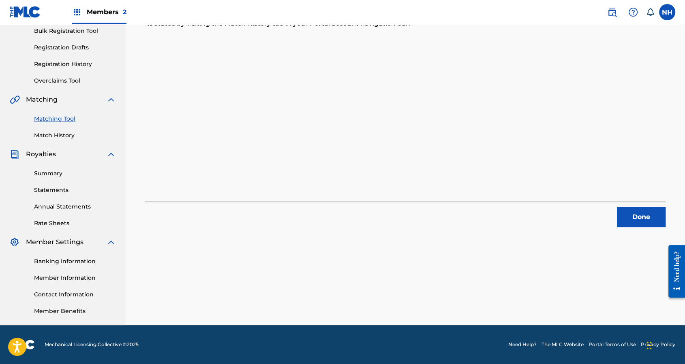
click at [624, 223] on button "Done" at bounding box center [641, 217] width 49 height 20
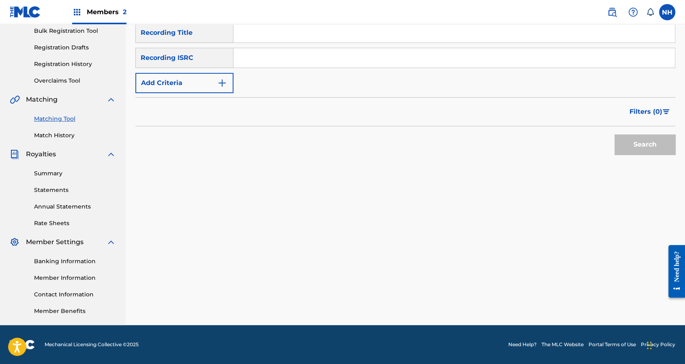
click at [220, 88] on button "Add Criteria" at bounding box center [184, 83] width 98 height 20
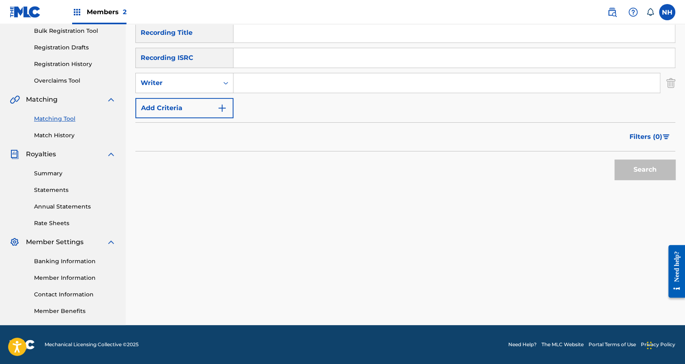
click at [215, 114] on button "Add Criteria" at bounding box center [184, 108] width 98 height 20
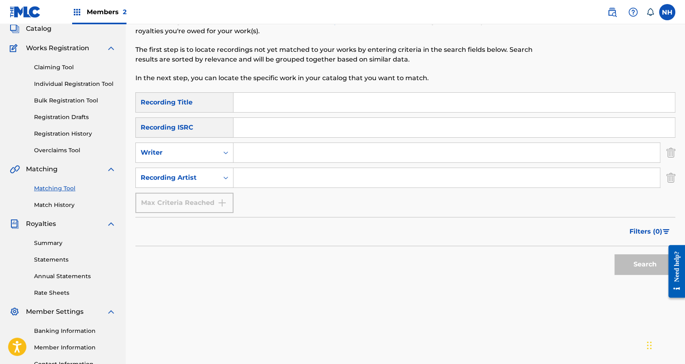
scroll to position [0, 0]
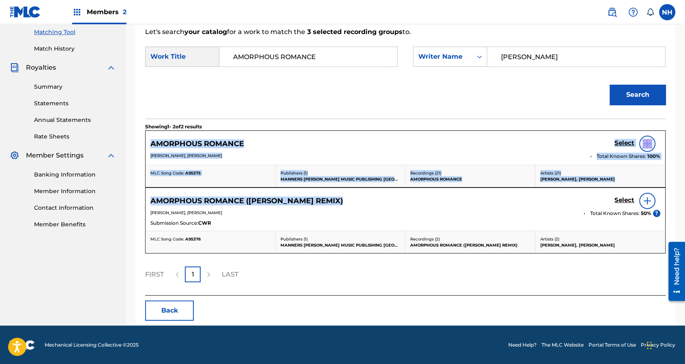
click at [376, 119] on section "Showing 1 - 2 of 2 results" at bounding box center [405, 125] width 520 height 12
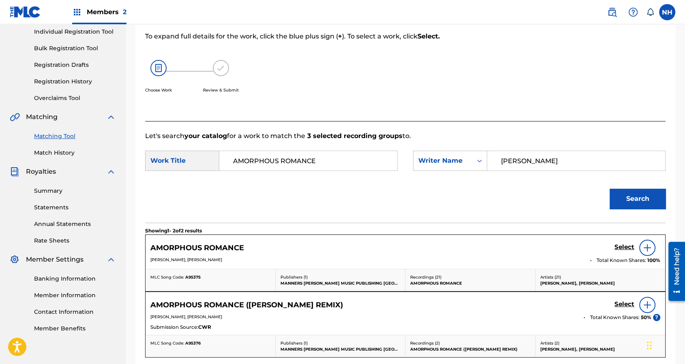
scroll to position [100, 0]
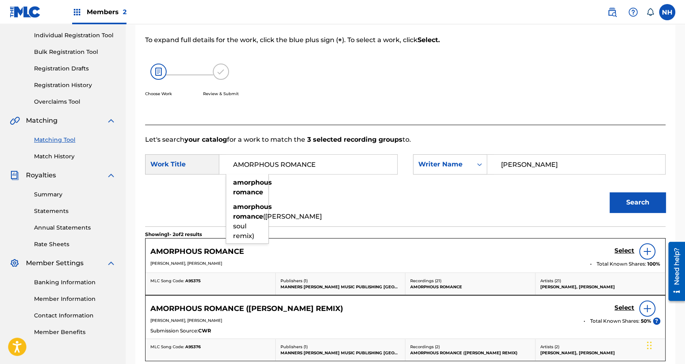
drag, startPoint x: 363, startPoint y: 164, endPoint x: 235, endPoint y: 161, distance: 128.5
click at [235, 162] on input "AMORPHOUS ROMANCE" at bounding box center [308, 164] width 164 height 19
click at [422, 212] on div "Search" at bounding box center [405, 205] width 520 height 42
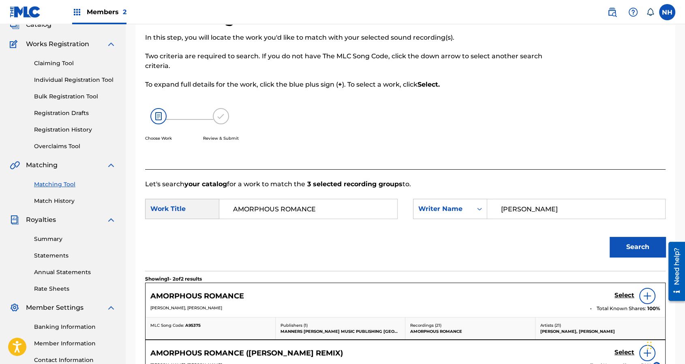
scroll to position [0, 0]
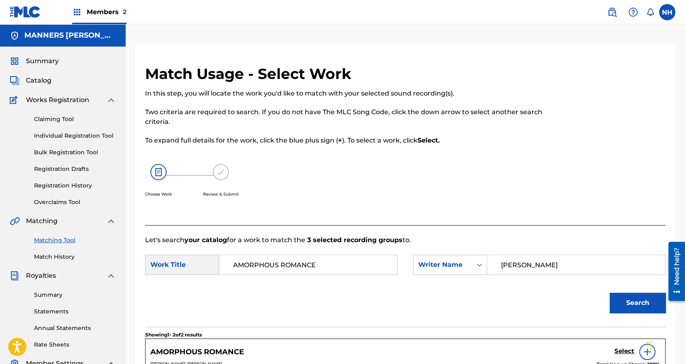
click at [52, 254] on link "Match History" at bounding box center [75, 257] width 82 height 9
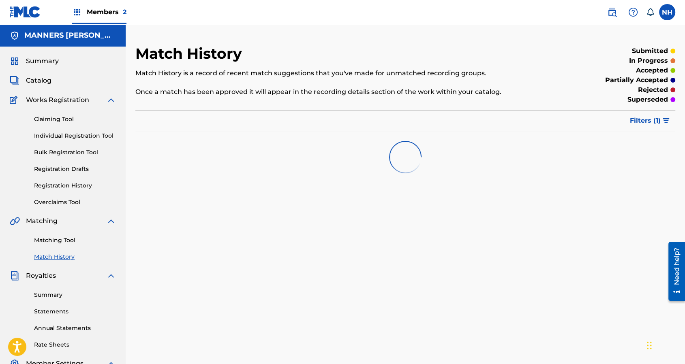
click at [507, 300] on div "Match History Match History is a record of recent match suggestions that you've…" at bounding box center [405, 246] width 559 height 402
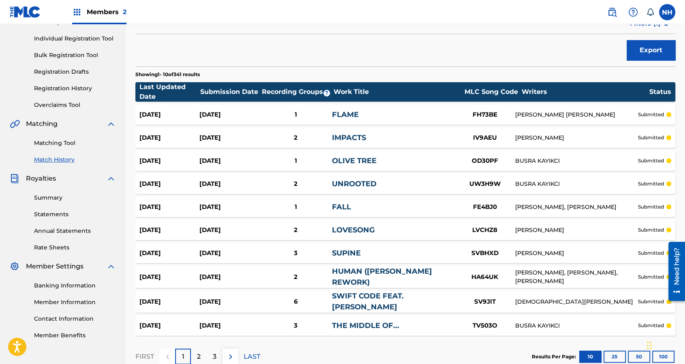
scroll to position [149, 0]
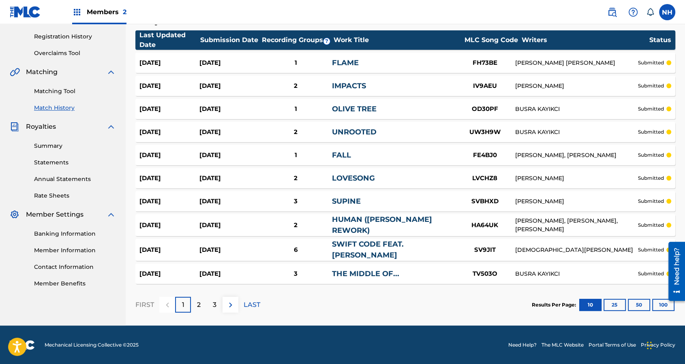
click at [663, 305] on button "100" at bounding box center [663, 305] width 22 height 12
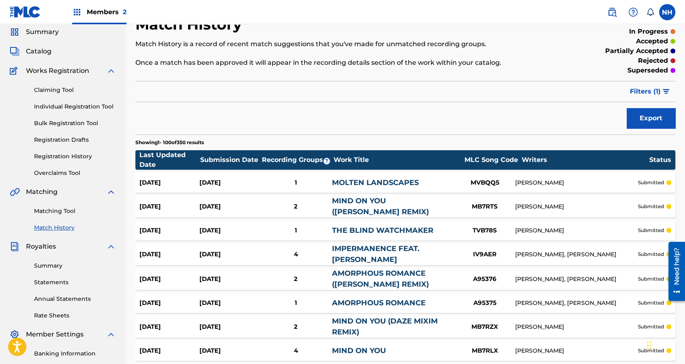
scroll to position [0, 0]
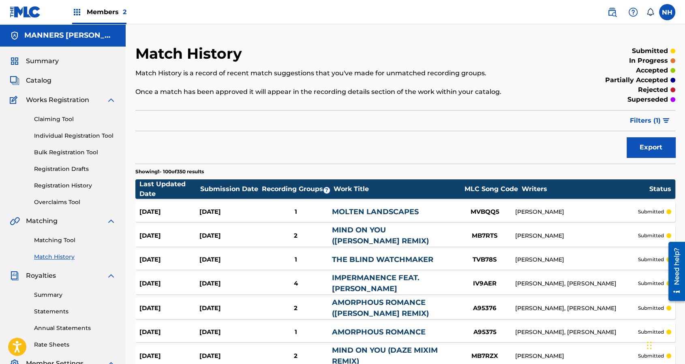
click at [58, 116] on link "Claiming Tool" at bounding box center [75, 119] width 82 height 9
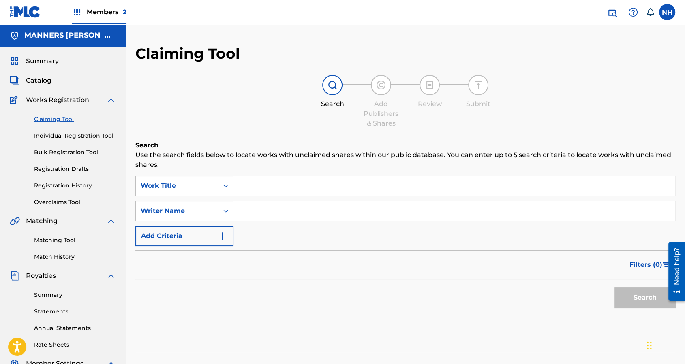
click at [212, 235] on button "Add Criteria" at bounding box center [184, 236] width 98 height 20
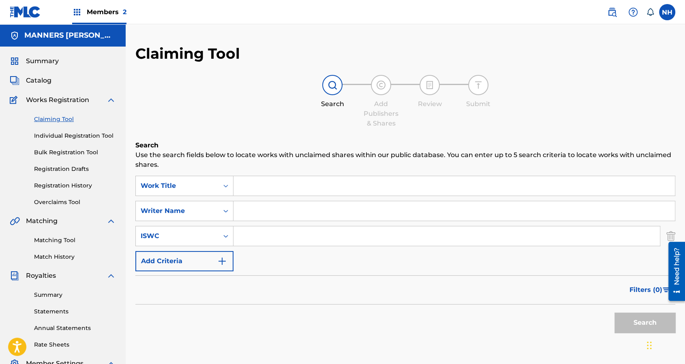
click at [45, 81] on span "Catalog" at bounding box center [39, 81] width 26 height 10
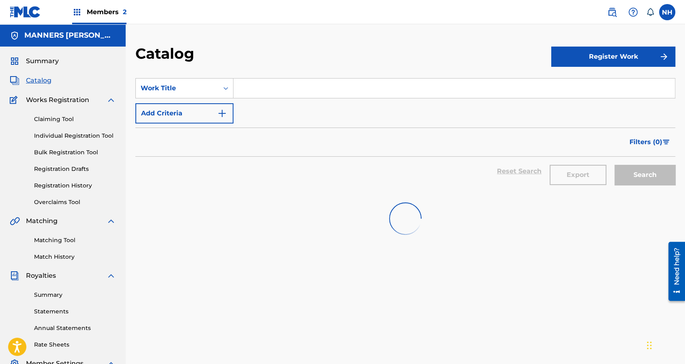
paste input "GENDA (GO AWAY)"
click at [298, 96] on input "GENDA (GO AWAY)" at bounding box center [453, 88] width 441 height 19
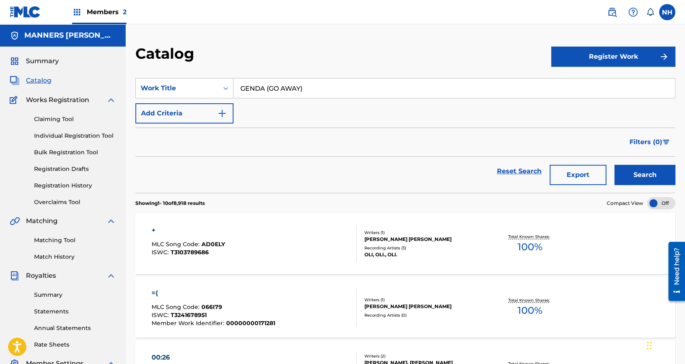
type input "GENDA (GO AWAY)"
click at [640, 181] on button "Search" at bounding box center [644, 175] width 61 height 20
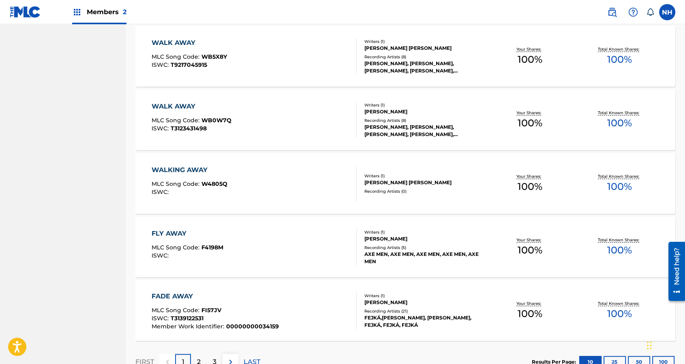
scroll to position [563, 0]
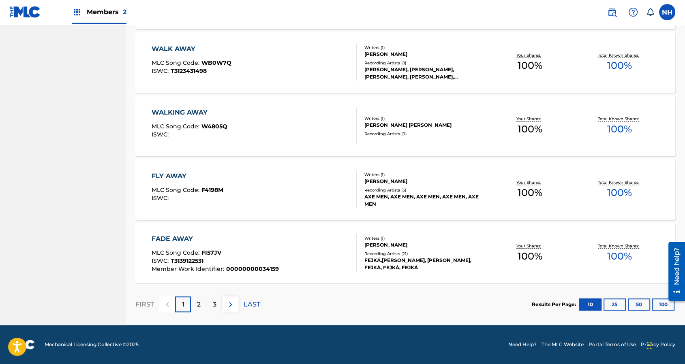
click at [204, 301] on div "2" at bounding box center [199, 305] width 16 height 16
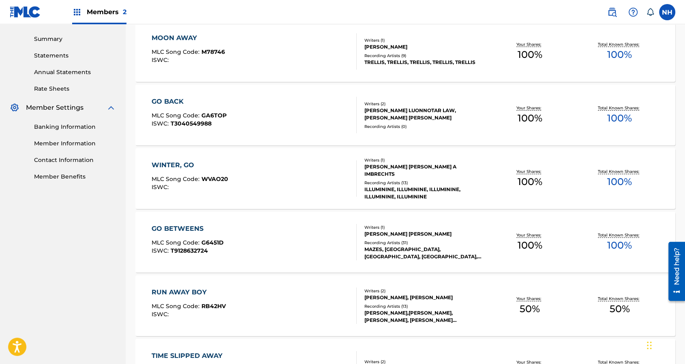
scroll to position [0, 0]
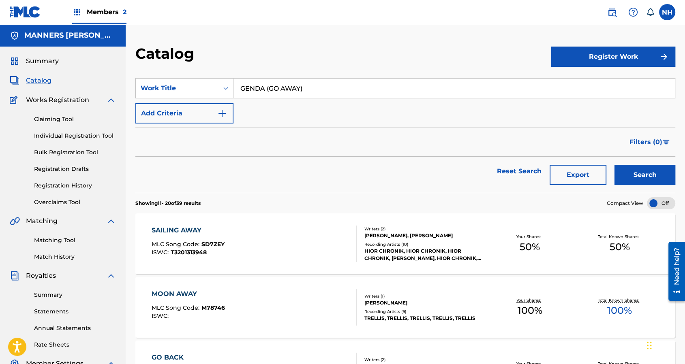
click at [325, 86] on input "GENDA (GO AWAY)" at bounding box center [453, 88] width 441 height 19
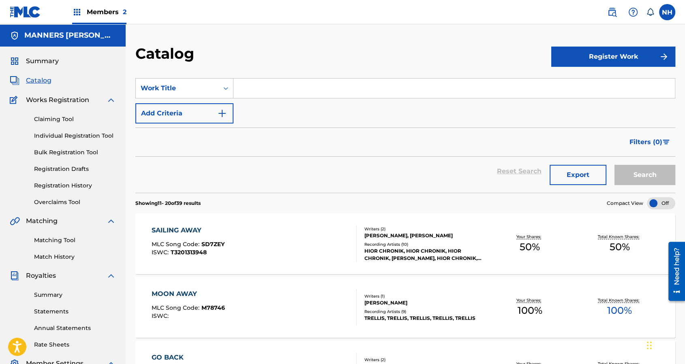
paste input "GENDA (GO AWAY)"
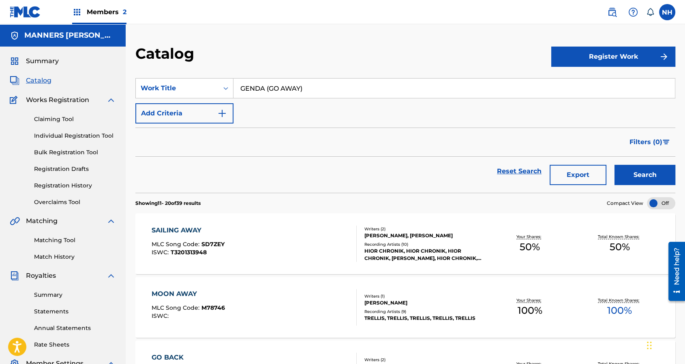
type input "GENDA (GO AWAY)"
click at [662, 184] on button "Search" at bounding box center [644, 175] width 61 height 20
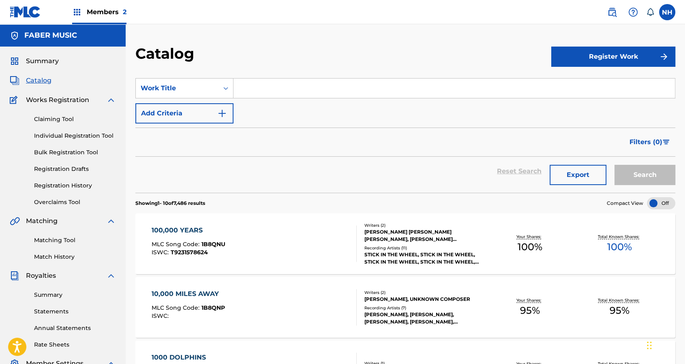
paste input "ORGANIC RUST"
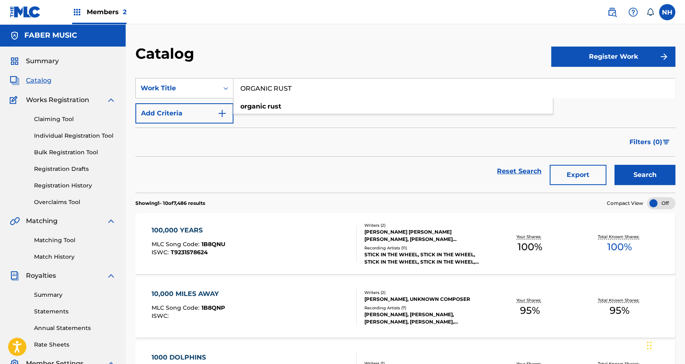
click at [632, 164] on div "Search" at bounding box center [642, 171] width 65 height 29
click at [632, 174] on button "Search" at bounding box center [644, 175] width 61 height 20
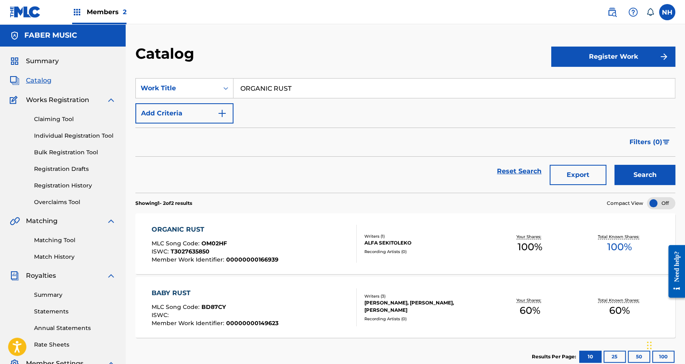
drag, startPoint x: 337, startPoint y: 90, endPoint x: 185, endPoint y: 77, distance: 152.4
click at [186, 77] on section "SearchWithCriteria7063c272-519c-43fd-adf5-9a9de9b1fb09 Work Title ORGANIC RUST …" at bounding box center [405, 130] width 540 height 124
type input "Alfa"
click at [205, 100] on div "SearchWithCriteria7063c272-519c-43fd-adf5-9a9de9b1fb09 Work Title Add Criteria" at bounding box center [405, 100] width 540 height 45
click at [205, 120] on button "Add Criteria" at bounding box center [184, 113] width 98 height 20
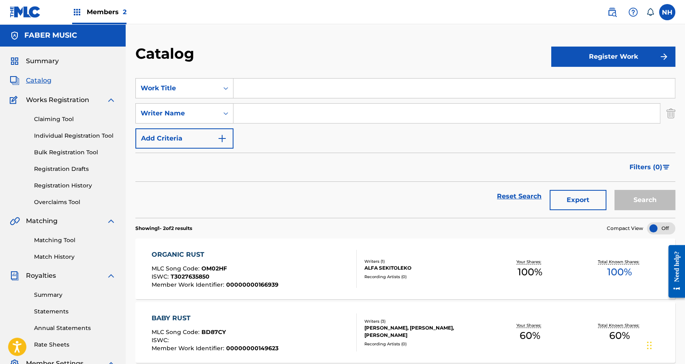
click at [245, 117] on input "Search Form" at bounding box center [446, 113] width 426 height 19
paste input "Alfa"
type input "Alfa"
click at [634, 194] on button "Search" at bounding box center [644, 200] width 61 height 20
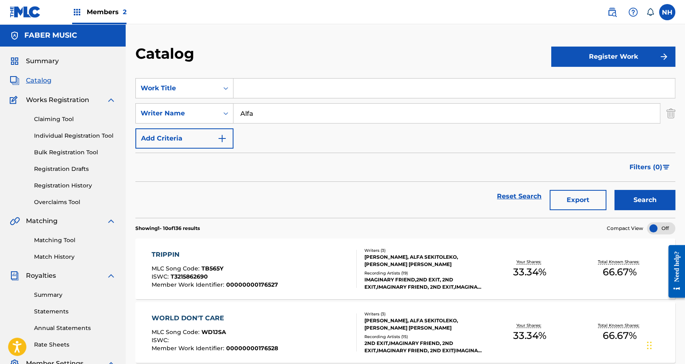
click at [653, 163] on span "Filters ( 0 )" at bounding box center [645, 167] width 33 height 10
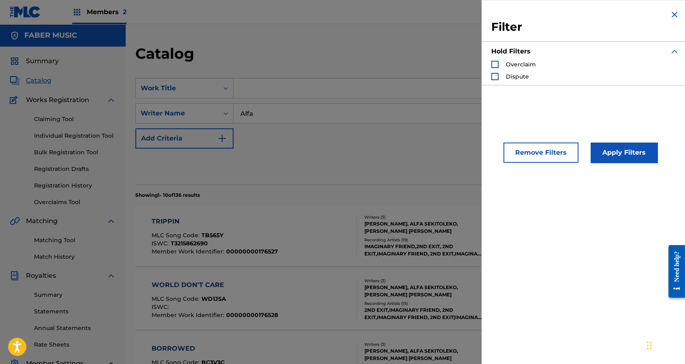
click at [669, 16] on img "Search Form" at bounding box center [674, 15] width 10 height 10
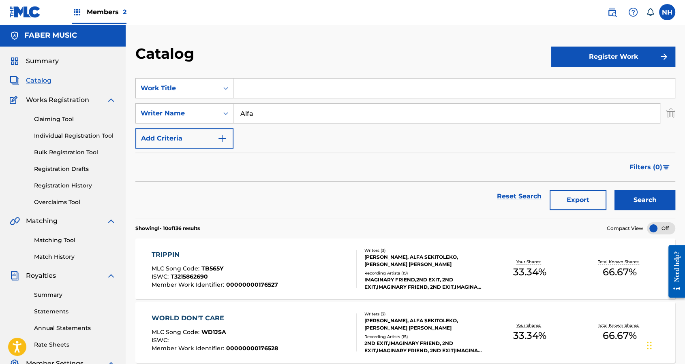
click at [566, 194] on button "Export" at bounding box center [577, 200] width 57 height 20
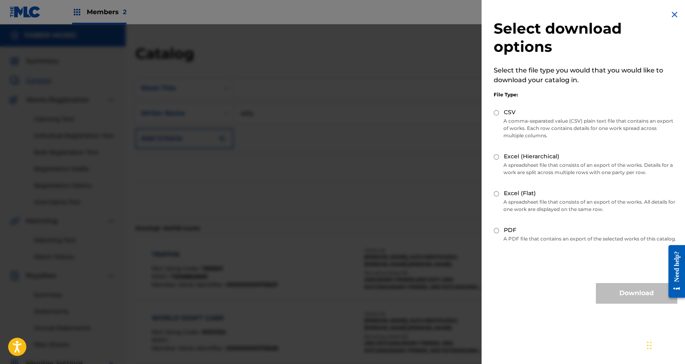
click at [537, 233] on div "PDF" at bounding box center [584, 230] width 183 height 9
click at [517, 201] on p "A spreadsheet file that consists of an export of the works. All details for one…" at bounding box center [584, 206] width 183 height 15
click at [511, 195] on label "Excel (Flat)" at bounding box center [520, 193] width 32 height 9
click at [499, 195] on input "Excel (Flat)" at bounding box center [495, 193] width 5 height 5
radio input "true"
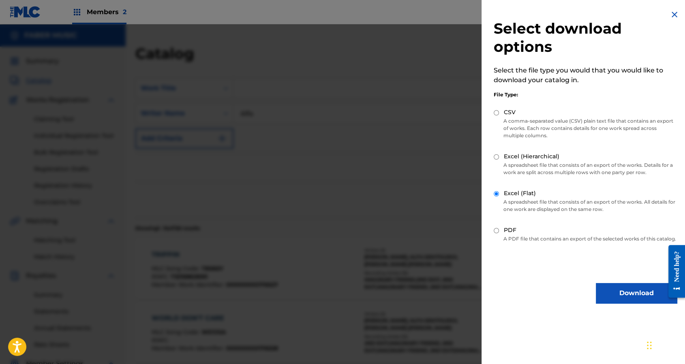
click at [628, 286] on div "Select download options Select the file type you would that you would like to d…" at bounding box center [584, 156] width 207 height 313
click at [632, 296] on button "Download" at bounding box center [636, 293] width 81 height 20
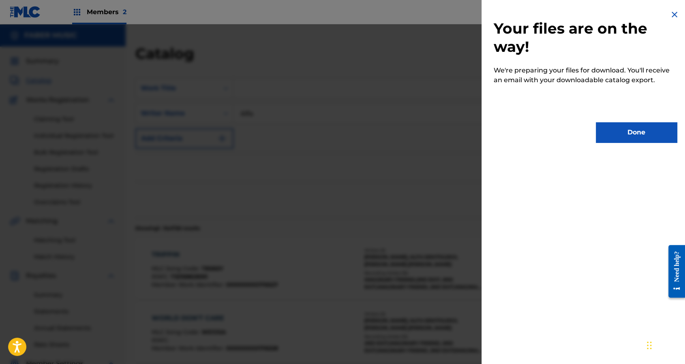
click at [657, 135] on button "Done" at bounding box center [636, 132] width 81 height 20
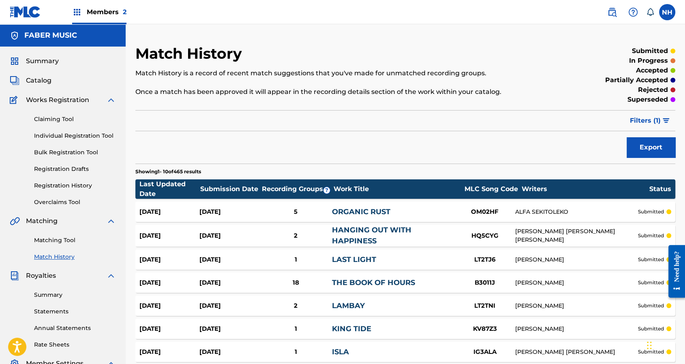
click at [626, 121] on button "Filters ( 1 )" at bounding box center [650, 121] width 50 height 20
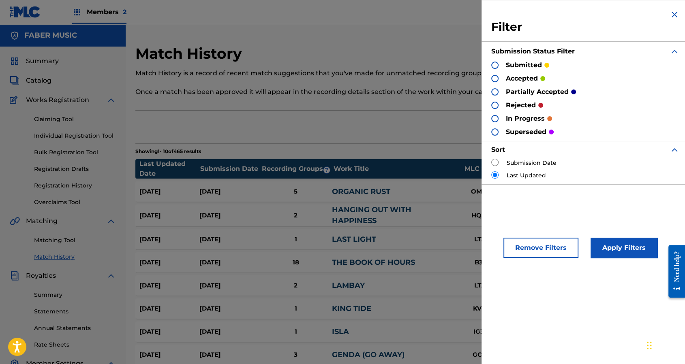
drag, startPoint x: 505, startPoint y: 162, endPoint x: 498, endPoint y: 162, distance: 6.9
click at [504, 162] on div "Submission Date" at bounding box center [585, 163] width 188 height 9
click at [498, 162] on div "Submission Date" at bounding box center [585, 163] width 188 height 9
click at [495, 162] on input "radio" at bounding box center [494, 162] width 7 height 7
radio input "true"
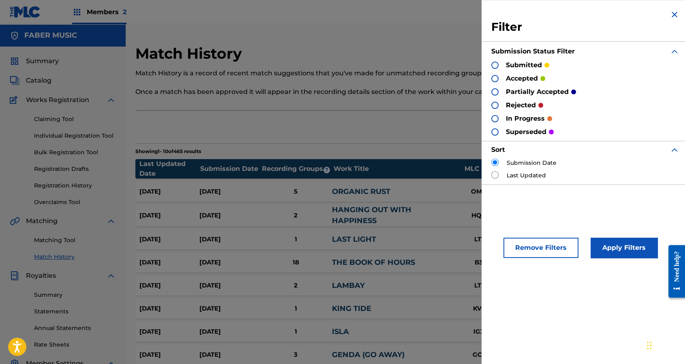
click at [608, 239] on button "Apply Filters" at bounding box center [623, 248] width 67 height 20
